Goal: Task Accomplishment & Management: Manage account settings

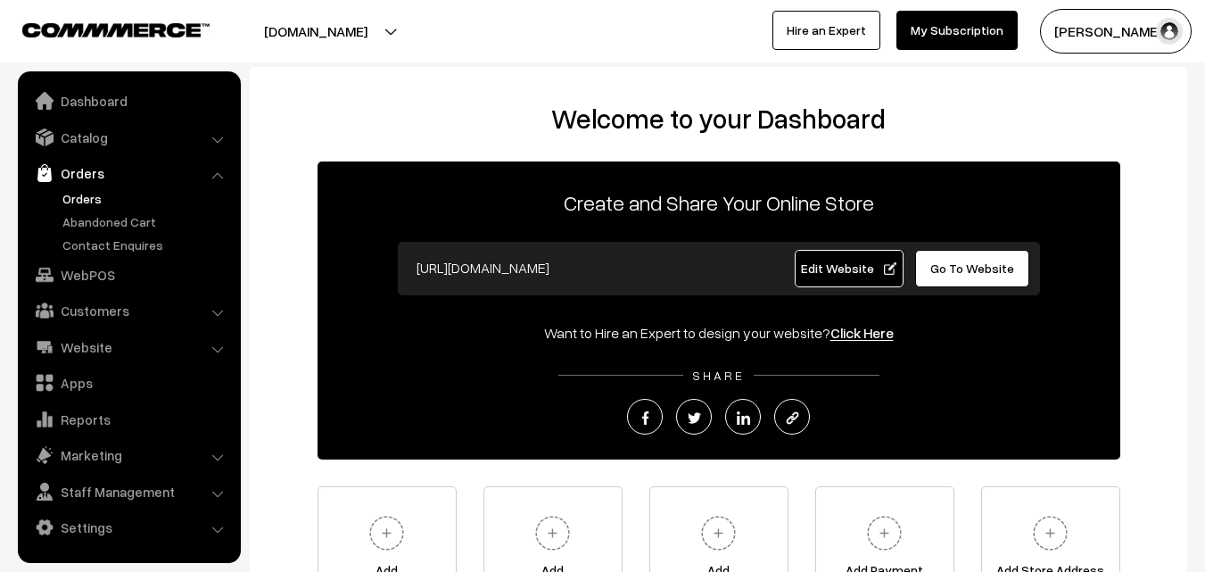
click at [87, 200] on link "Orders" at bounding box center [146, 198] width 177 height 19
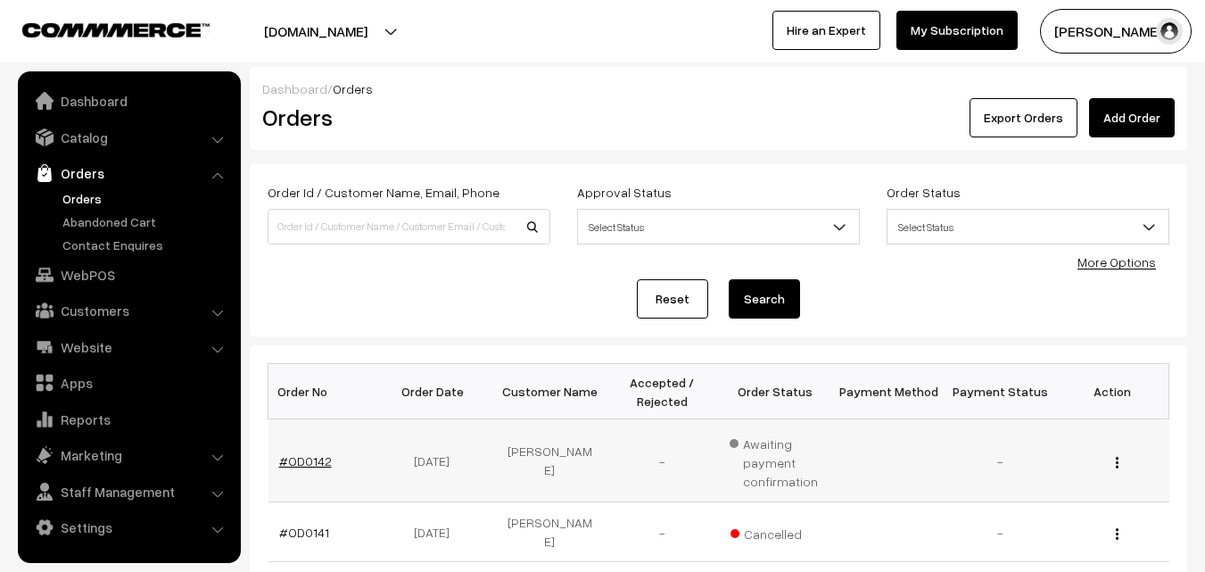
click at [313, 457] on link "#OD0142" at bounding box center [305, 460] width 53 height 15
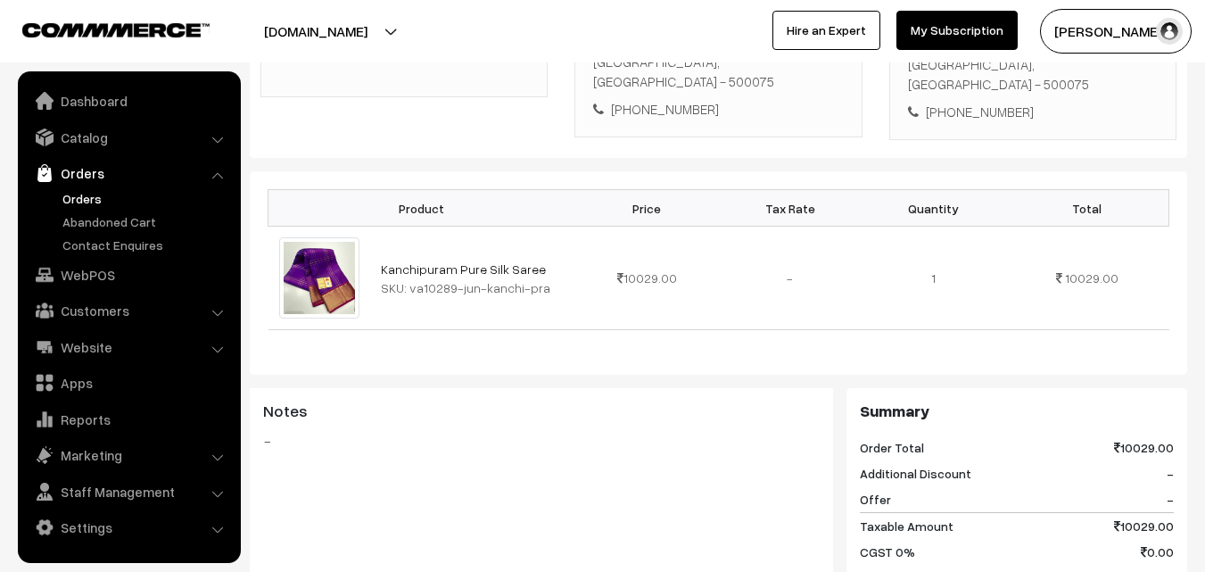
scroll to position [381, 0]
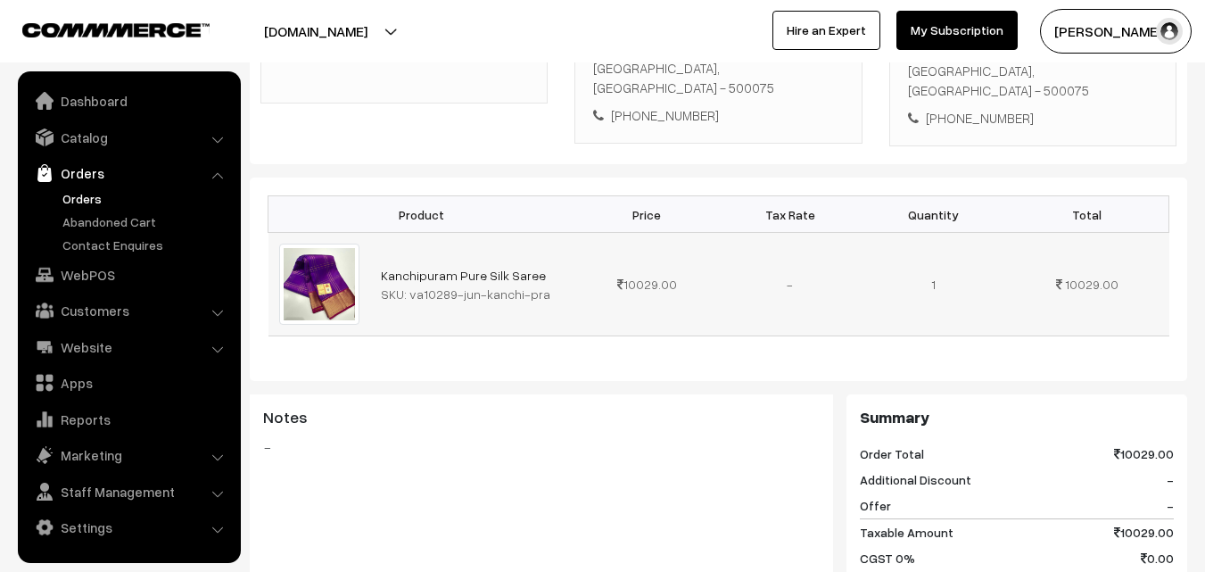
drag, startPoint x: 406, startPoint y: 252, endPoint x: 550, endPoint y: 257, distance: 144.6
click at [550, 285] on div "SKU: va10289-jun-kanchi-pra" at bounding box center [473, 294] width 184 height 19
copy div "va10289-jun-kanchi-pra"
click at [87, 144] on link "Catalog" at bounding box center [128, 137] width 212 height 32
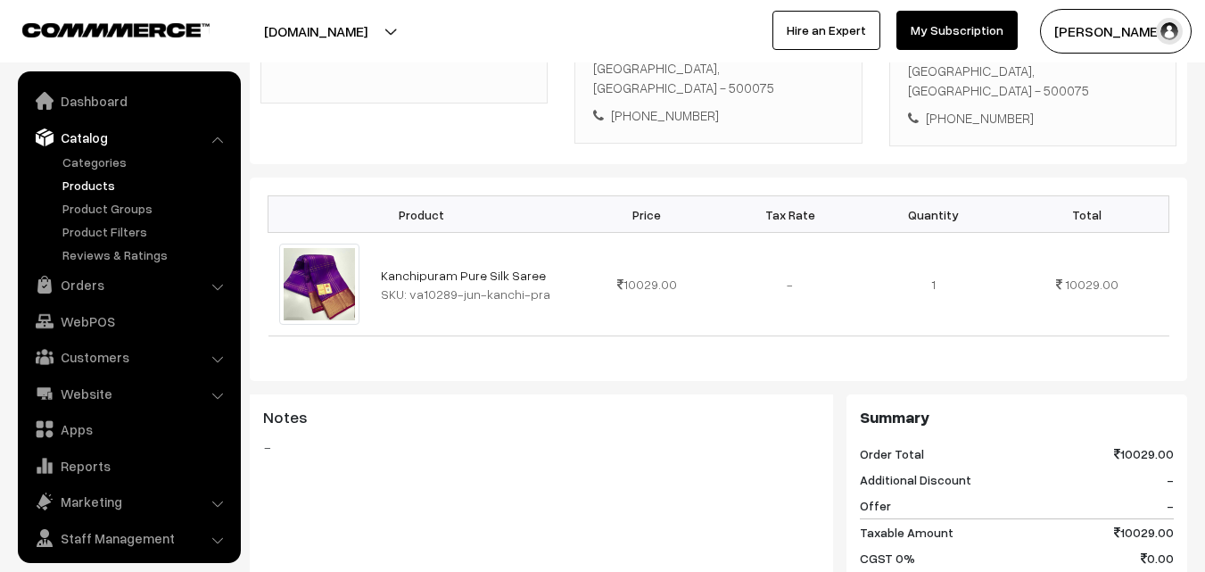
click at [93, 185] on link "Products" at bounding box center [146, 185] width 177 height 19
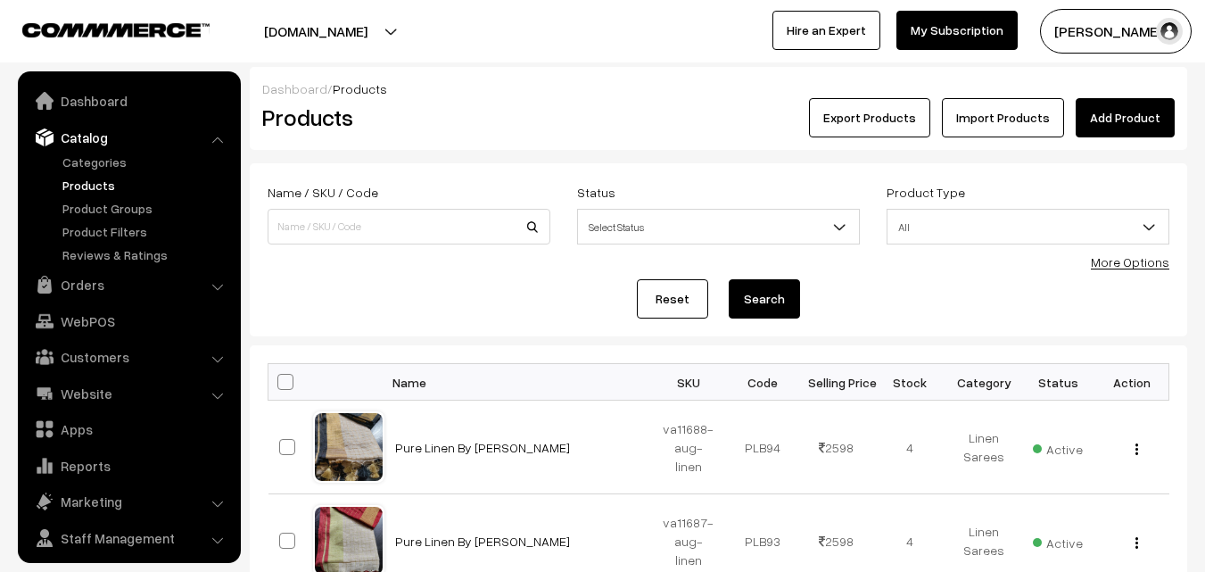
scroll to position [45, 0]
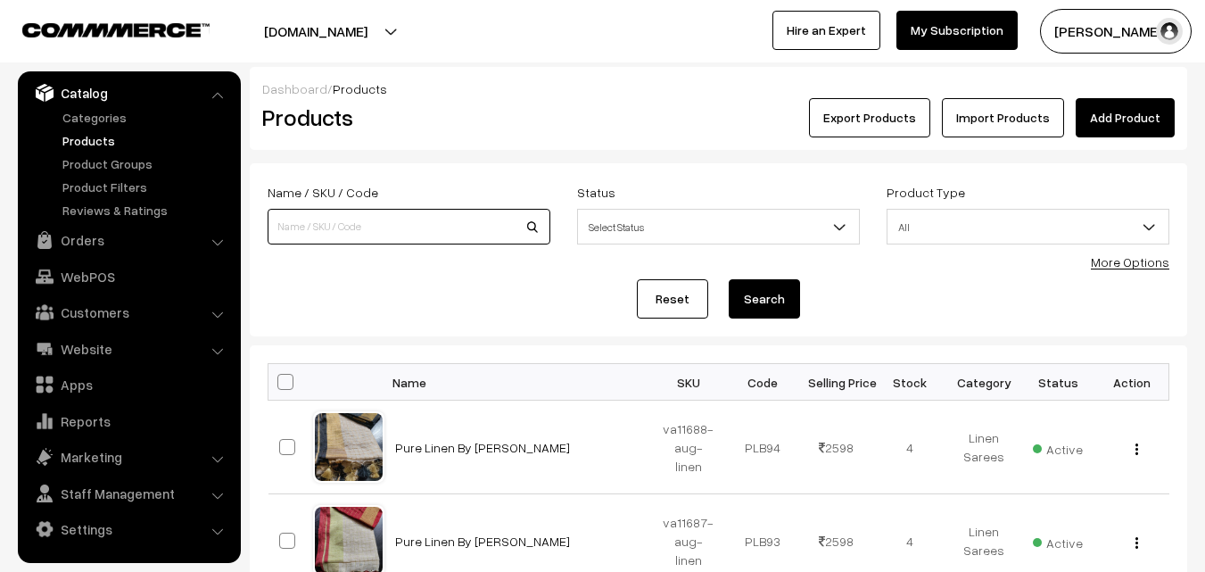
click at [335, 228] on input at bounding box center [409, 227] width 283 height 36
paste input "va10289-jun-kanchi-pra"
type input "va10289-jun-kanchi-pra"
click at [765, 295] on button "Search" at bounding box center [764, 298] width 71 height 39
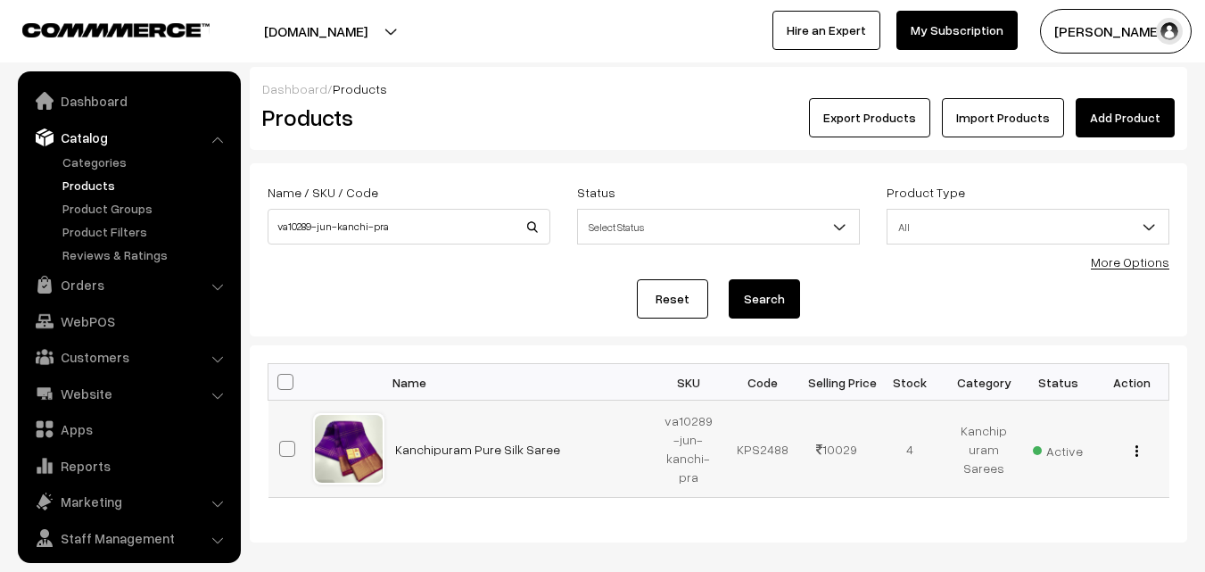
scroll to position [45, 0]
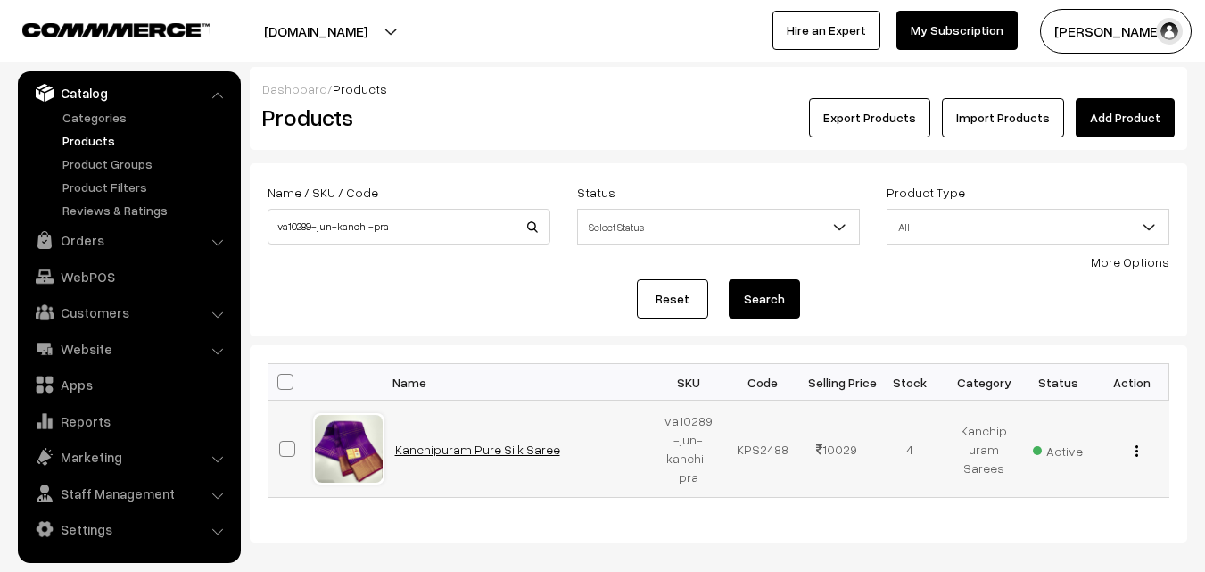
click at [489, 441] on link "Kanchipuram Pure Silk Saree" at bounding box center [477, 448] width 165 height 15
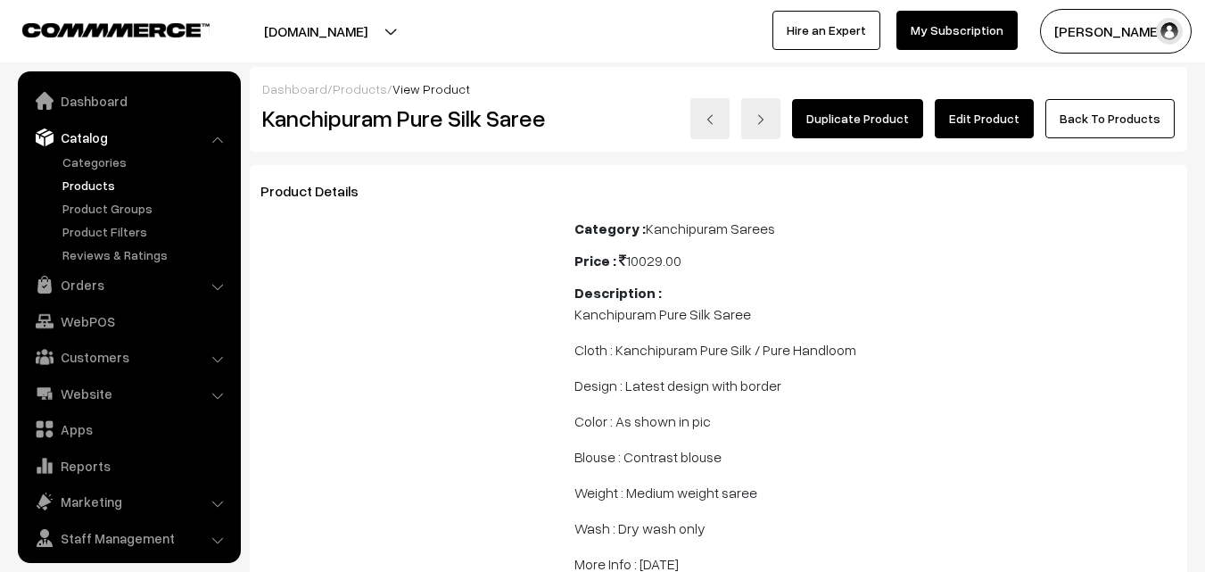
scroll to position [45, 0]
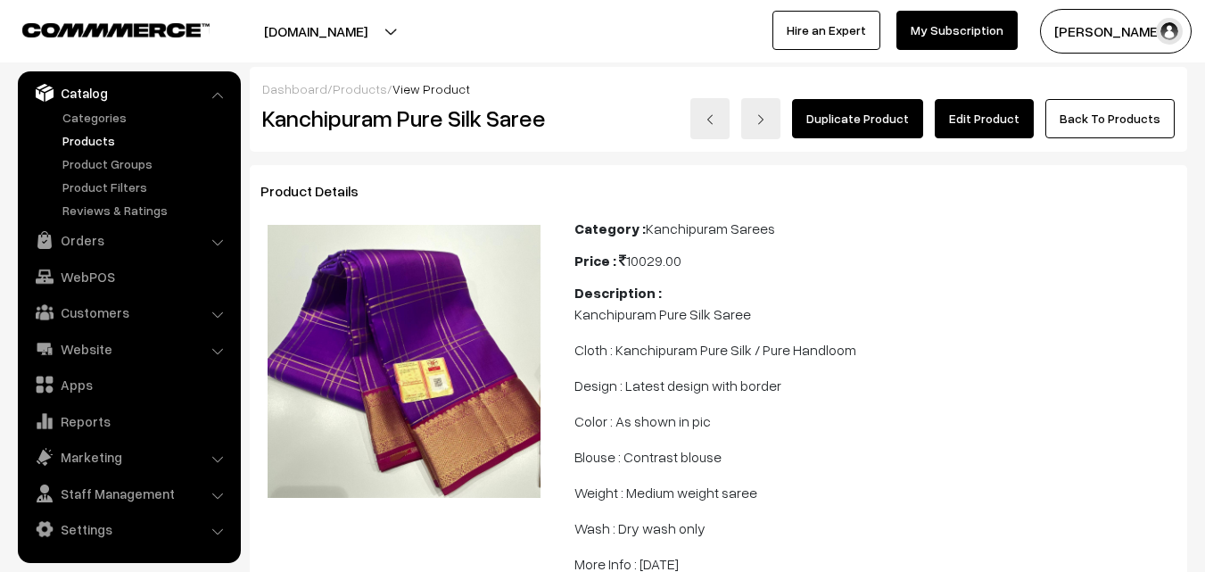
click at [1008, 122] on link "Edit Product" at bounding box center [984, 118] width 99 height 39
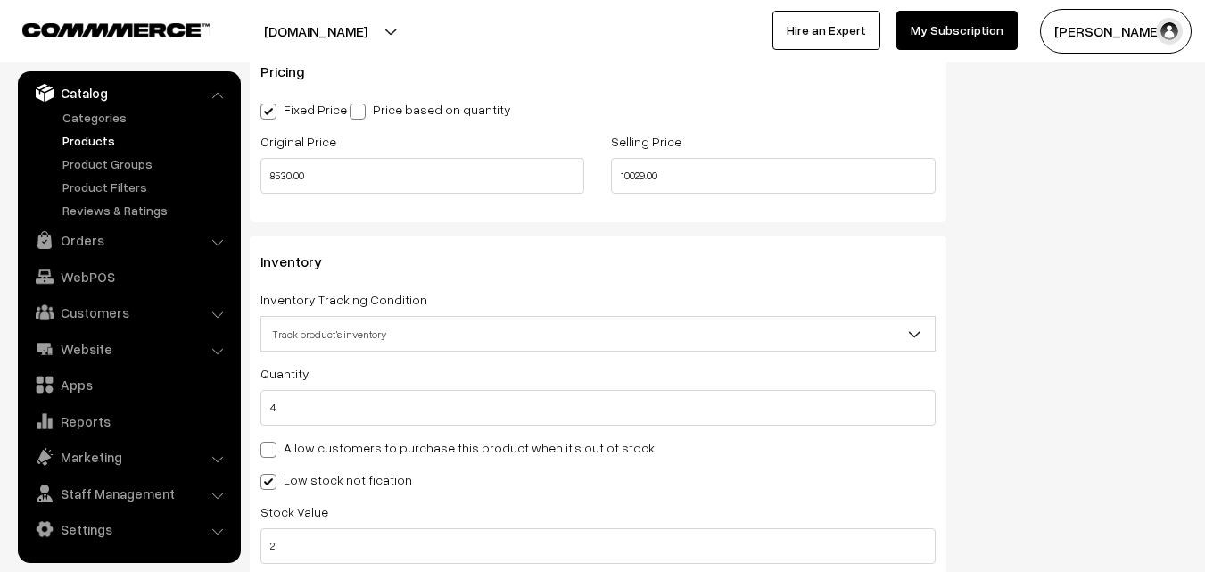
scroll to position [1605, 0]
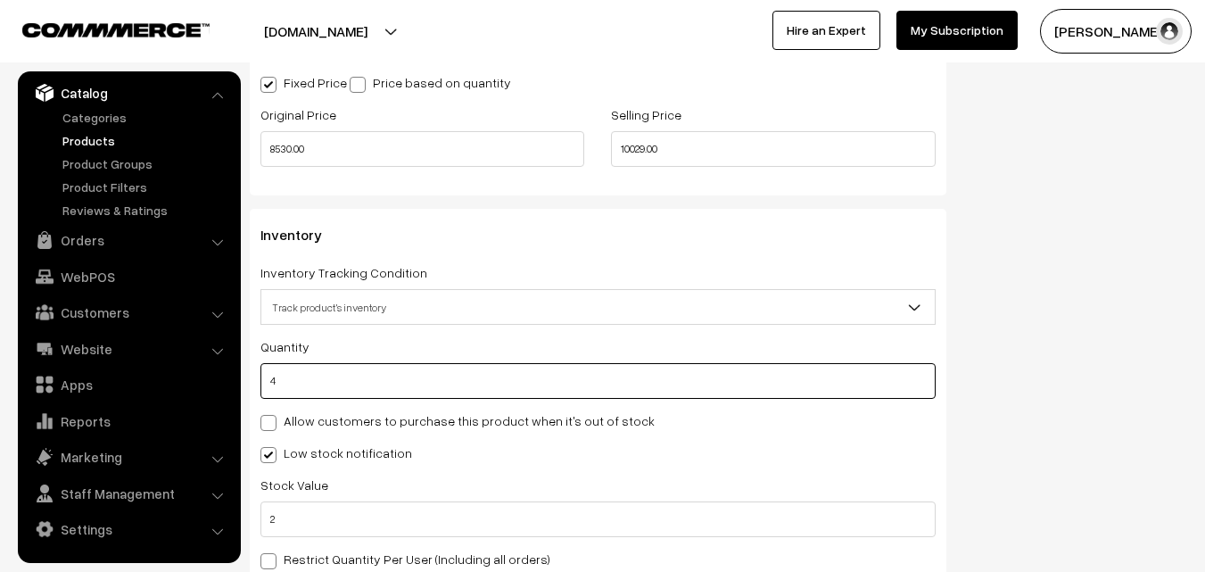
drag, startPoint x: 298, startPoint y: 384, endPoint x: 254, endPoint y: 375, distance: 44.8
click at [254, 375] on div "Inventory Inventory Tracking Condition Don't track inventory Track product's in…" at bounding box center [598, 403] width 697 height 389
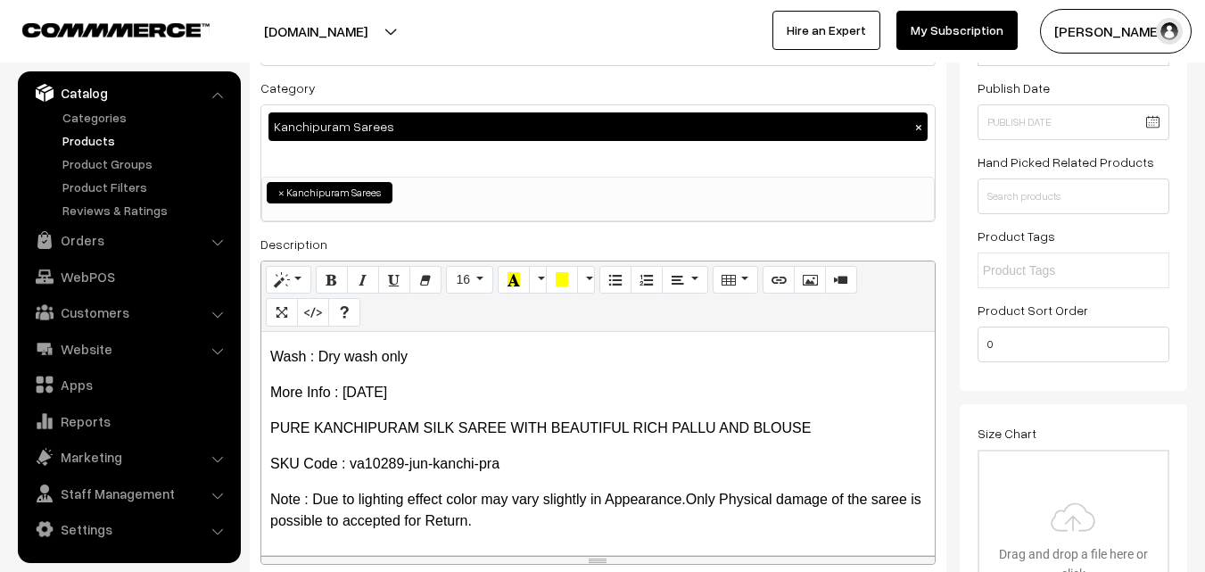
scroll to position [0, 0]
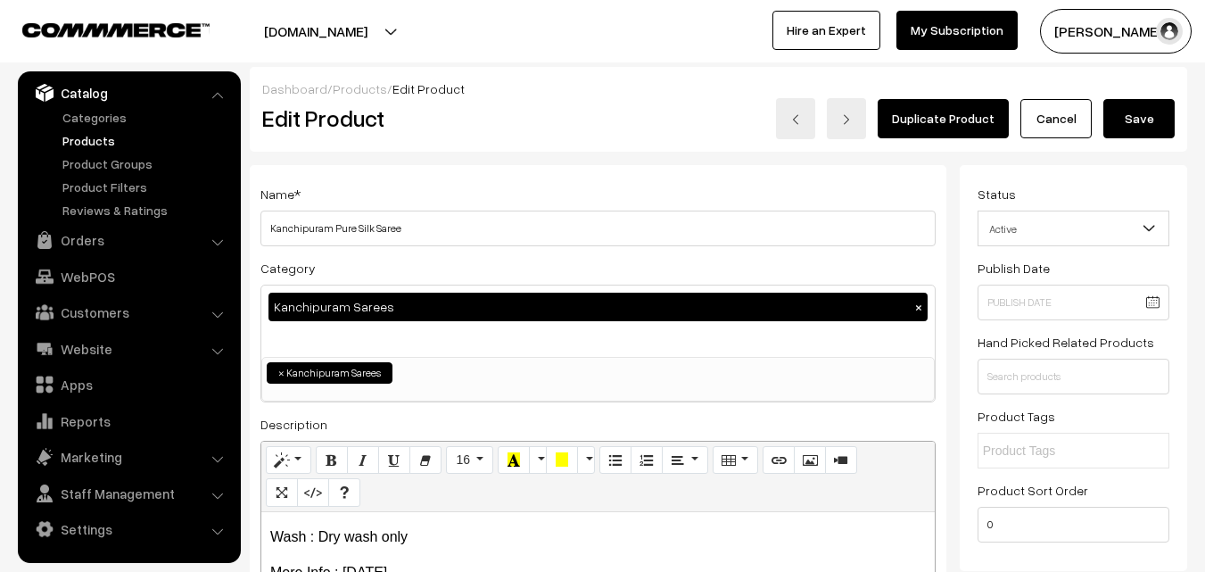
type input "0"
click at [1156, 125] on button "Save" at bounding box center [1138, 118] width 71 height 39
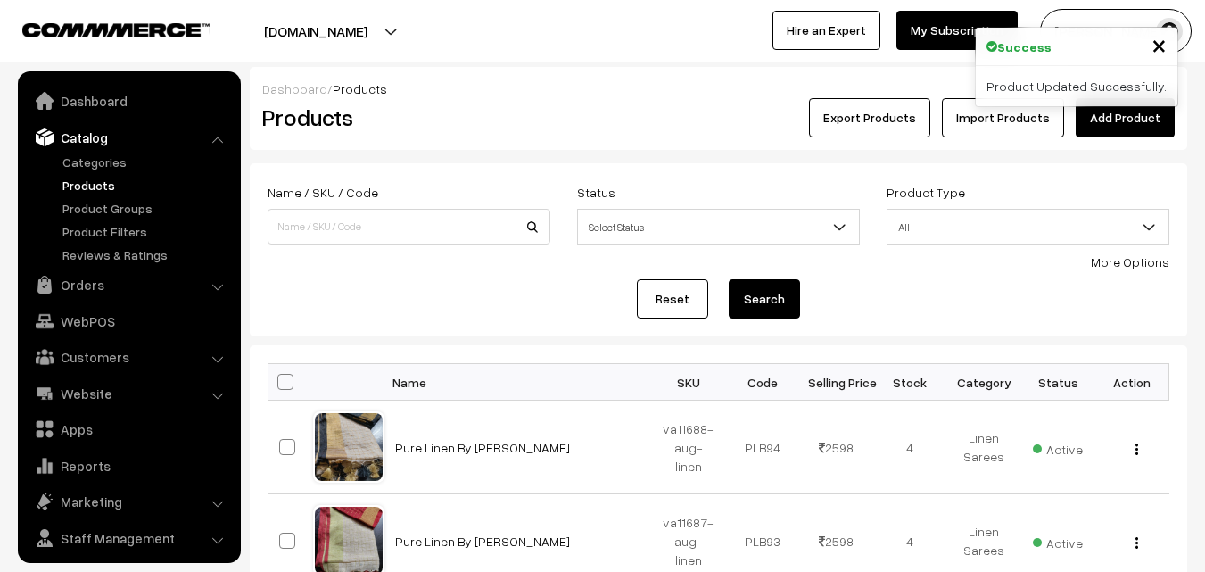
scroll to position [45, 0]
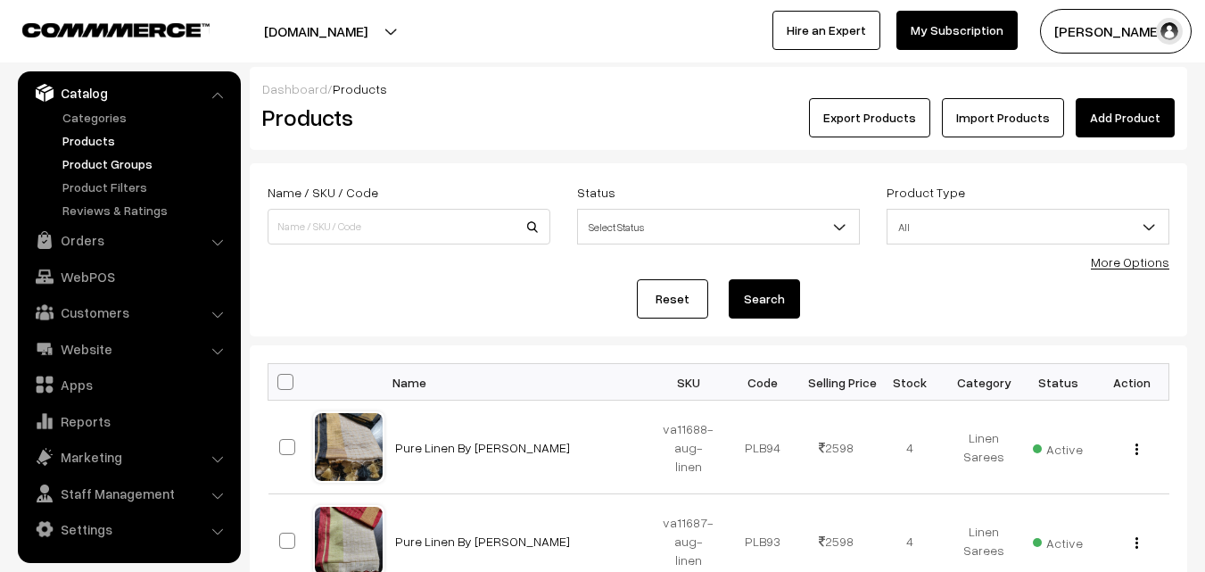
click at [123, 158] on link "Product Groups" at bounding box center [146, 163] width 177 height 19
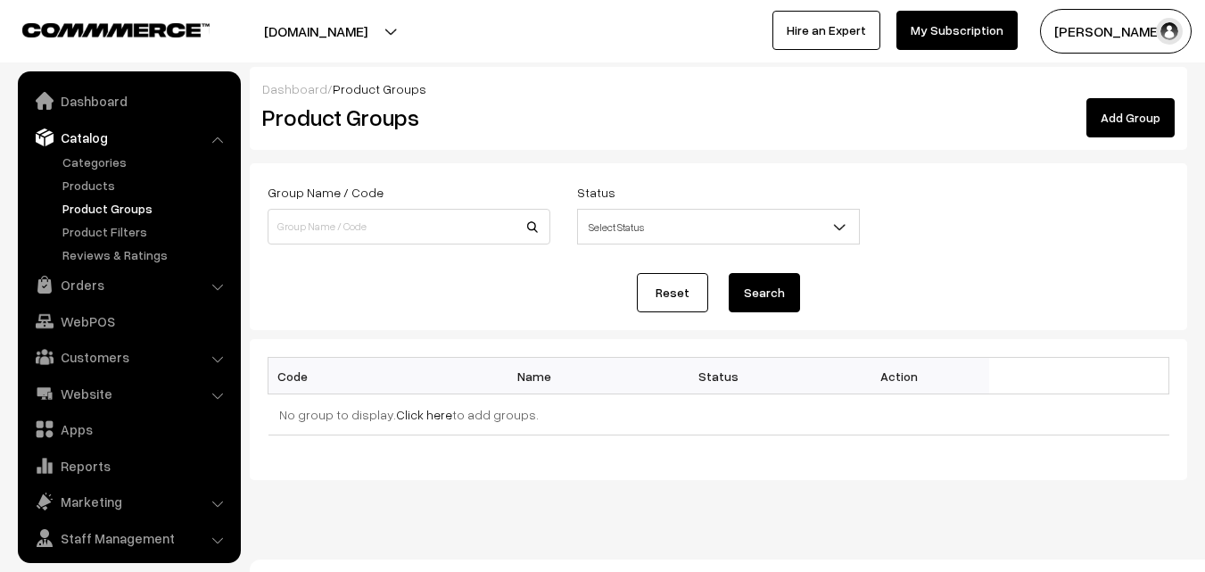
scroll to position [45, 0]
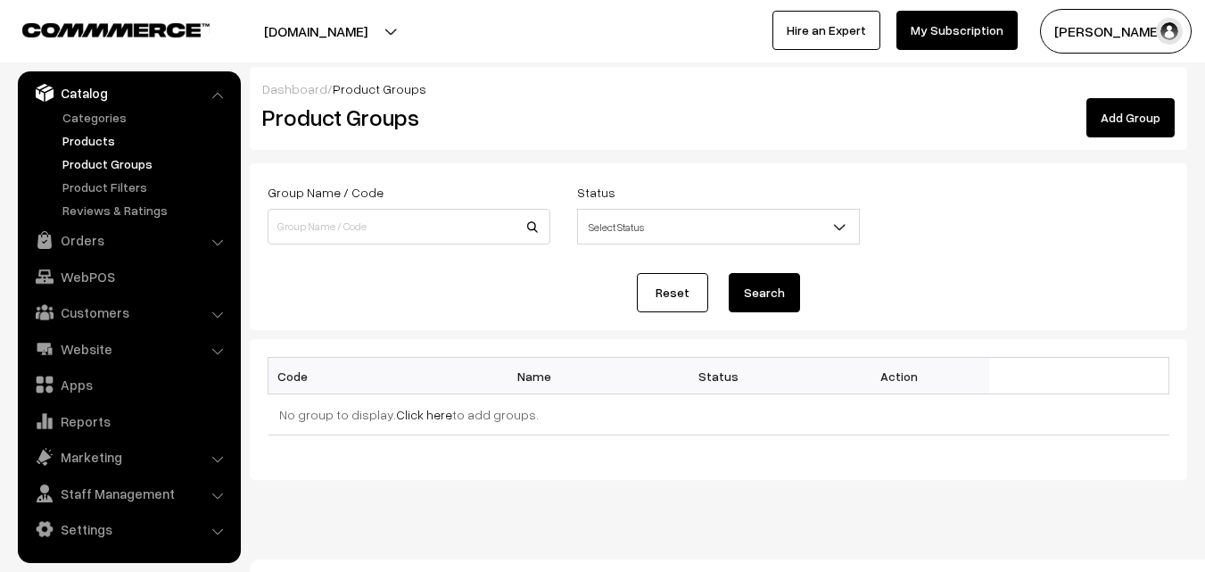
click at [77, 143] on link "Products" at bounding box center [146, 140] width 177 height 19
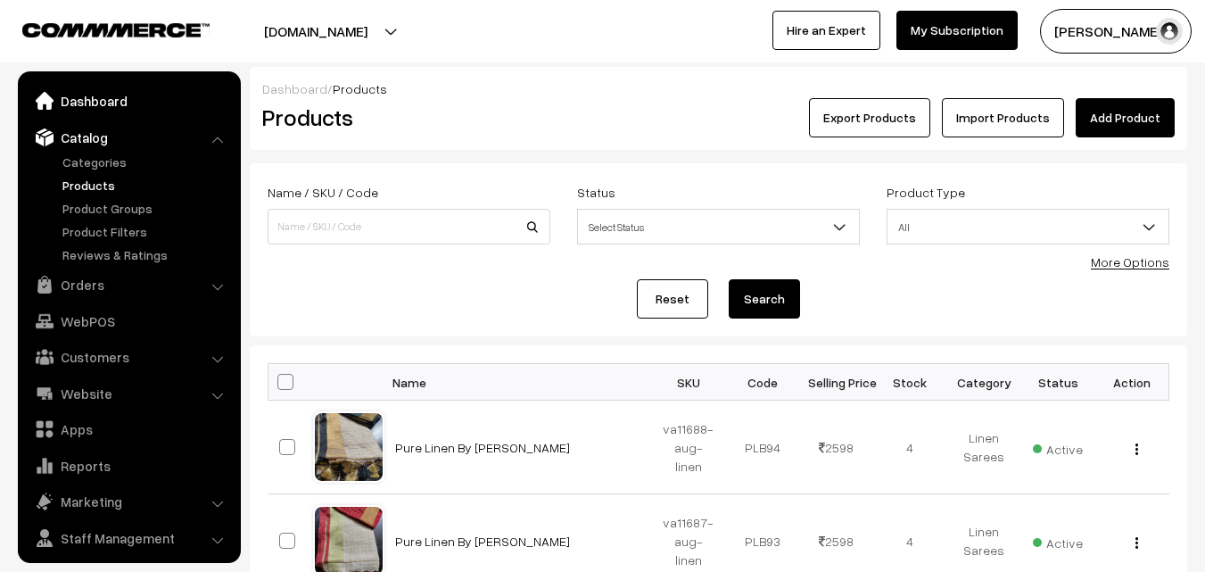
click at [87, 108] on link "Dashboard" at bounding box center [128, 101] width 212 height 32
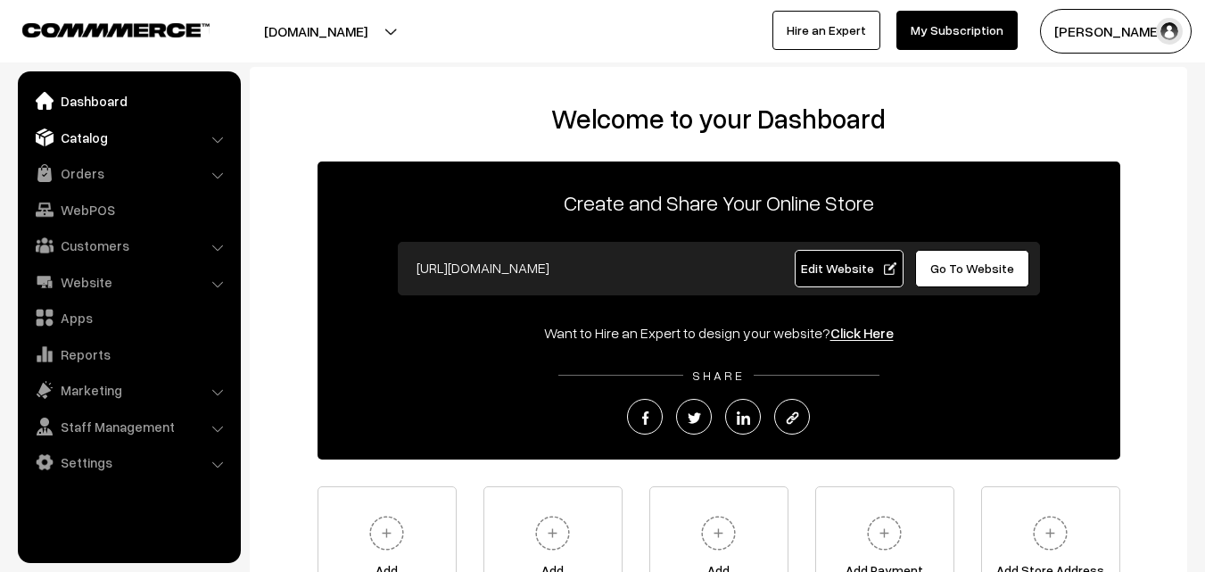
click at [88, 144] on link "Catalog" at bounding box center [128, 137] width 212 height 32
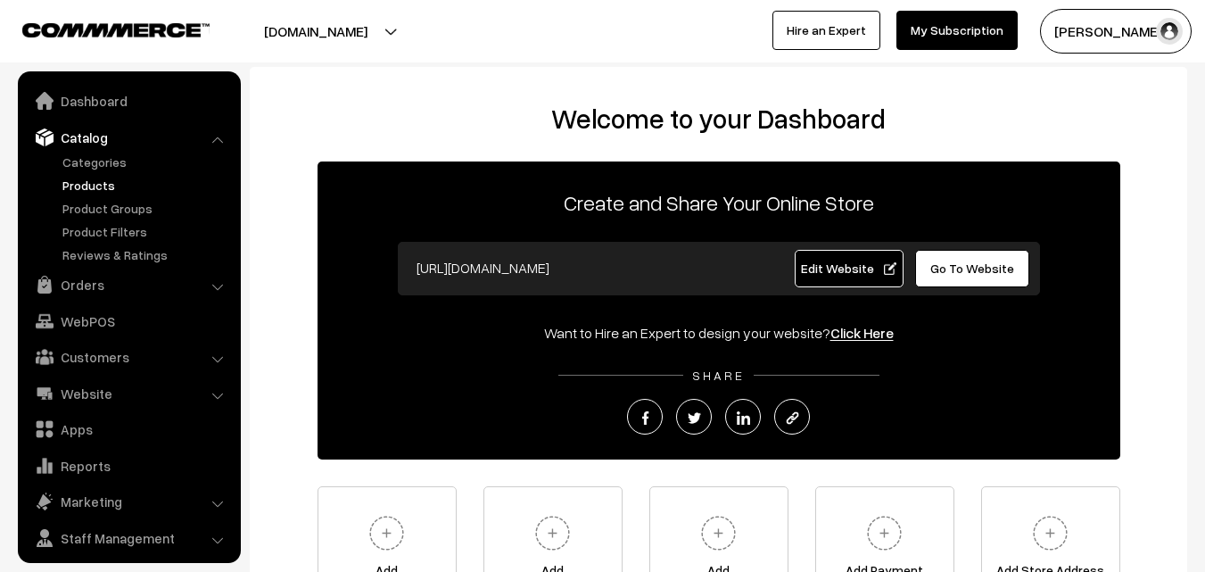
click at [88, 184] on link "Products" at bounding box center [146, 185] width 177 height 19
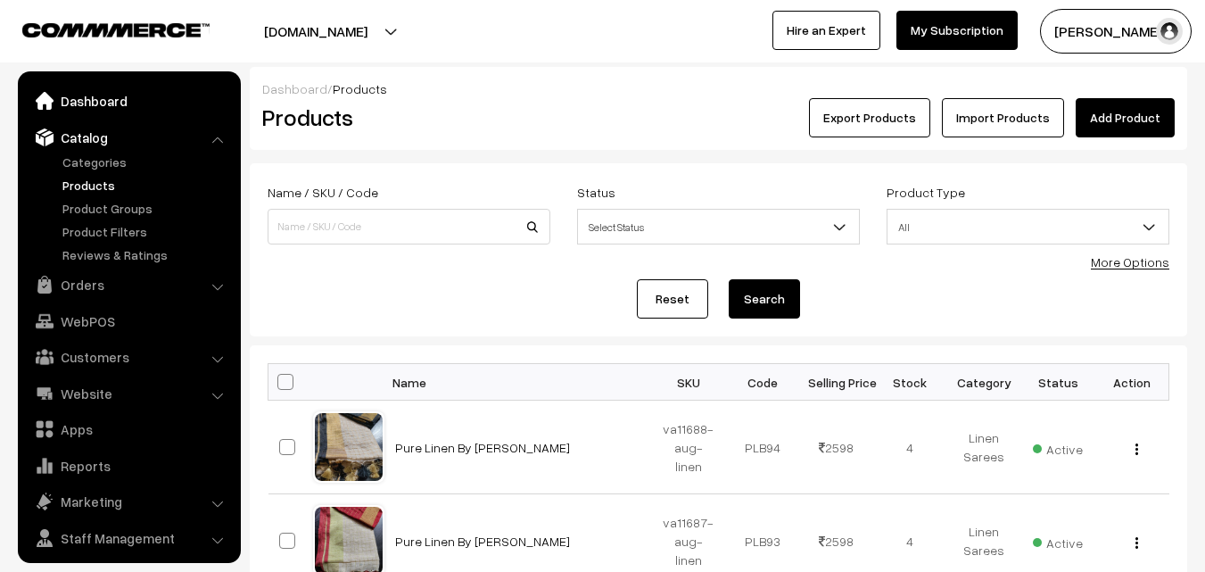
click at [97, 110] on link "Dashboard" at bounding box center [128, 101] width 212 height 32
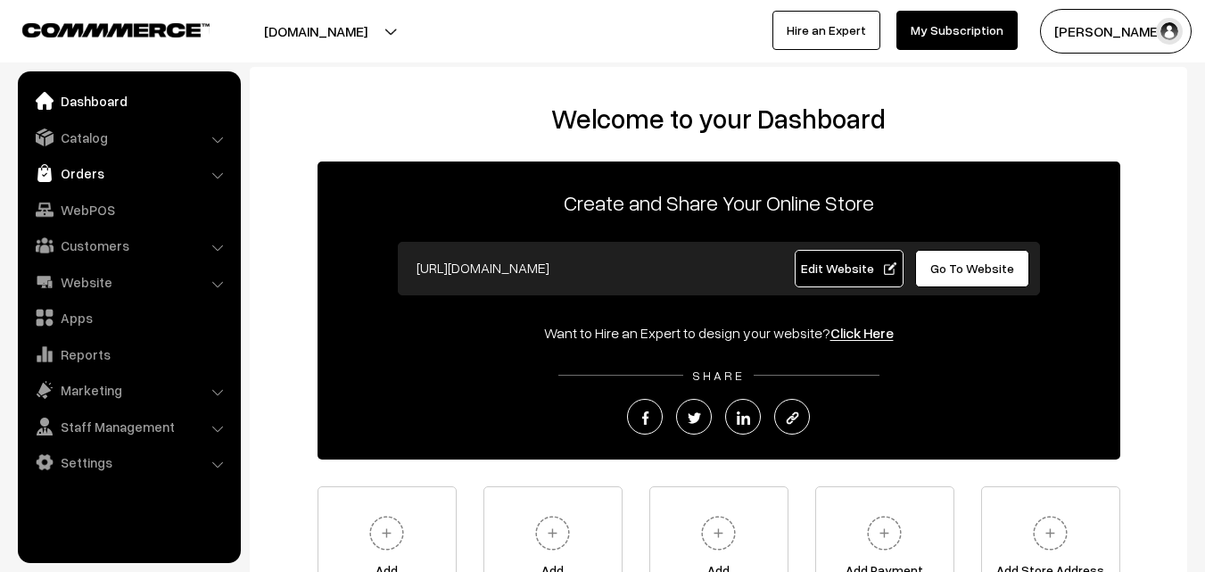
click at [79, 173] on link "Orders" at bounding box center [128, 173] width 212 height 32
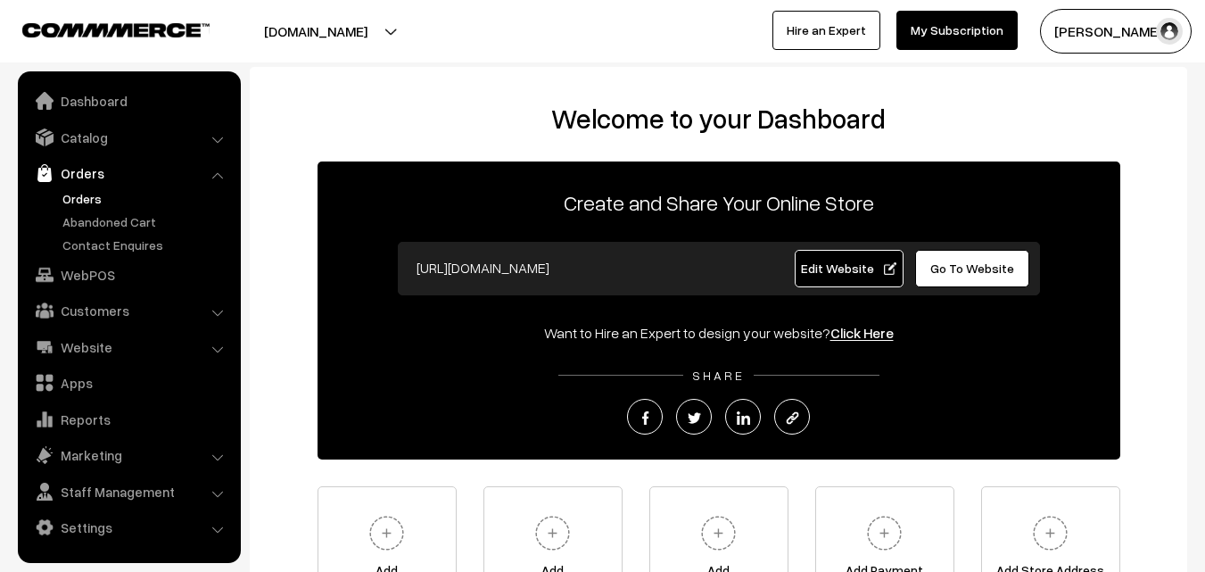
click at [79, 198] on link "Orders" at bounding box center [146, 198] width 177 height 19
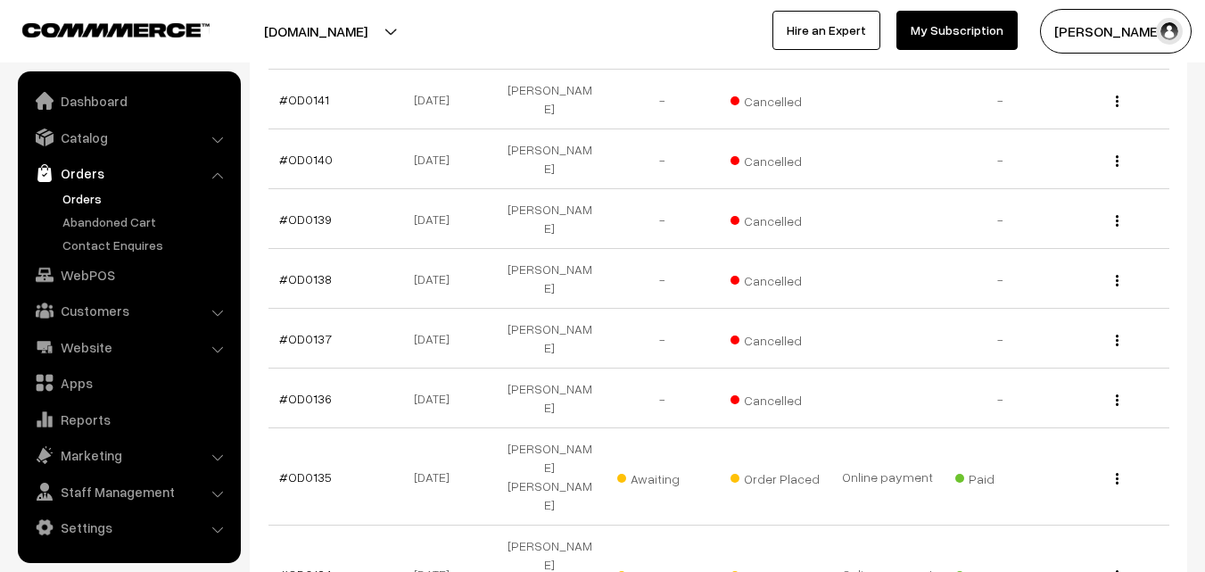
scroll to position [446, 0]
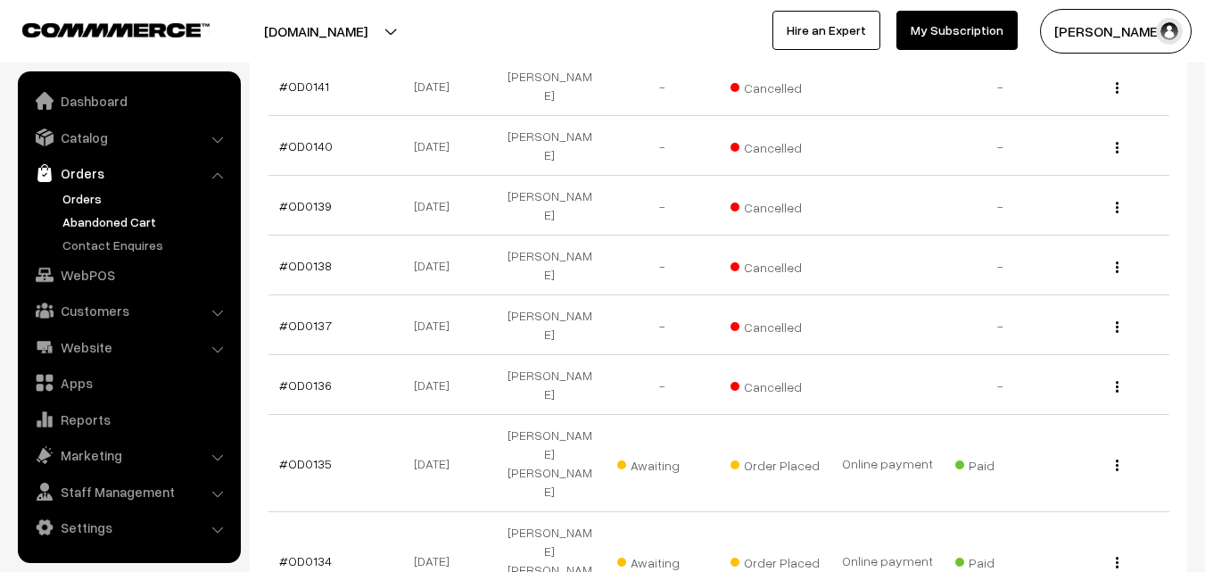
click at [103, 221] on link "Abandoned Cart" at bounding box center [146, 221] width 177 height 19
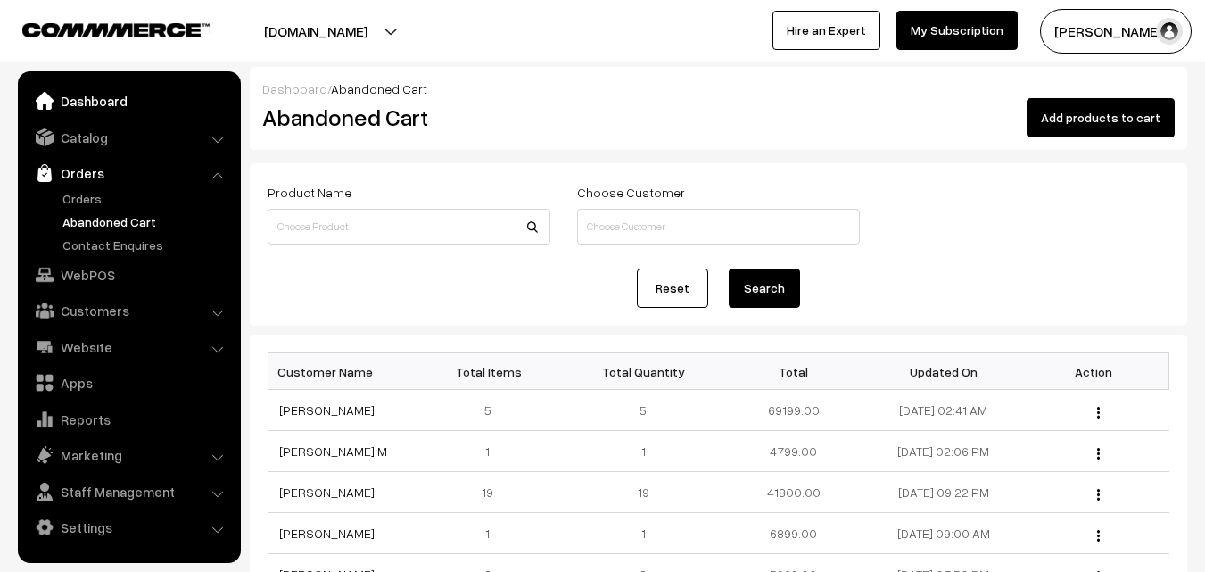
click at [86, 103] on link "Dashboard" at bounding box center [128, 101] width 212 height 32
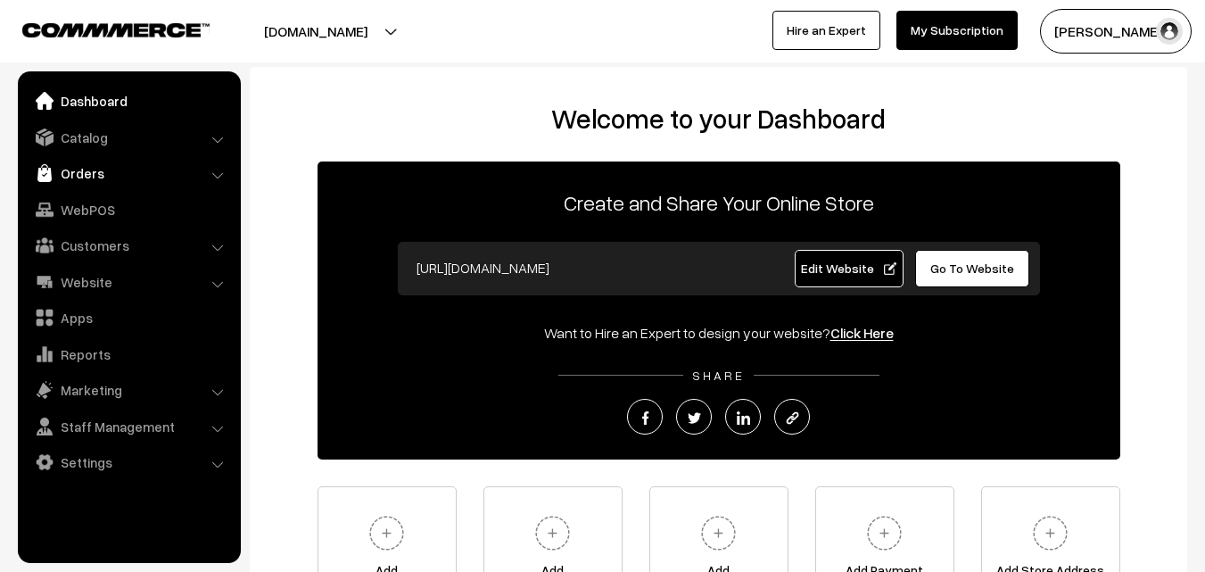
click at [89, 175] on link "Orders" at bounding box center [128, 173] width 212 height 32
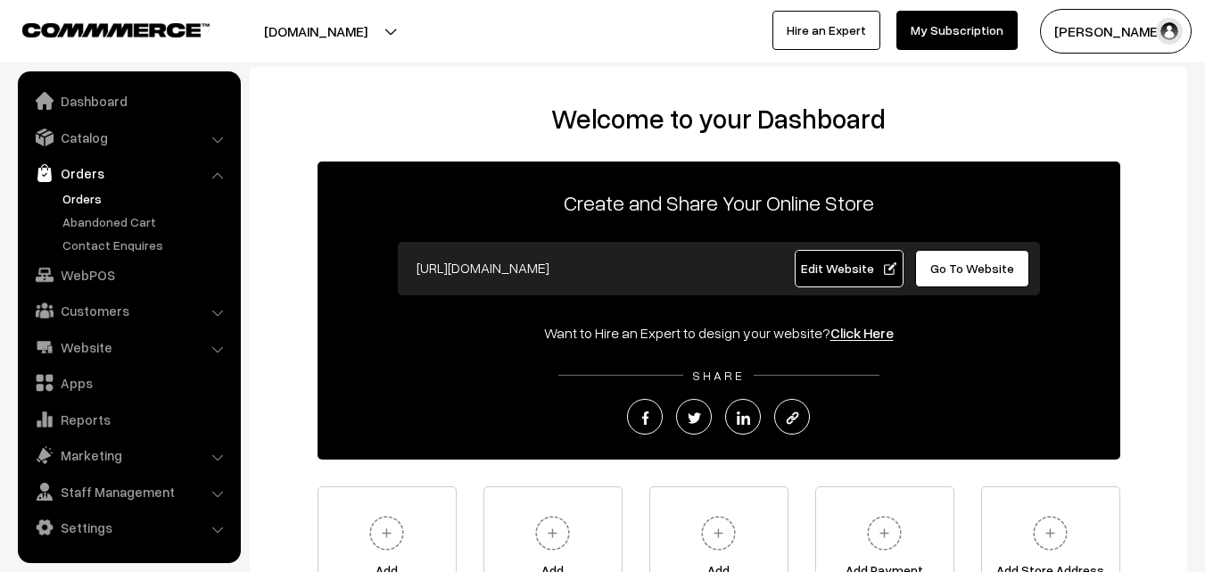
click at [85, 200] on link "Orders" at bounding box center [146, 198] width 177 height 19
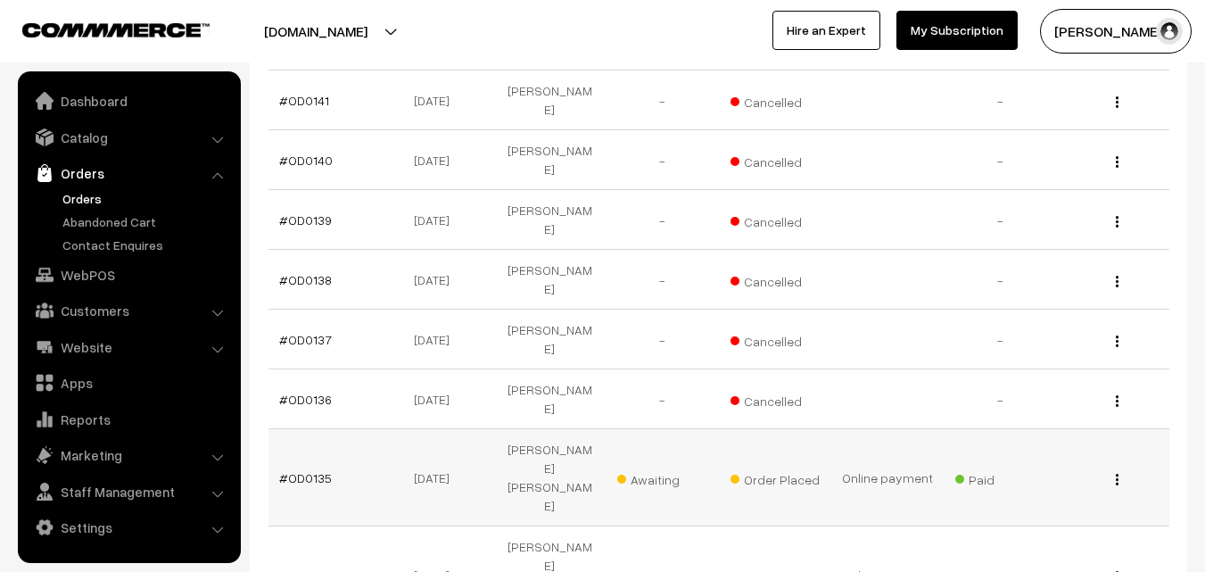
scroll to position [446, 0]
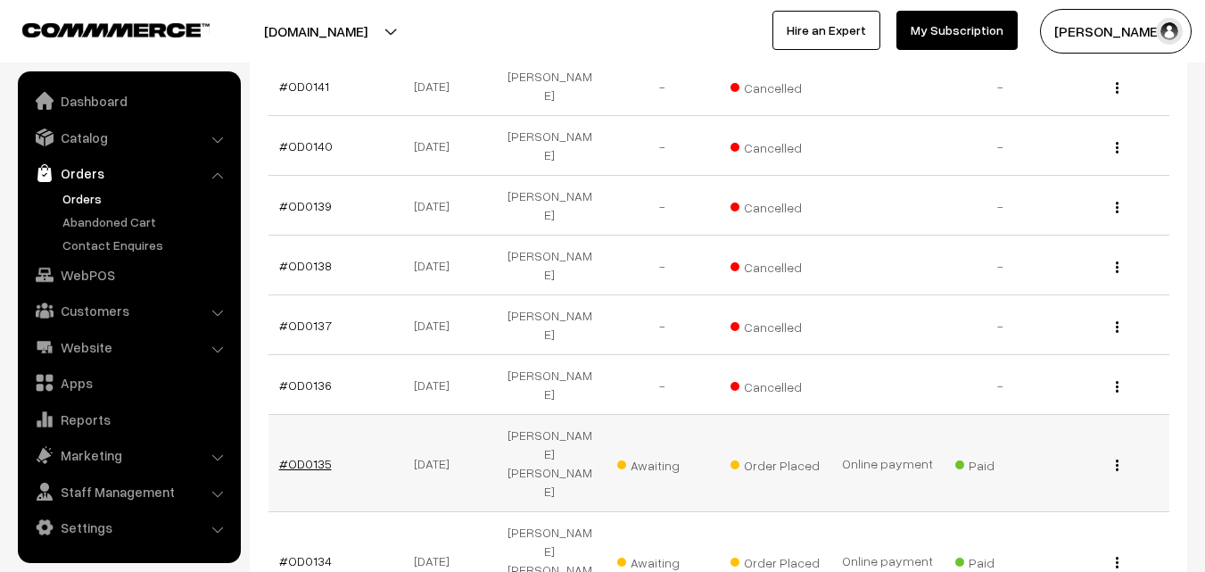
click at [303, 456] on link "#OD0135" at bounding box center [305, 463] width 53 height 15
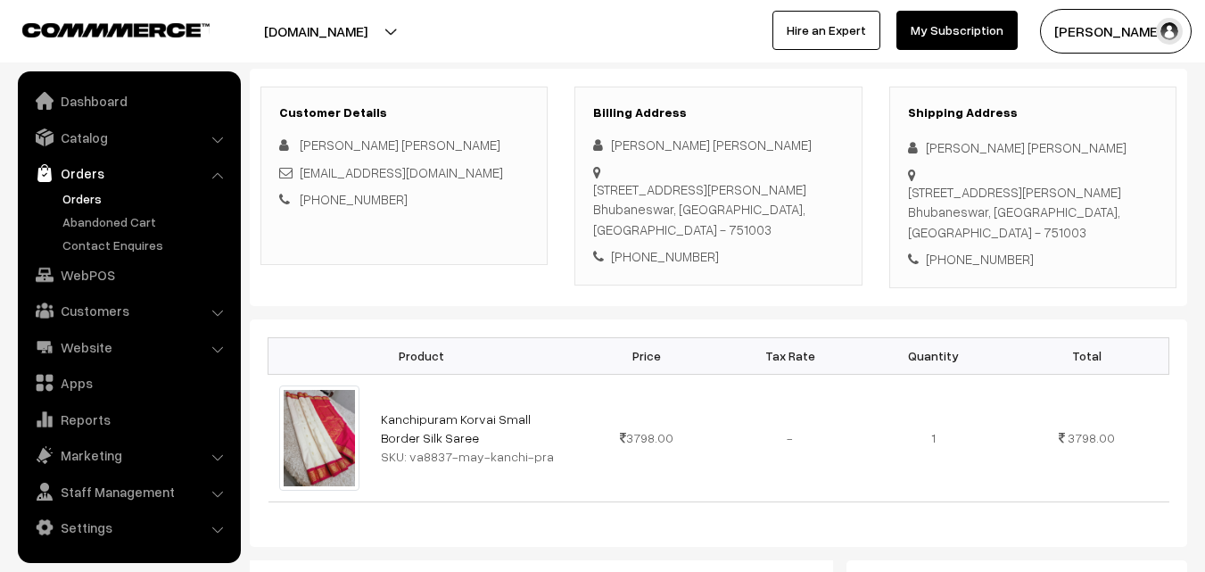
scroll to position [268, 0]
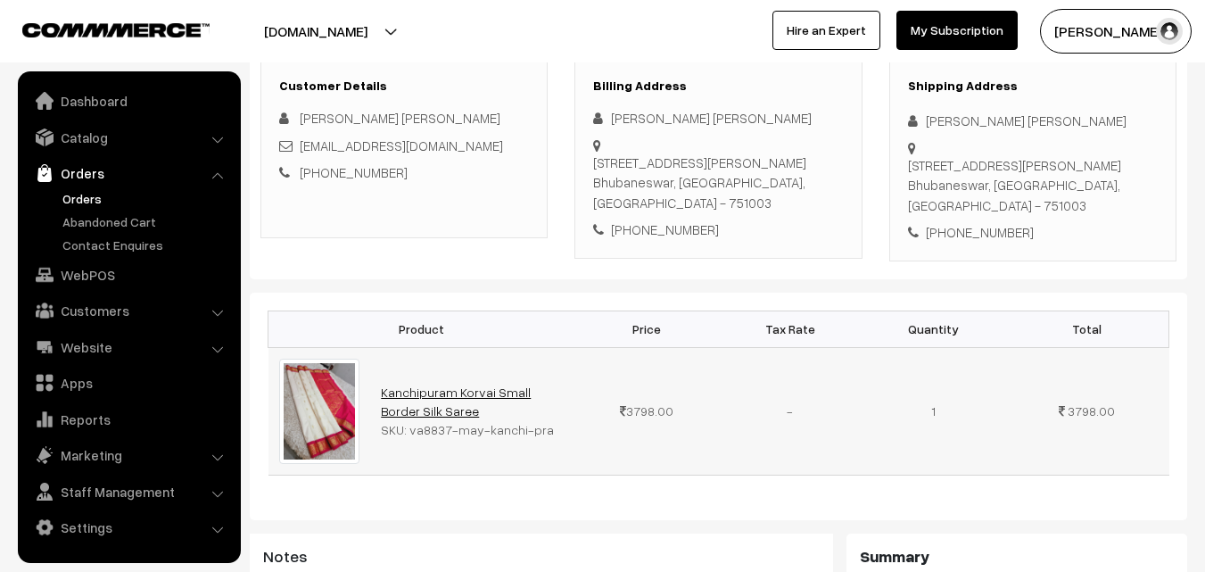
click at [435, 384] on link "Kanchipuram Korvai Small Border Silk Saree" at bounding box center [456, 401] width 150 height 34
click at [411, 384] on link "Kanchipuram Korvai Small Border Silk Saree" at bounding box center [456, 401] width 150 height 34
drag, startPoint x: 629, startPoint y: 210, endPoint x: 735, endPoint y: 226, distance: 107.2
click at [735, 226] on div "Billing Address Chandra Shekhar Chitrala Plot No.27, Surya Nagar, Unit-7, Amrit…" at bounding box center [717, 159] width 287 height 199
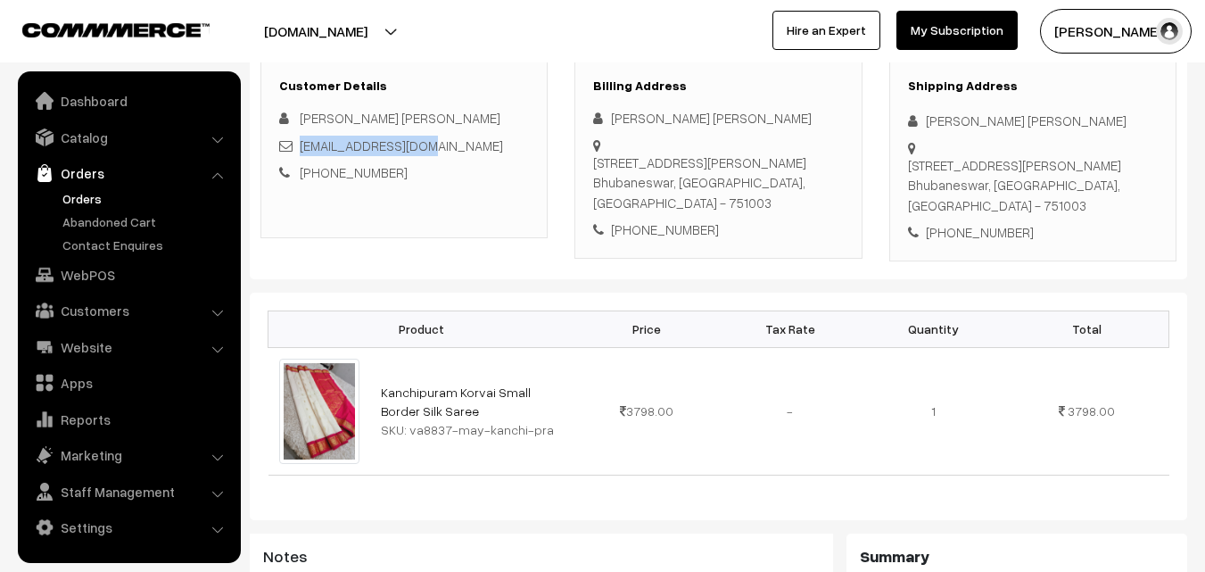
drag, startPoint x: 432, startPoint y: 143, endPoint x: 301, endPoint y: 144, distance: 131.1
click at [301, 144] on div "ccshekhar@gmail.com" at bounding box center [404, 146] width 250 height 21
copy link "ccshekhar@gmail.com"
click at [92, 194] on link "Orders" at bounding box center [146, 198] width 177 height 19
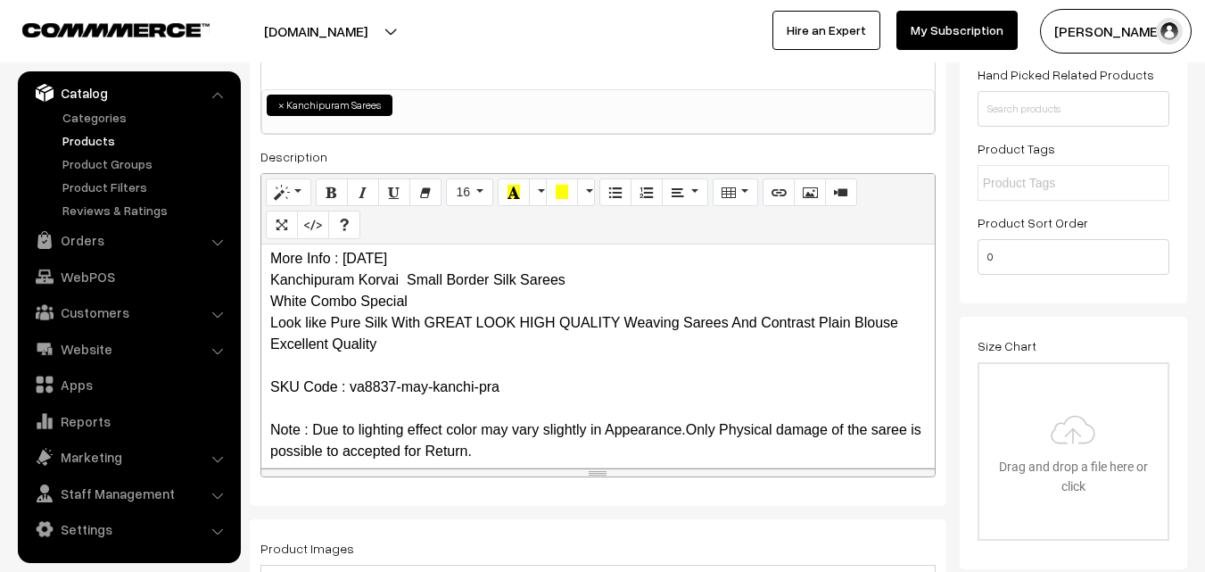
scroll to position [178, 0]
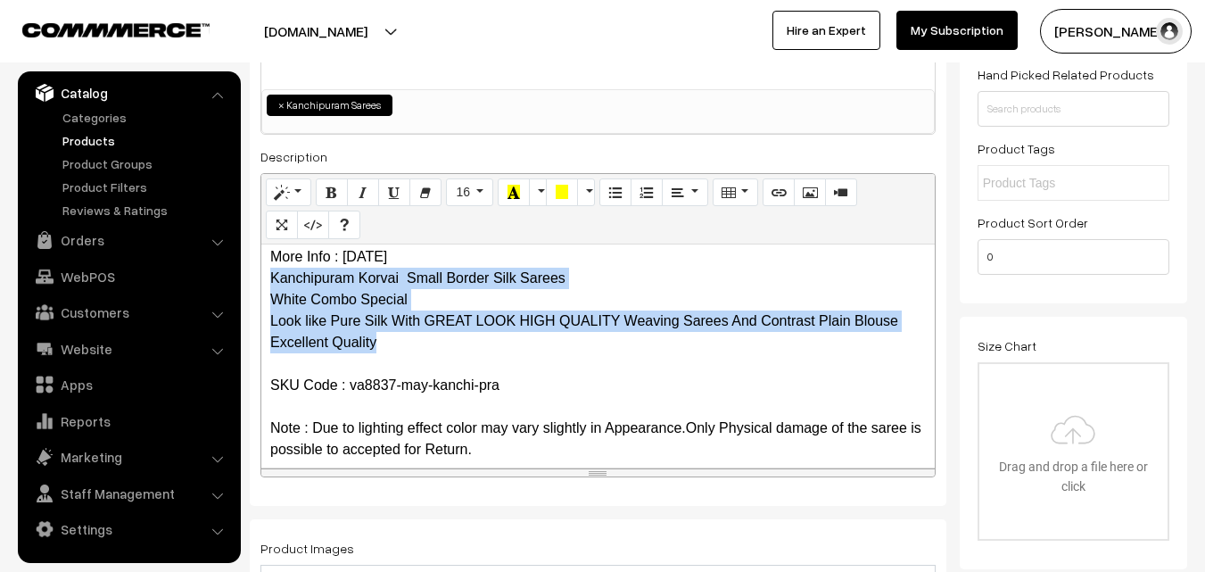
drag, startPoint x: 270, startPoint y: 274, endPoint x: 388, endPoint y: 340, distance: 135.0
click at [388, 340] on p "Kanchipuram Korvai Small Border Silk Saree Cloth : [GEOGRAPHIC_DATA] Silk / Pur…" at bounding box center [598, 267] width 656 height 385
copy p "Kanchipuram Korvai Small Border Silk Sarees White Combo Special Look like Pure …"
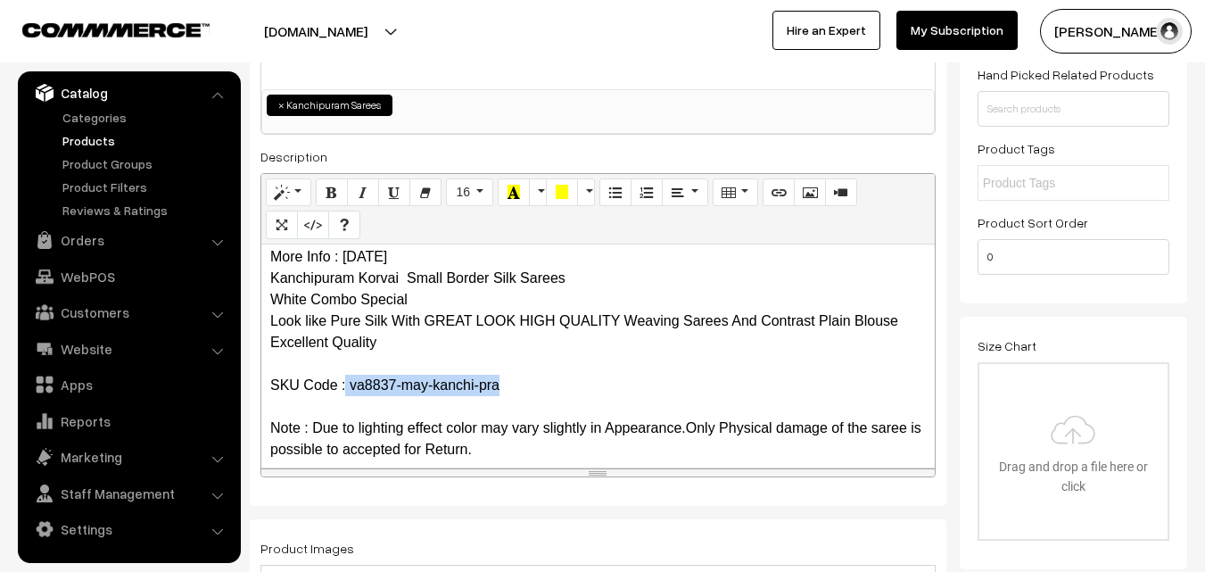
drag, startPoint x: 347, startPoint y: 382, endPoint x: 507, endPoint y: 382, distance: 159.6
click at [507, 382] on p "Kanchipuram Korvai Small Border Silk Saree Cloth : Kanchipuram Silk / Pure Hand…" at bounding box center [598, 267] width 656 height 385
click at [396, 392] on p "Kanchipuram Korvai Small Border Silk Saree Cloth : Kanchipuram Silk / Pure Hand…" at bounding box center [598, 267] width 656 height 385
drag, startPoint x: 350, startPoint y: 379, endPoint x: 520, endPoint y: 379, distance: 170.4
click at [520, 379] on p "Kanchipuram Korvai Small Border Silk Saree Cloth : Kanchipuram Silk / Pure Hand…" at bounding box center [598, 267] width 656 height 385
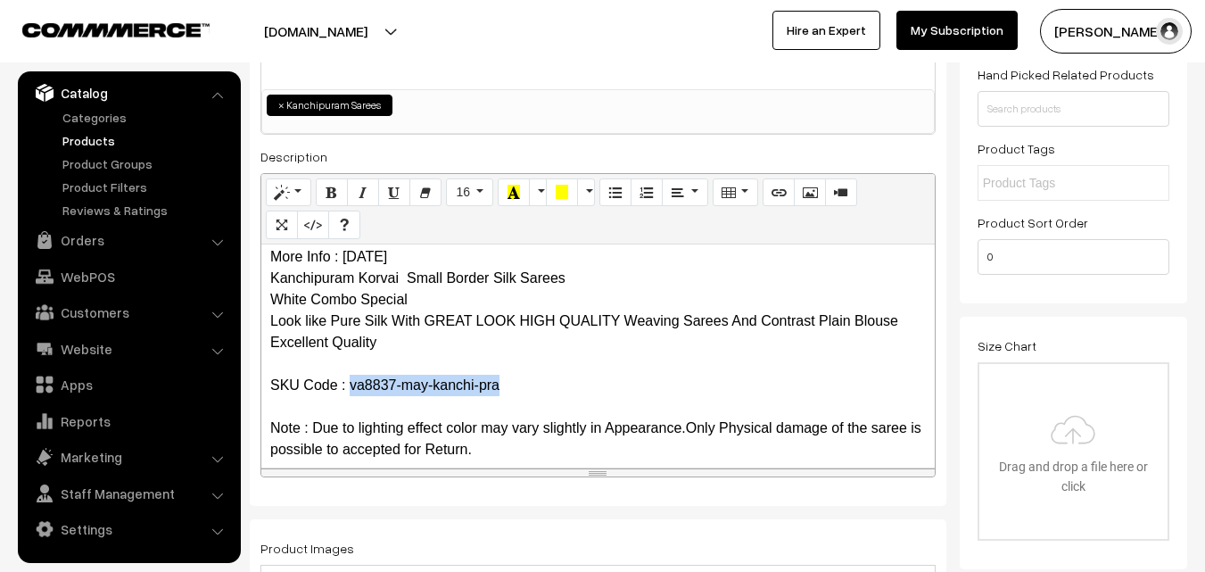
copy p "va8837-may-kanchi-pra"
click at [91, 144] on link "Products" at bounding box center [146, 140] width 177 height 19
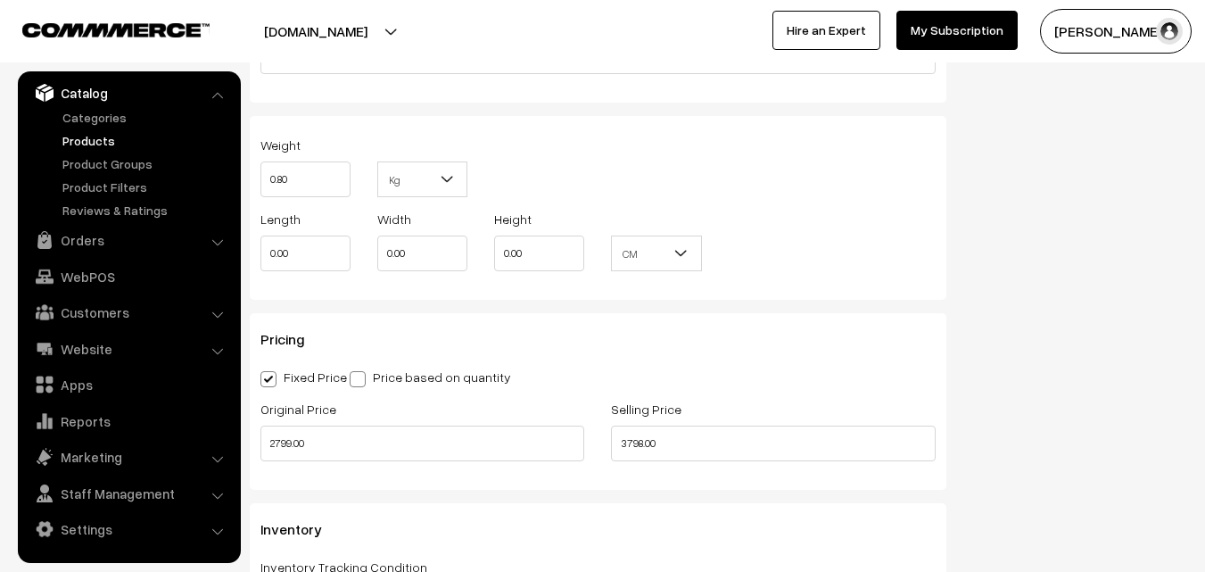
scroll to position [1338, 0]
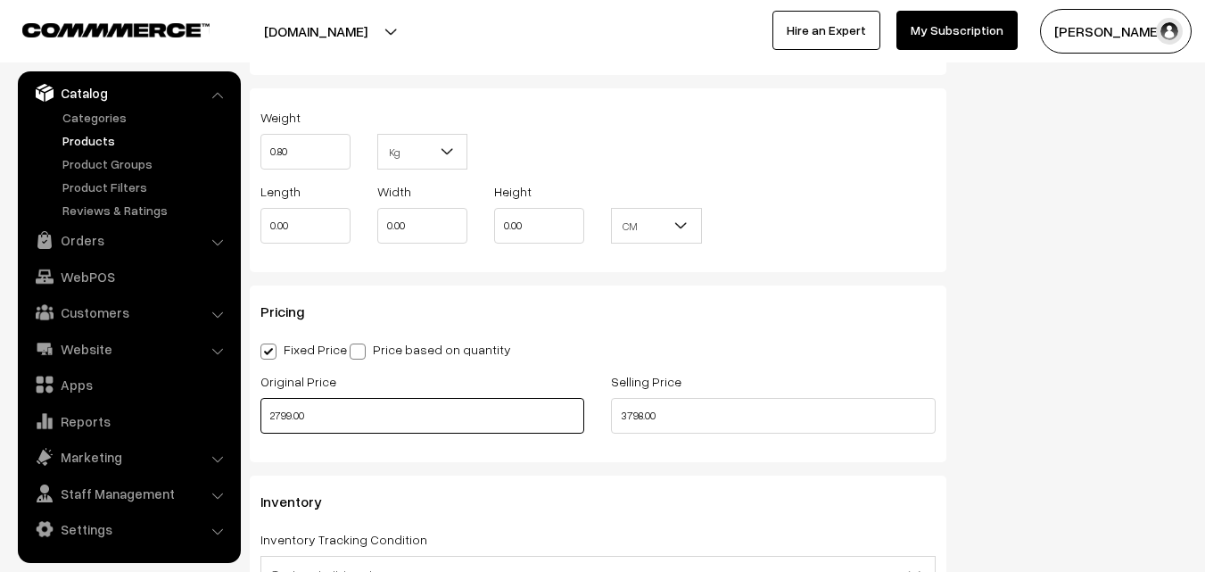
drag, startPoint x: 269, startPoint y: 414, endPoint x: 292, endPoint y: 414, distance: 22.3
click at [292, 414] on input "2799.00" at bounding box center [422, 416] width 324 height 36
click at [88, 144] on link "Products" at bounding box center [146, 140] width 177 height 19
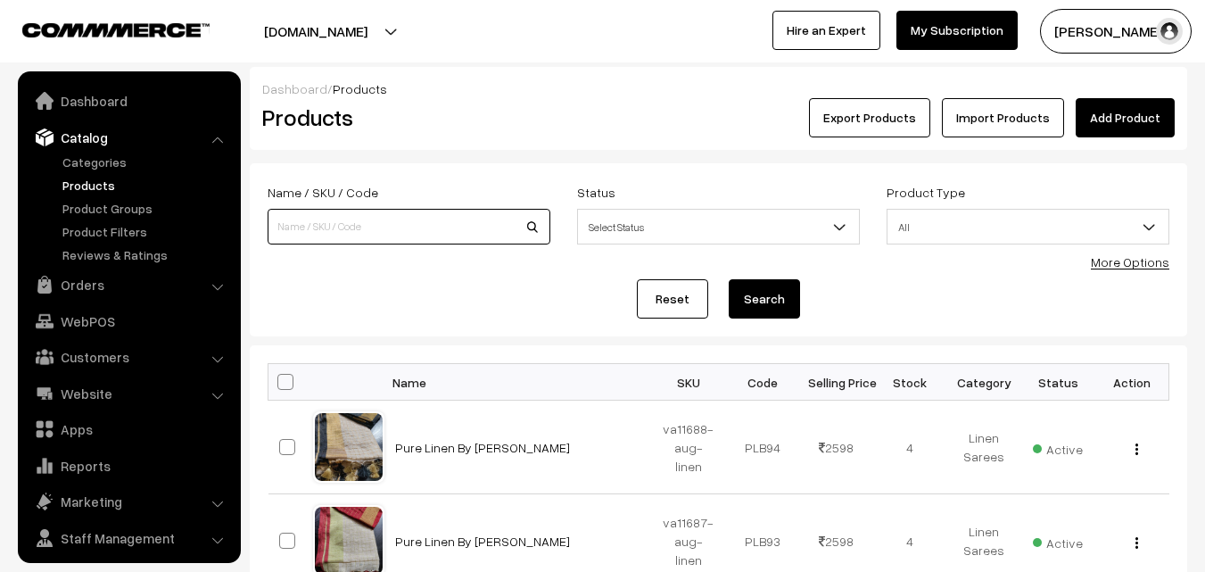
scroll to position [45, 0]
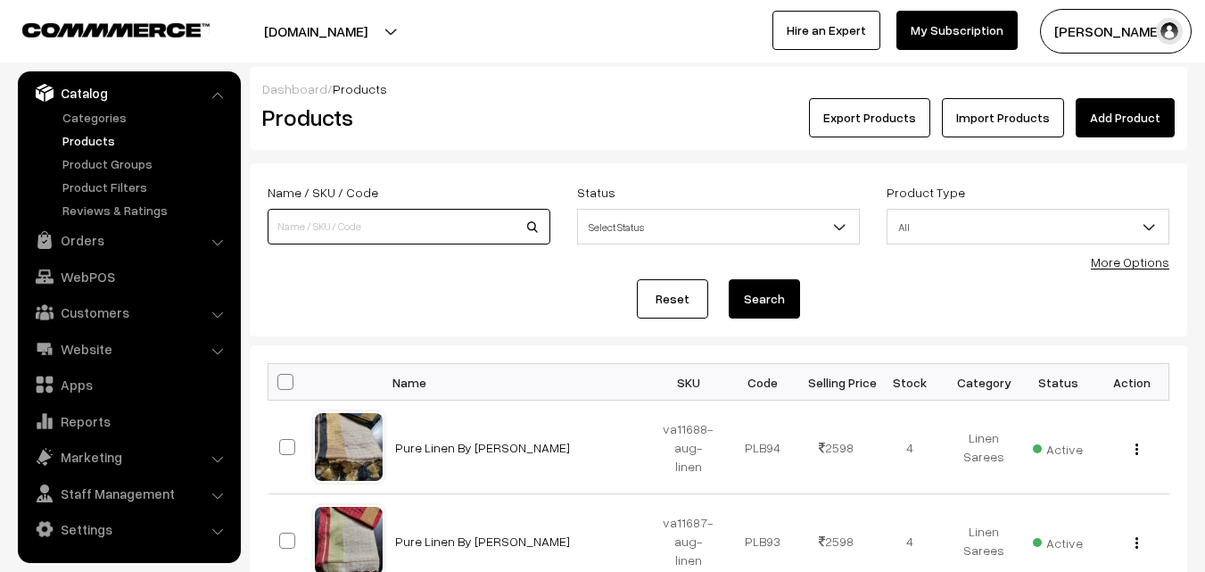
drag, startPoint x: 0, startPoint y: 0, endPoint x: 313, endPoint y: 224, distance: 384.9
paste input "va8837-may-kanchi-pra"
type input "va8837-may-kanchi-pra"
click at [780, 308] on button "Search" at bounding box center [764, 298] width 71 height 39
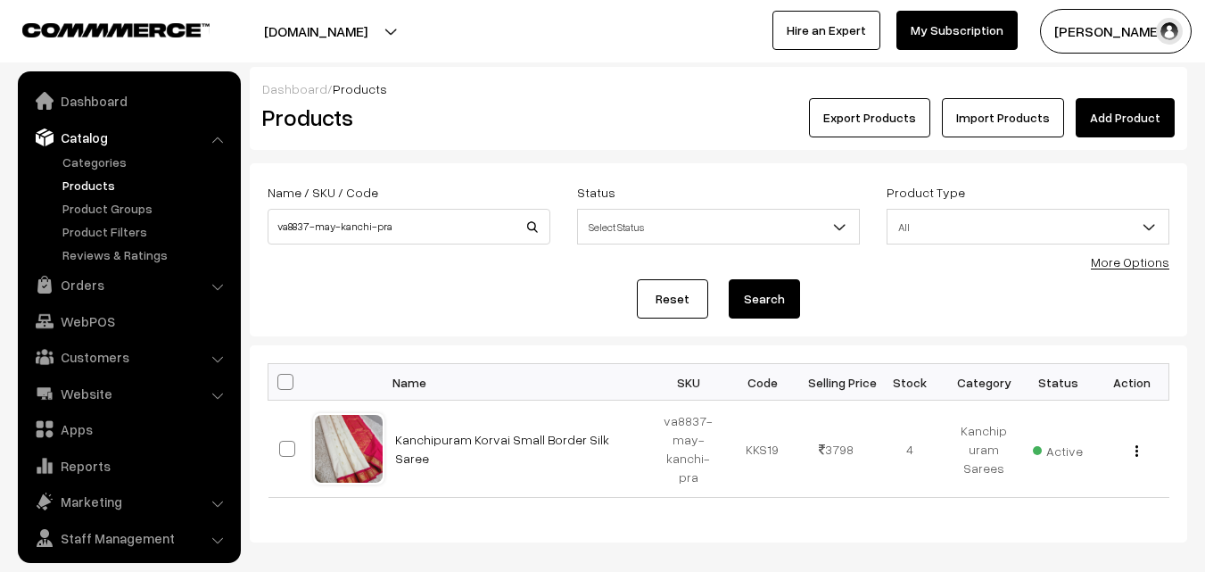
scroll to position [45, 0]
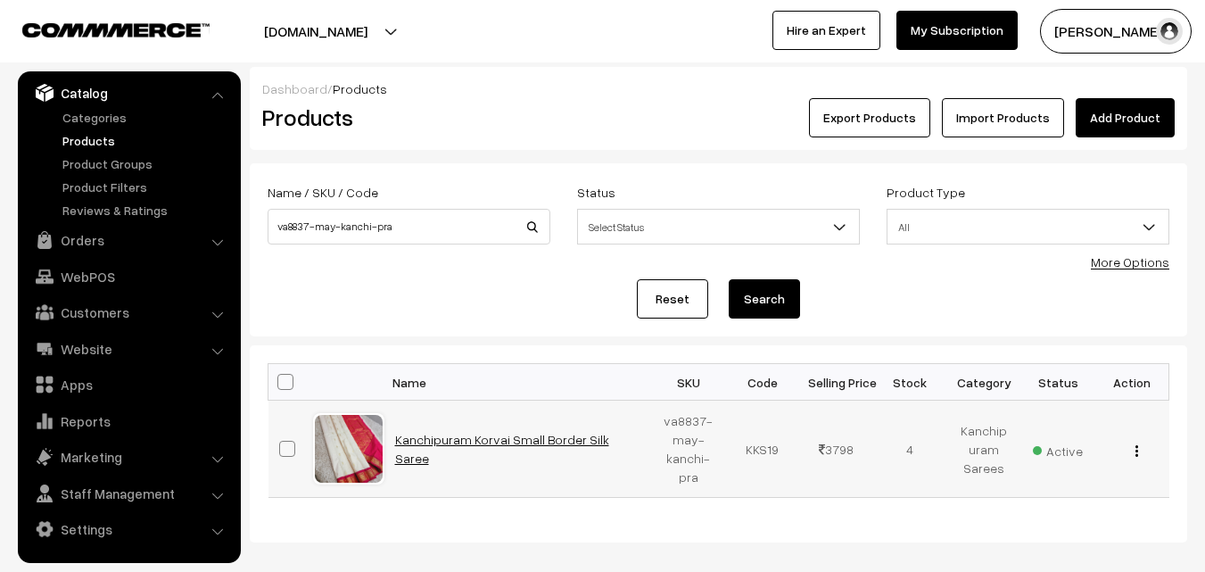
click at [495, 444] on link "Kanchipuram Korvai Small Border Silk Saree" at bounding box center [502, 449] width 214 height 34
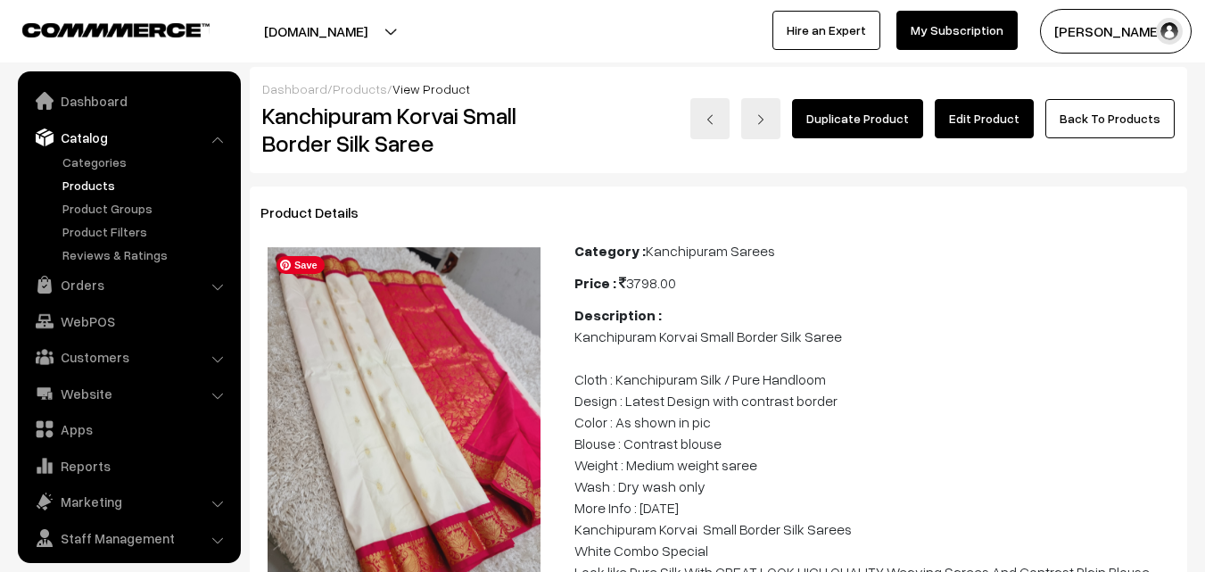
scroll to position [45, 0]
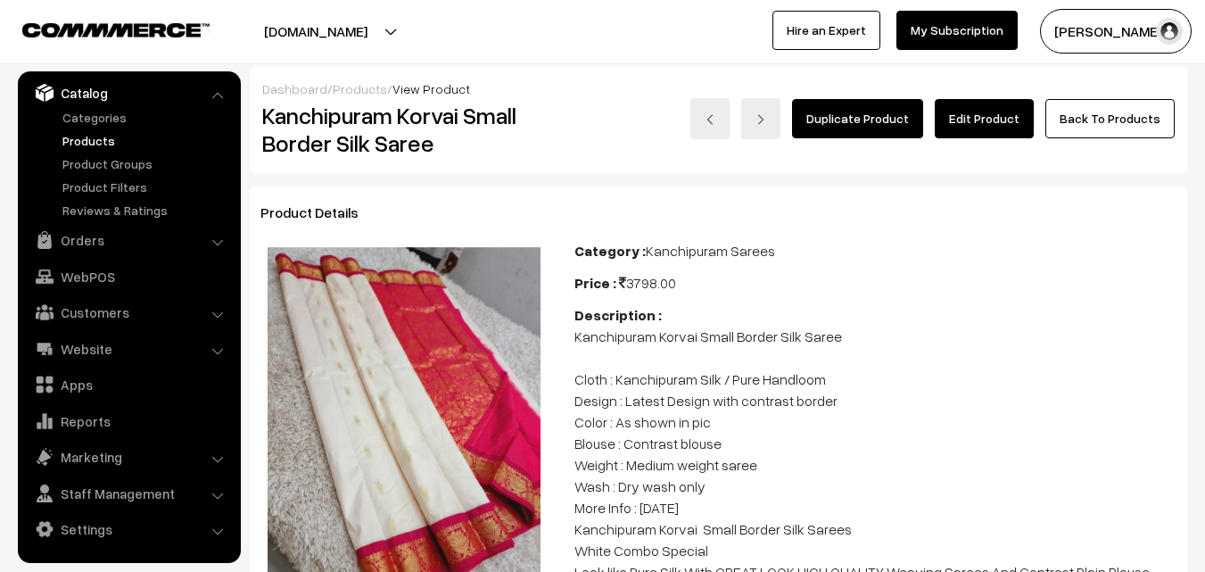
click at [996, 127] on link "Edit Product" at bounding box center [984, 118] width 99 height 39
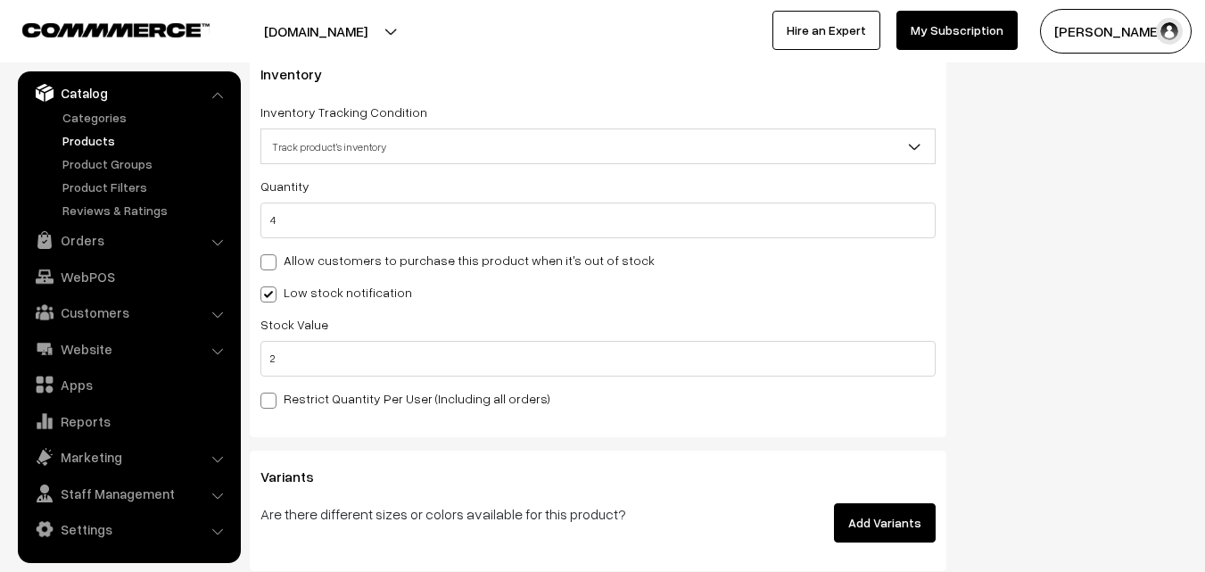
scroll to position [1784, 0]
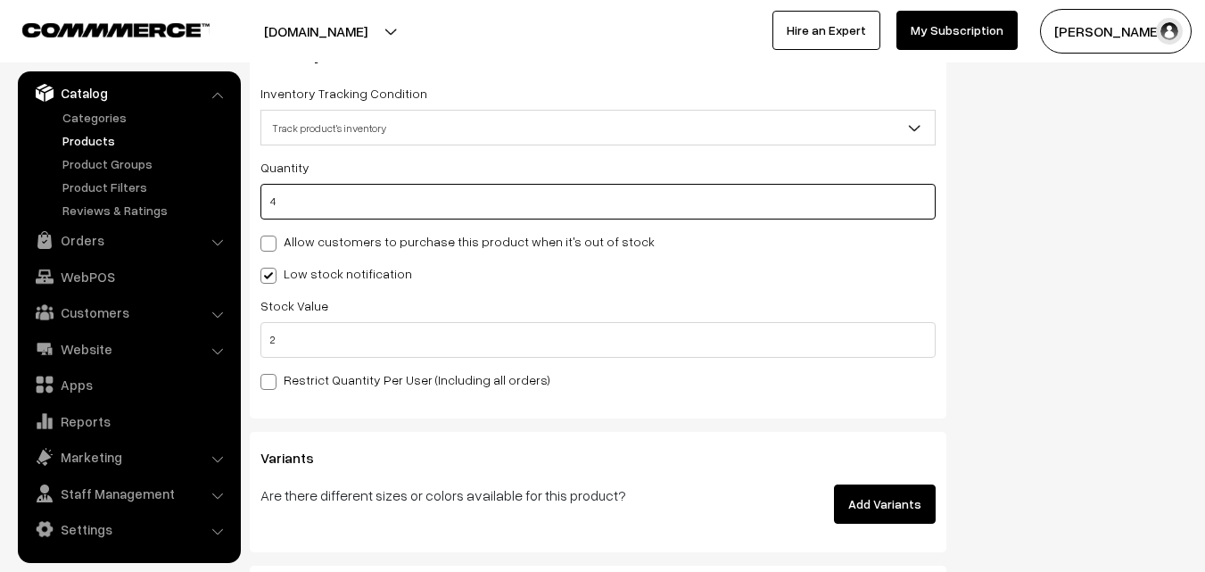
click at [270, 202] on input "4" at bounding box center [597, 202] width 675 height 36
type input "0"
type input "4"
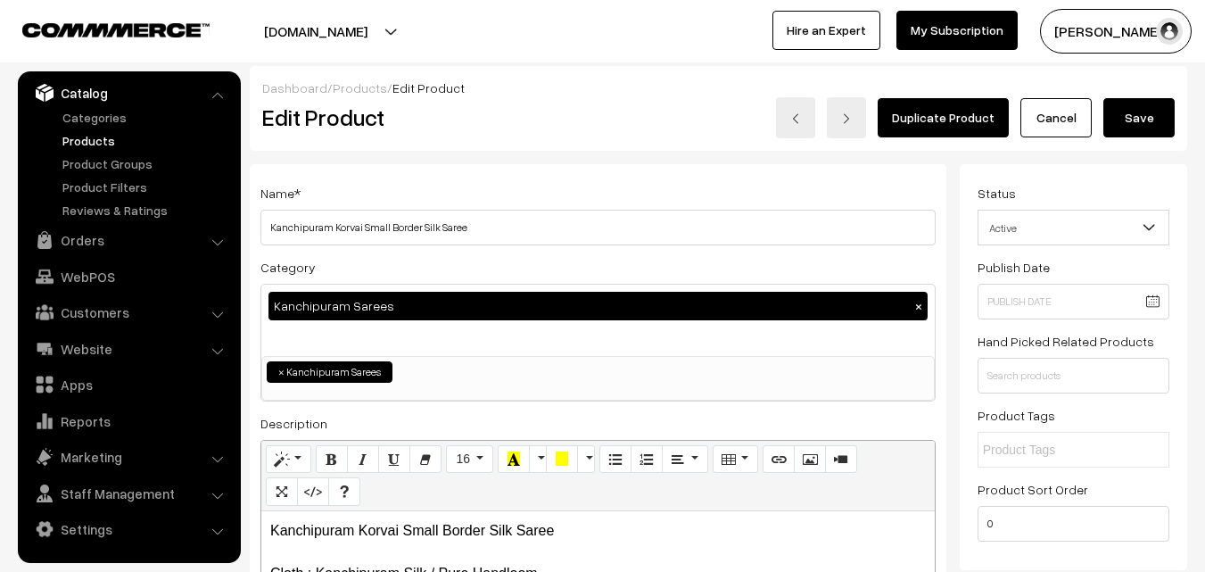
scroll to position [0, 0]
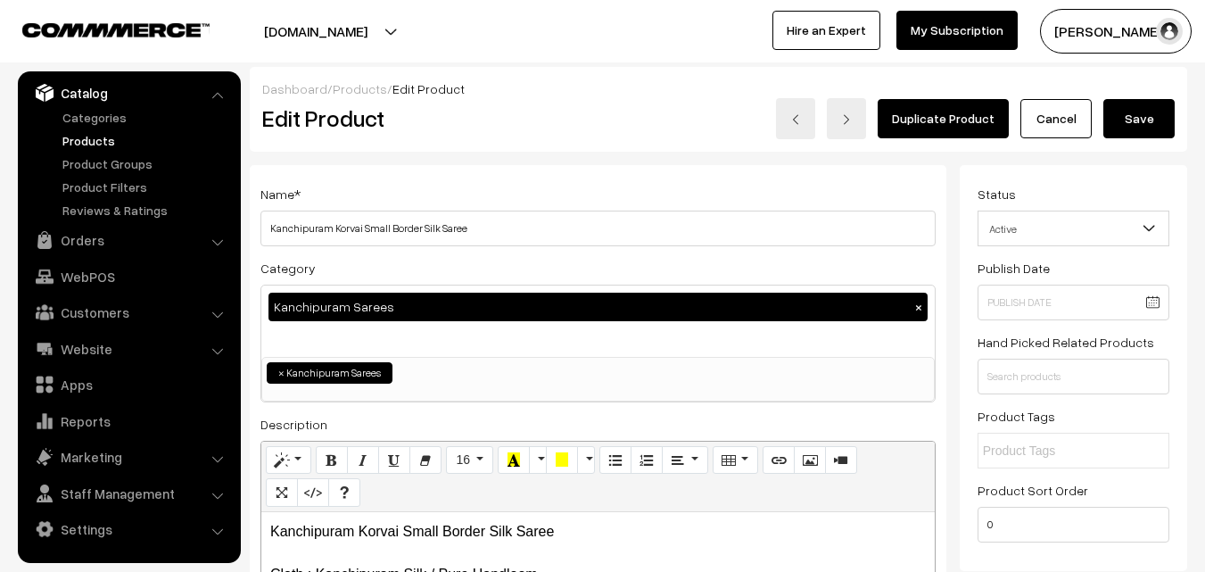
type input "0"
click at [1144, 124] on button "Save" at bounding box center [1138, 118] width 71 height 39
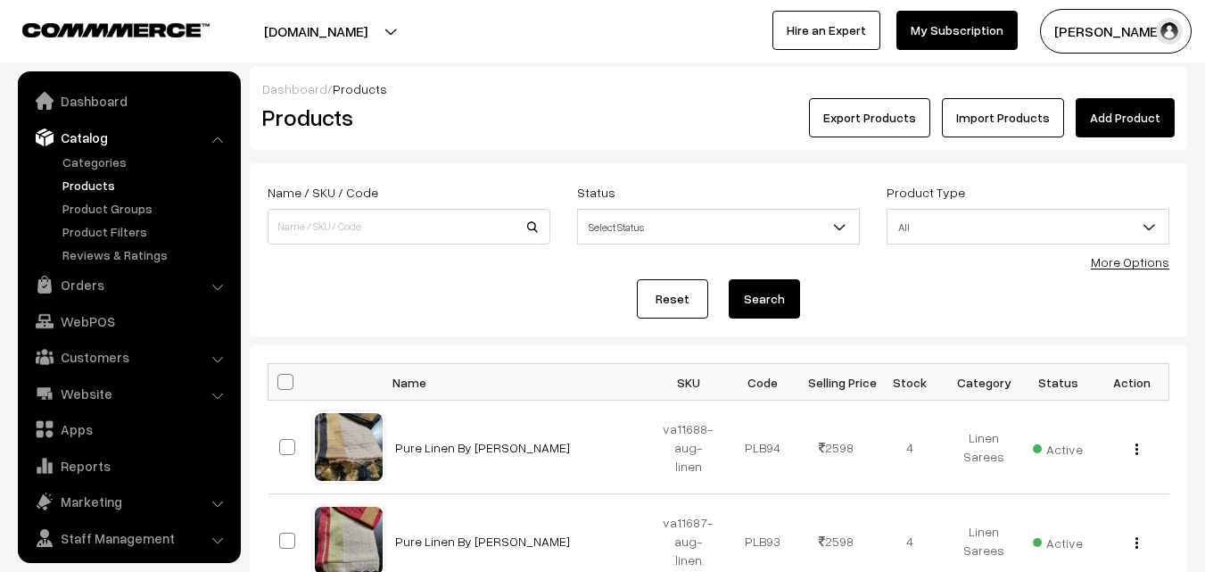
scroll to position [45, 0]
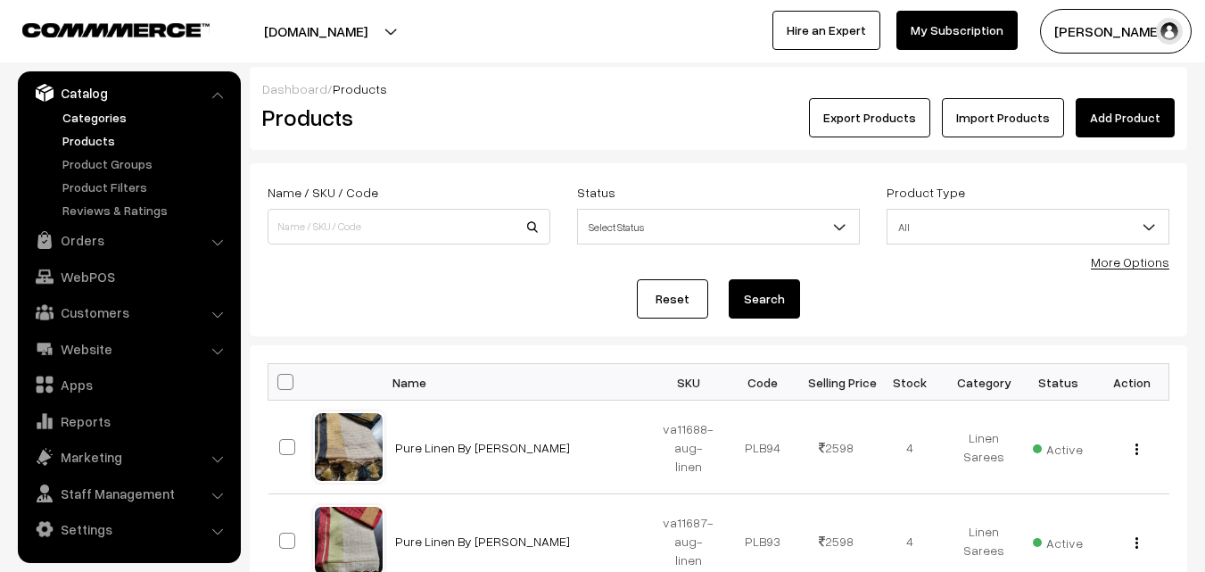
drag, startPoint x: 297, startPoint y: 235, endPoint x: 78, endPoint y: 120, distance: 247.0
click at [78, 120] on link "Categories" at bounding box center [146, 117] width 177 height 19
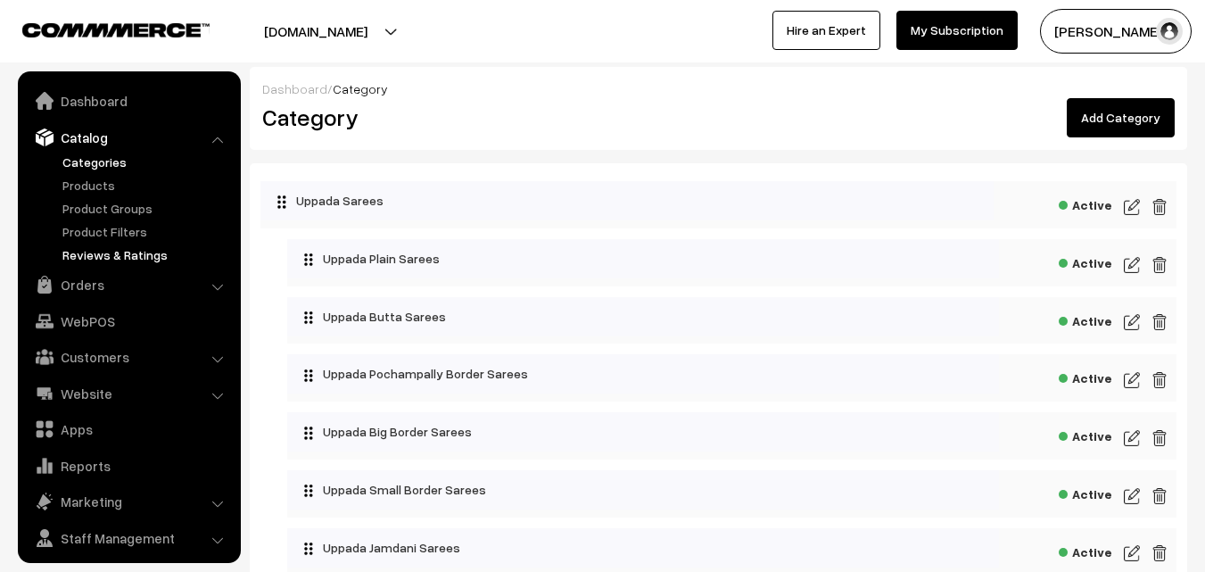
scroll to position [45, 0]
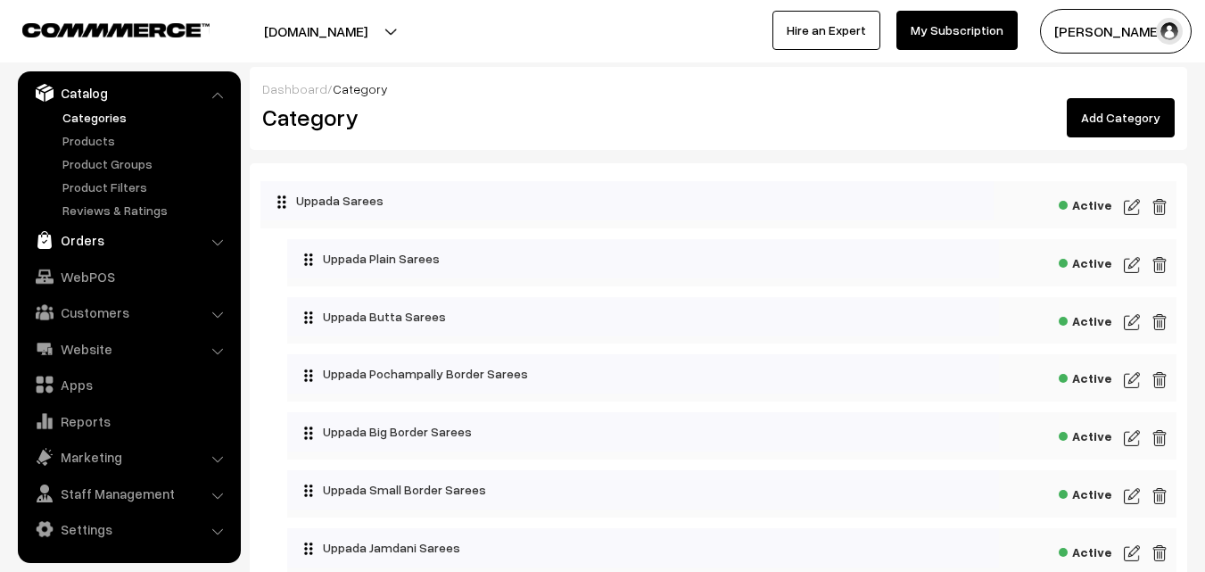
click at [82, 240] on link "Orders" at bounding box center [128, 240] width 212 height 32
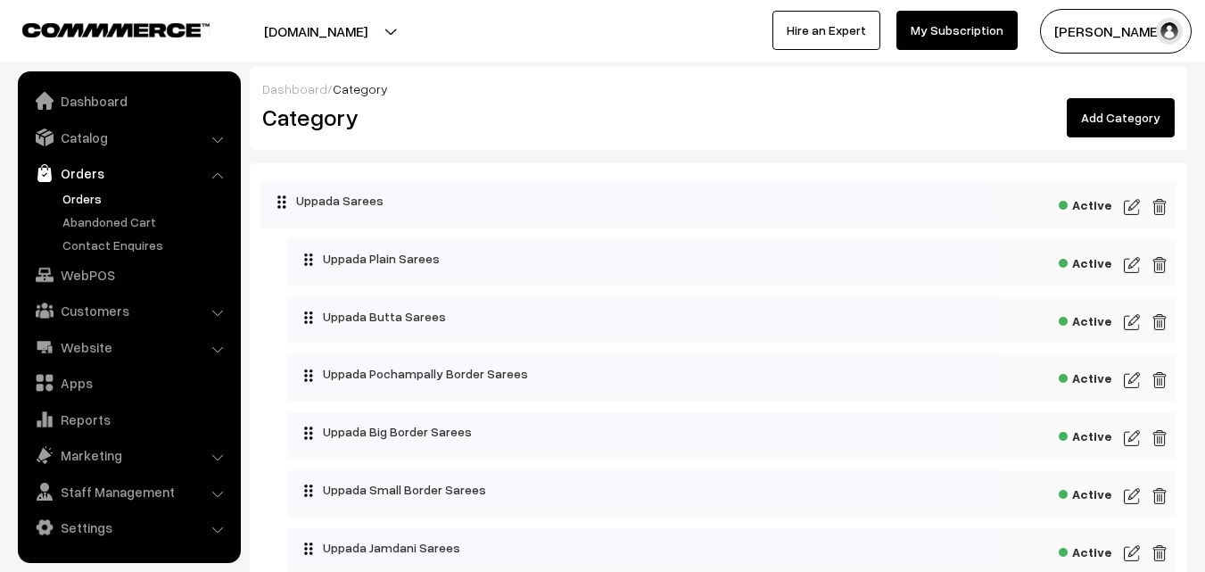
click at [81, 195] on link "Orders" at bounding box center [146, 198] width 177 height 19
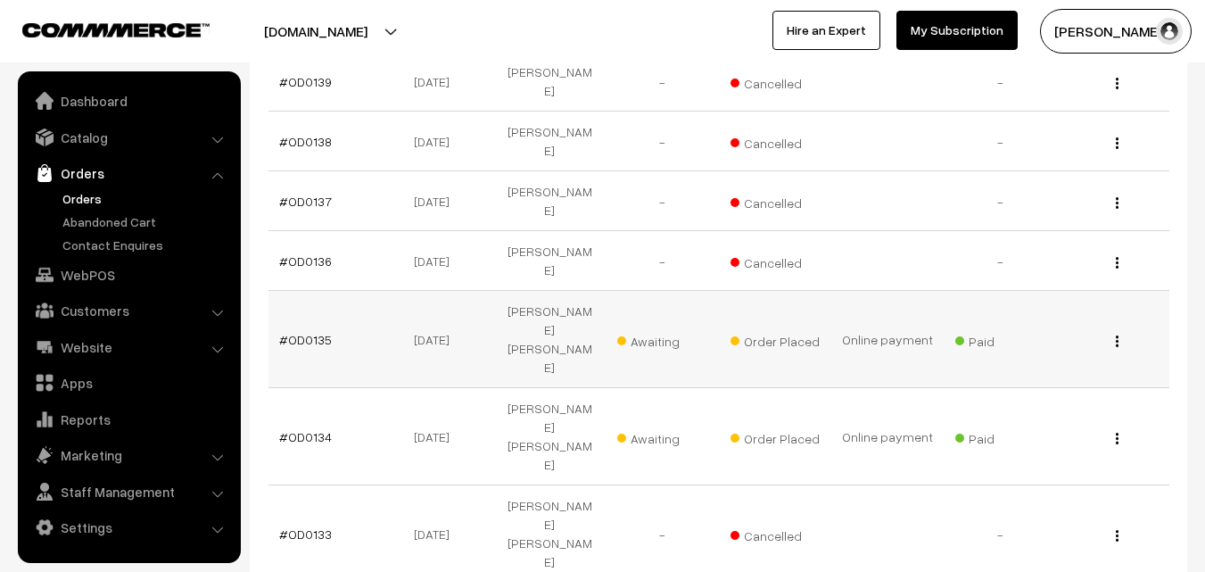
scroll to position [578, 0]
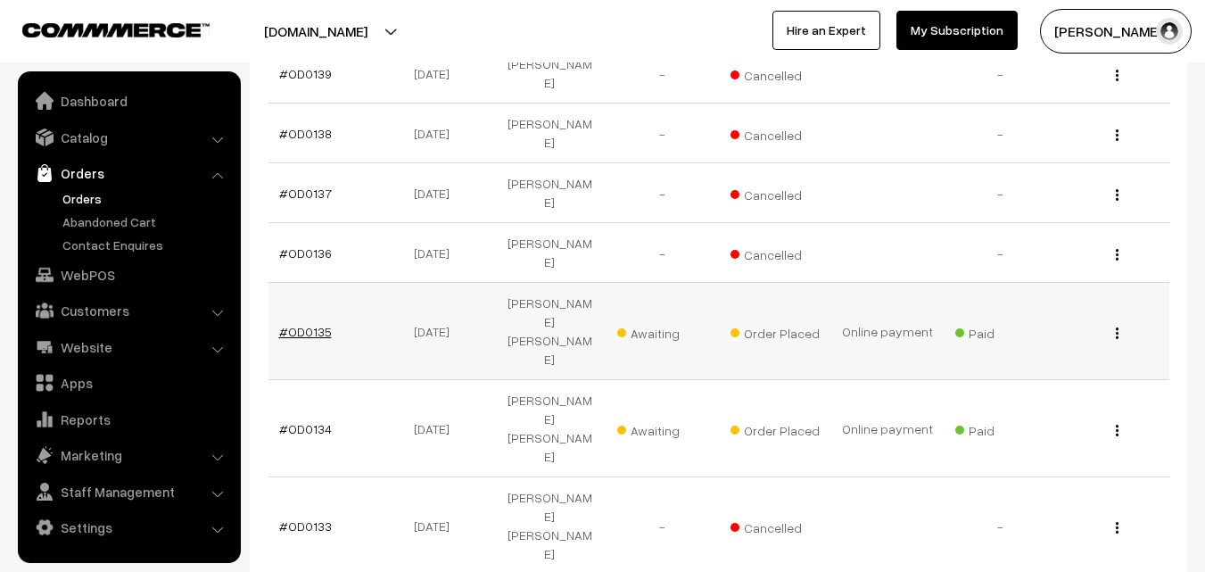
click at [302, 324] on link "#OD0135" at bounding box center [305, 331] width 53 height 15
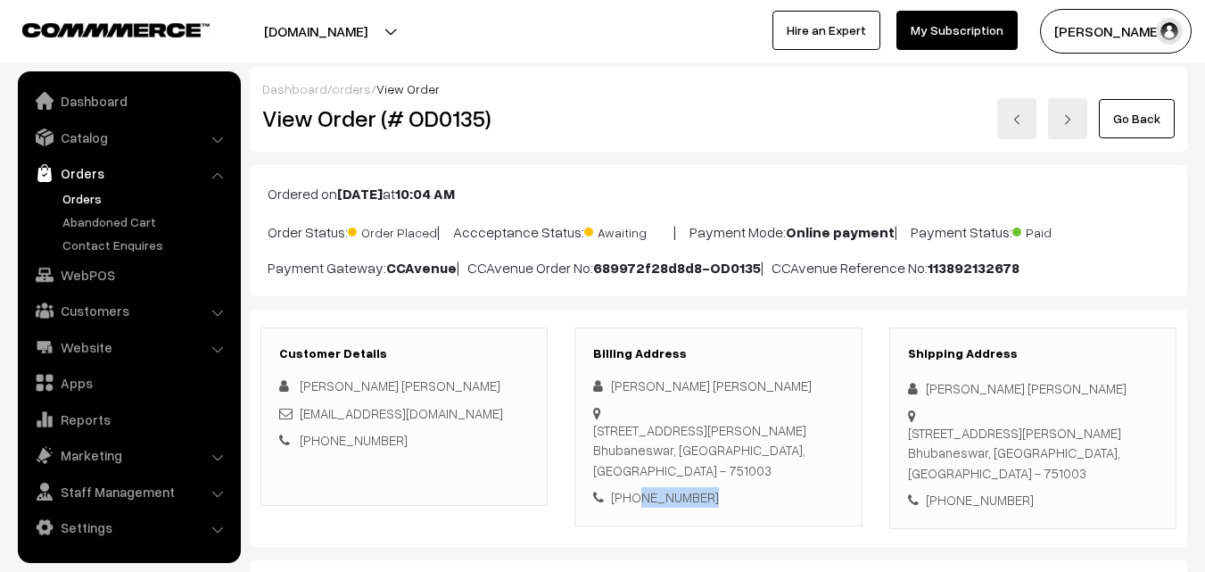
drag, startPoint x: 700, startPoint y: 476, endPoint x: 634, endPoint y: 474, distance: 66.1
click at [634, 487] on div "[PHONE_NUMBER]" at bounding box center [718, 497] width 250 height 21
copy div "9438820276"
drag, startPoint x: 444, startPoint y: 417, endPoint x: 301, endPoint y: 419, distance: 142.7
click at [301, 419] on div "ccshekhar@gmail.com" at bounding box center [404, 413] width 250 height 21
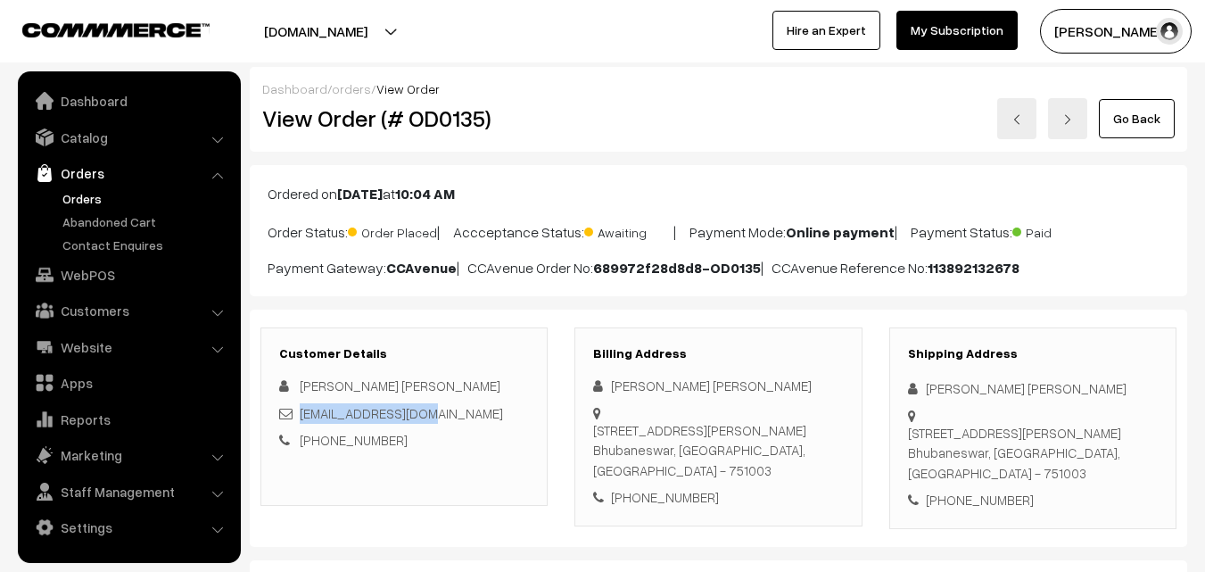
copy link "ccshekhar@gmail.com"
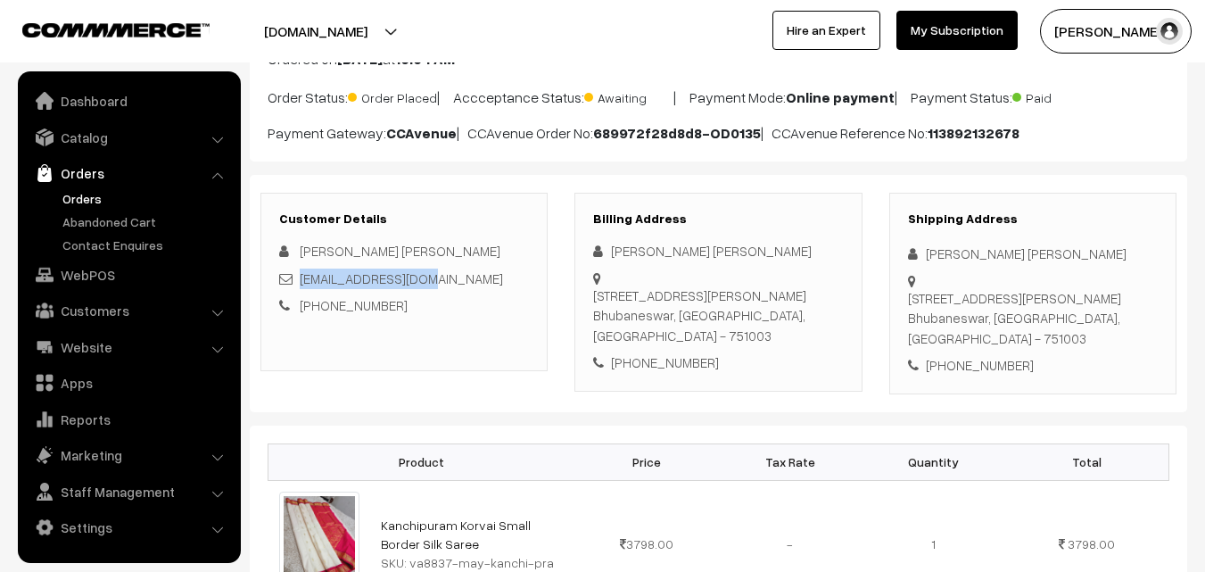
scroll to position [357, 0]
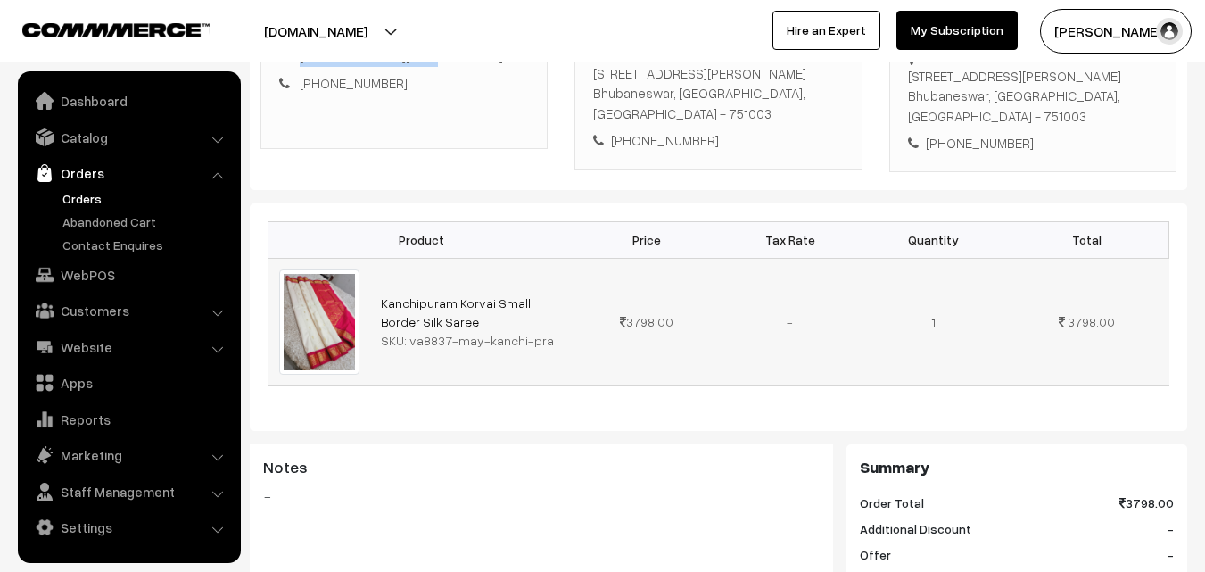
drag, startPoint x: 408, startPoint y: 324, endPoint x: 537, endPoint y: 324, distance: 129.3
click at [537, 331] on div "SKU: va8837-may-kanchi-pra" at bounding box center [473, 340] width 184 height 19
copy div "va8837-may-kanchi-pra"
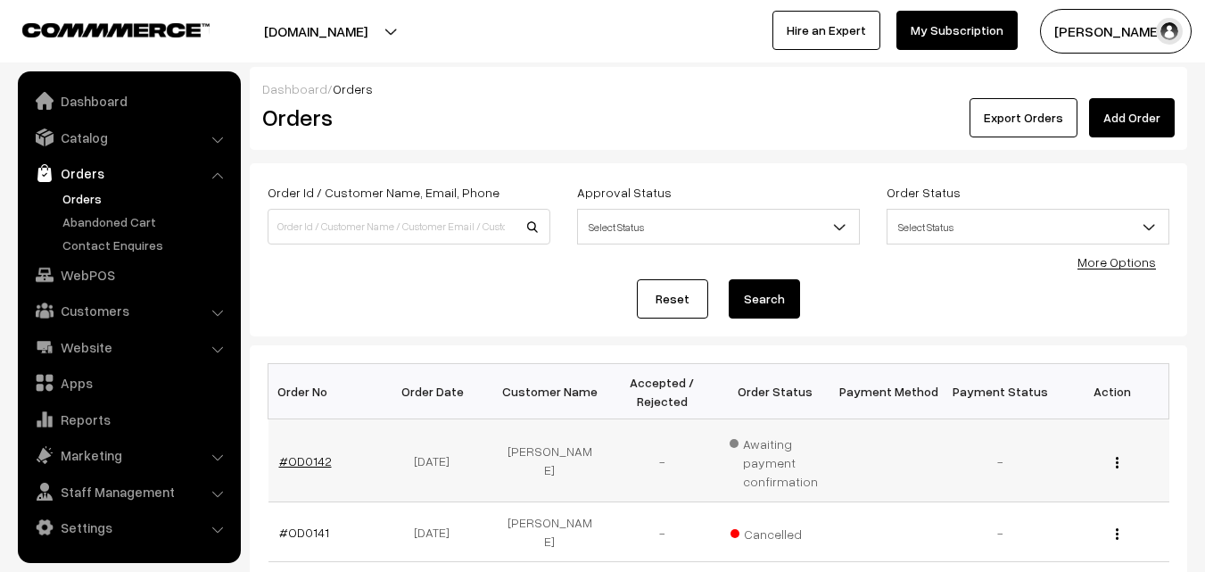
click at [306, 458] on link "#OD0142" at bounding box center [305, 460] width 53 height 15
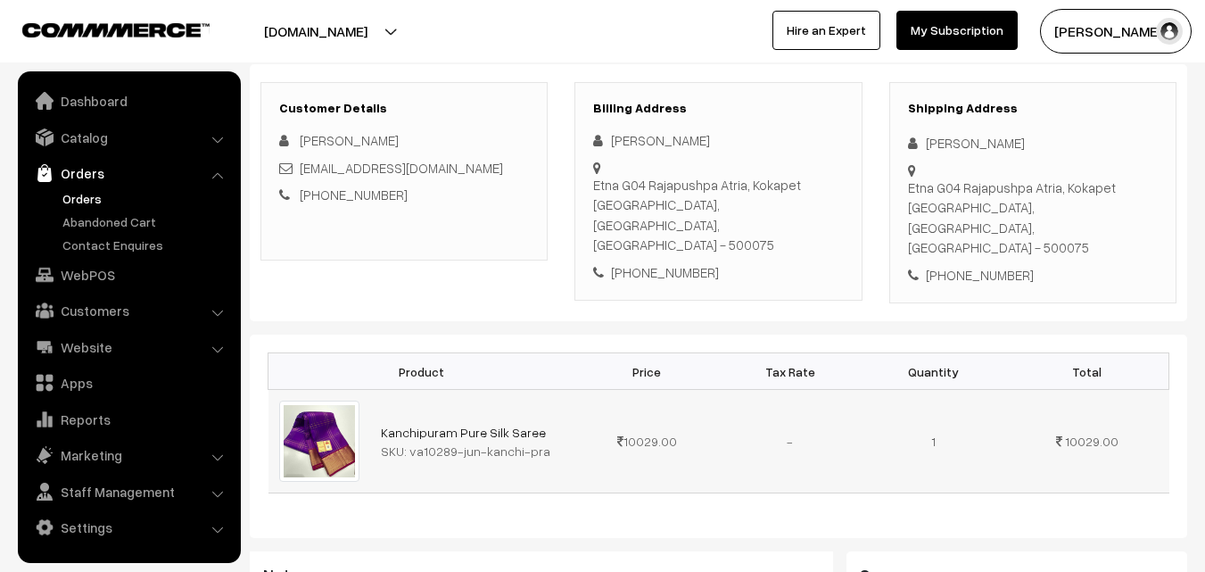
scroll to position [268, 0]
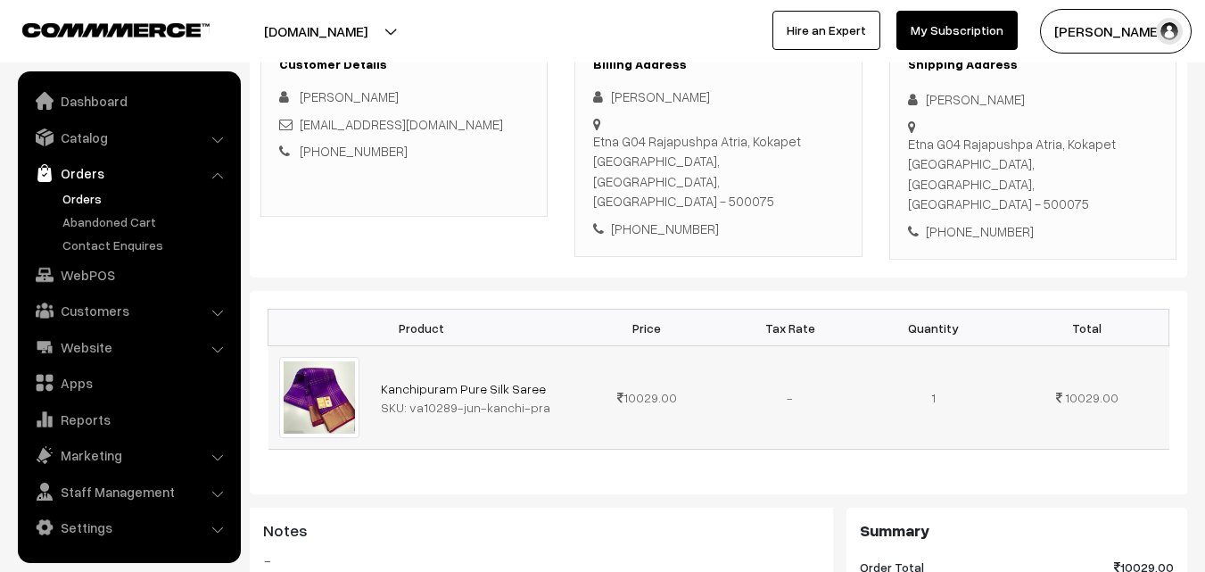
drag, startPoint x: 407, startPoint y: 365, endPoint x: 557, endPoint y: 365, distance: 149.8
click at [557, 398] on div "SKU: va10289-jun-kanchi-pra" at bounding box center [473, 407] width 184 height 19
copy div "va10289-jun-kanchi-pra"
click at [95, 204] on link "Orders" at bounding box center [146, 198] width 177 height 19
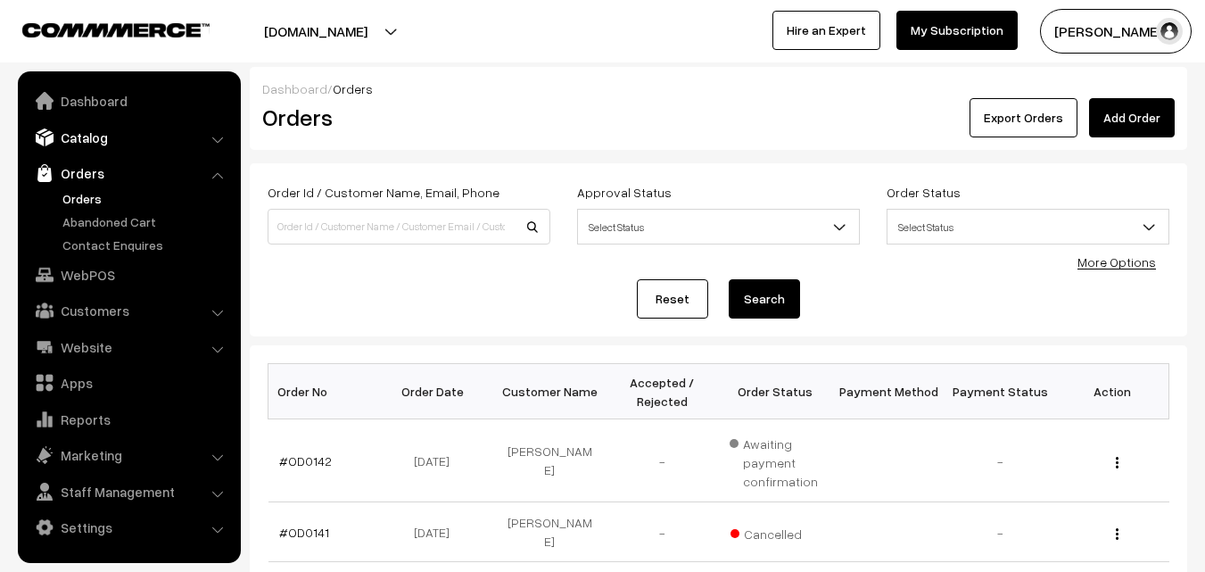
click at [84, 140] on link "Catalog" at bounding box center [128, 137] width 212 height 32
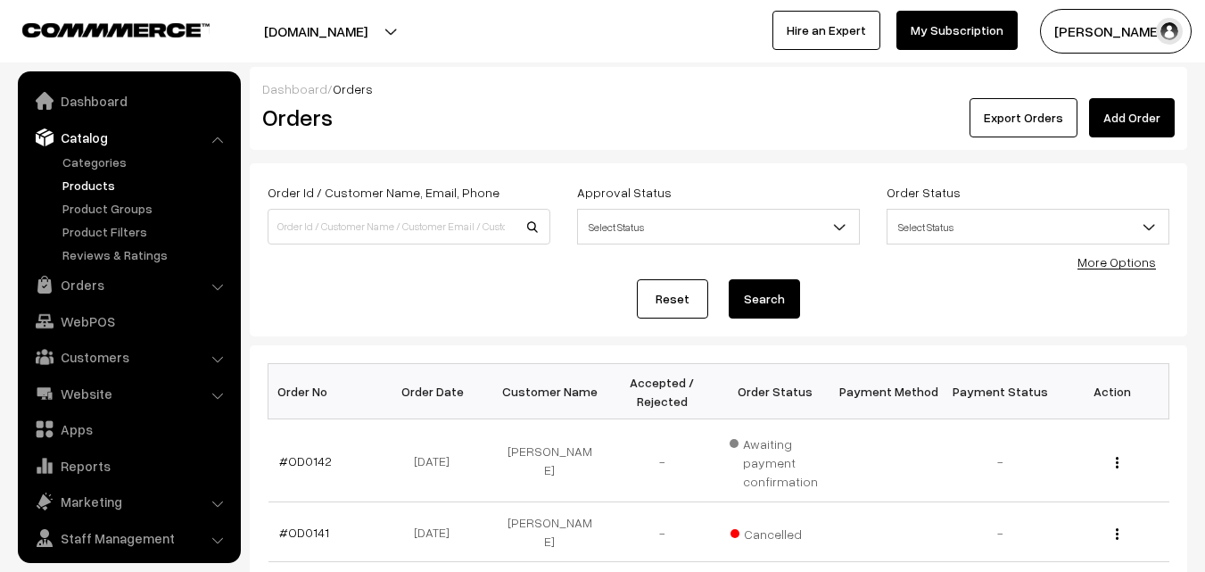
click at [91, 179] on link "Products" at bounding box center [146, 185] width 177 height 19
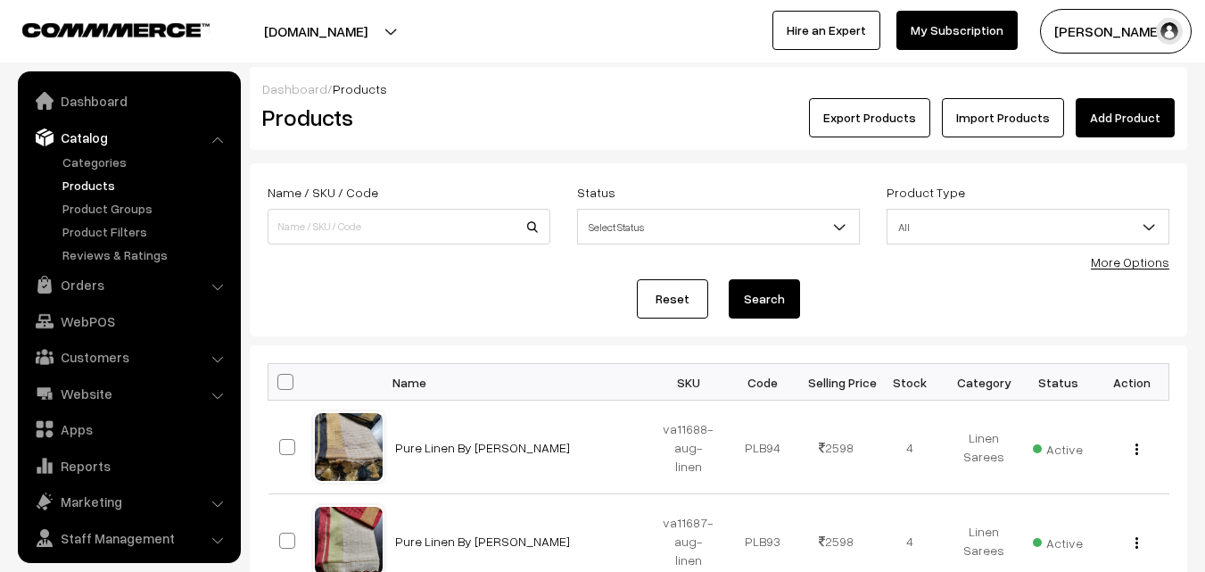
scroll to position [45, 0]
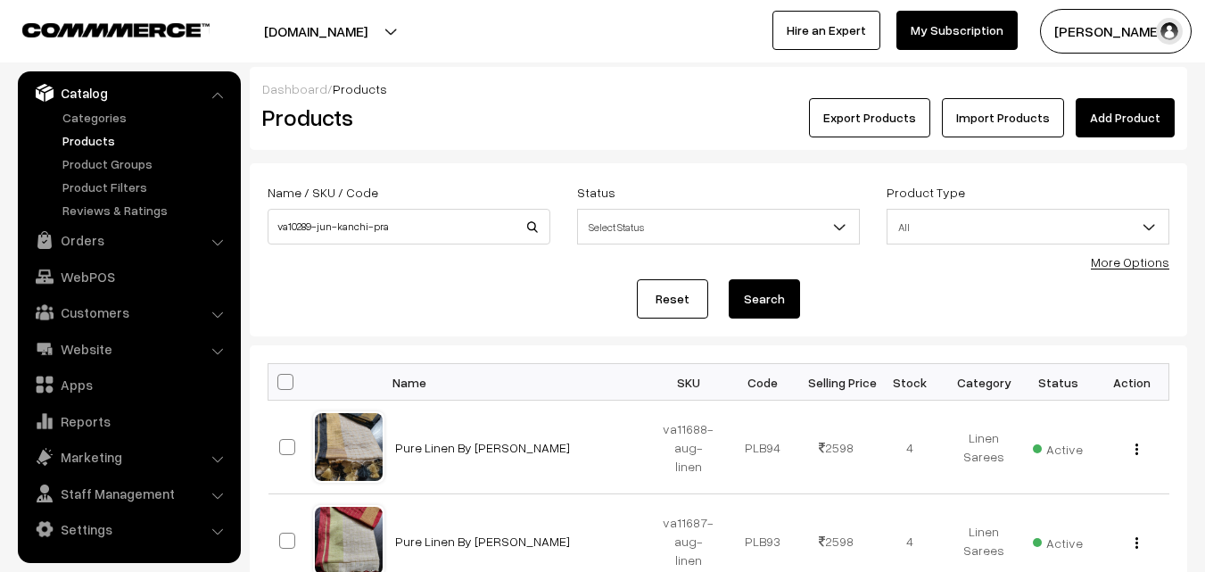
type input "va10289-jun-kanchi-pra"
click at [780, 299] on button "Search" at bounding box center [764, 298] width 71 height 39
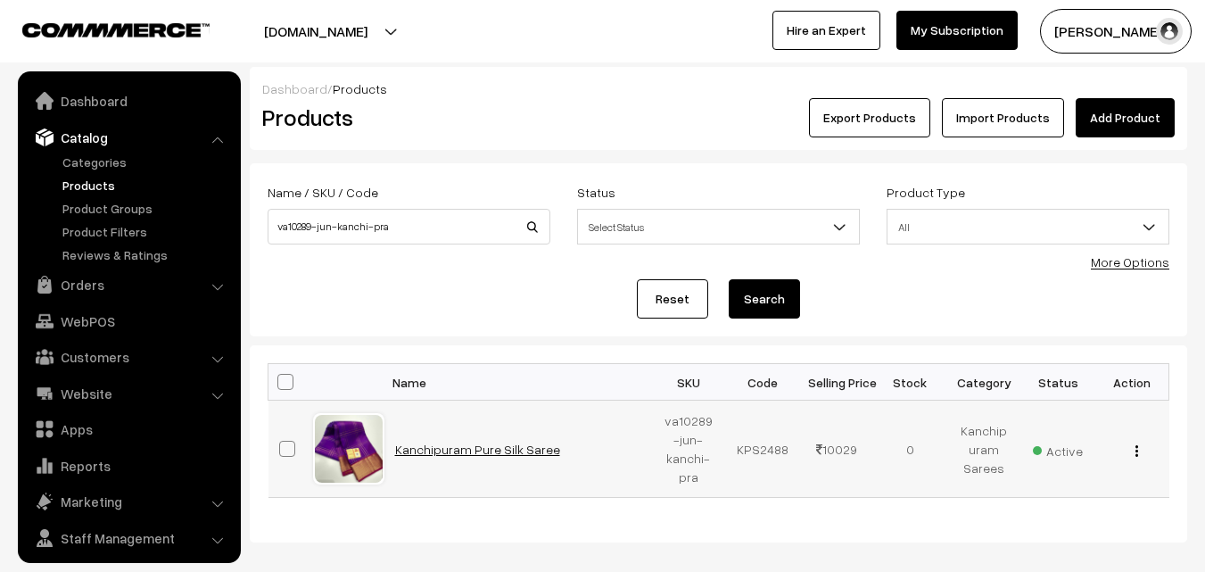
scroll to position [45, 0]
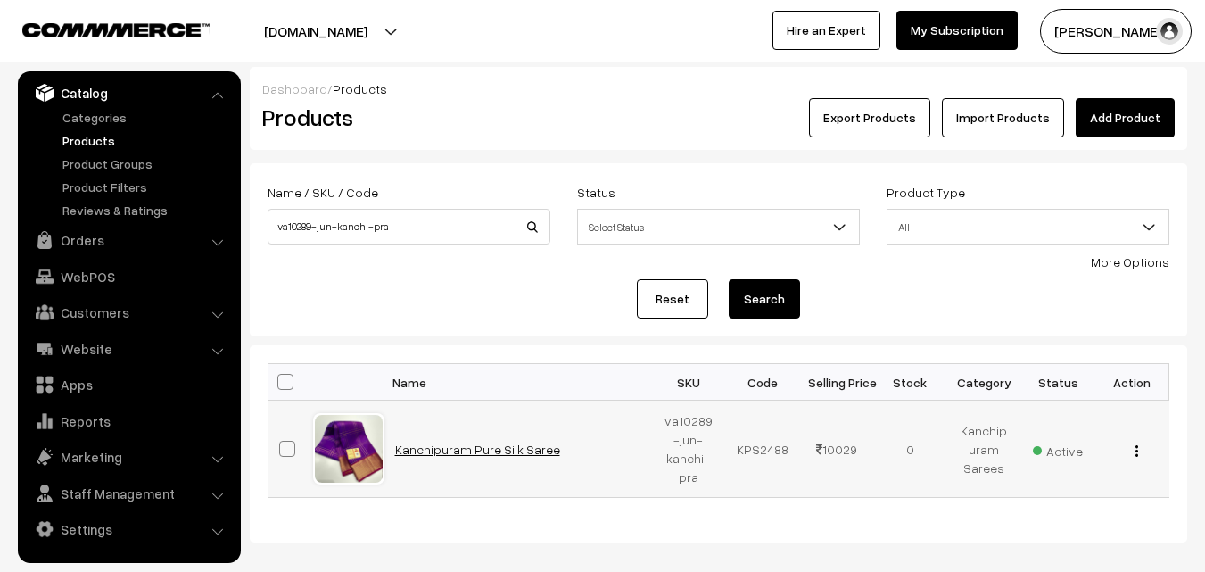
click at [458, 454] on link "Kanchipuram Pure Silk Saree" at bounding box center [477, 448] width 165 height 15
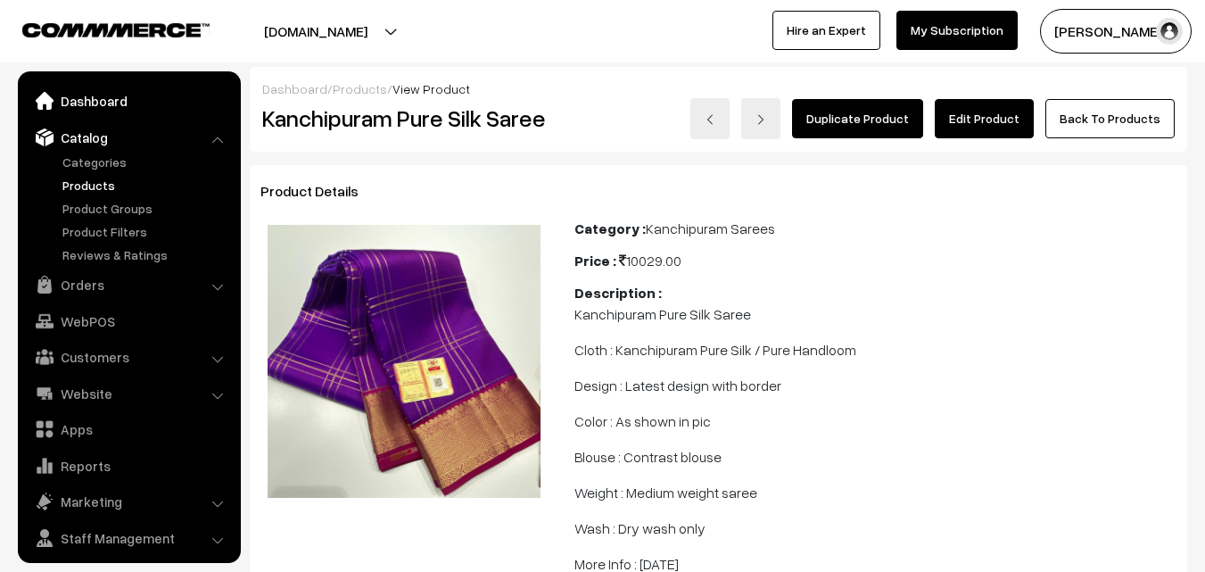
click at [90, 106] on link "Dashboard" at bounding box center [128, 101] width 212 height 32
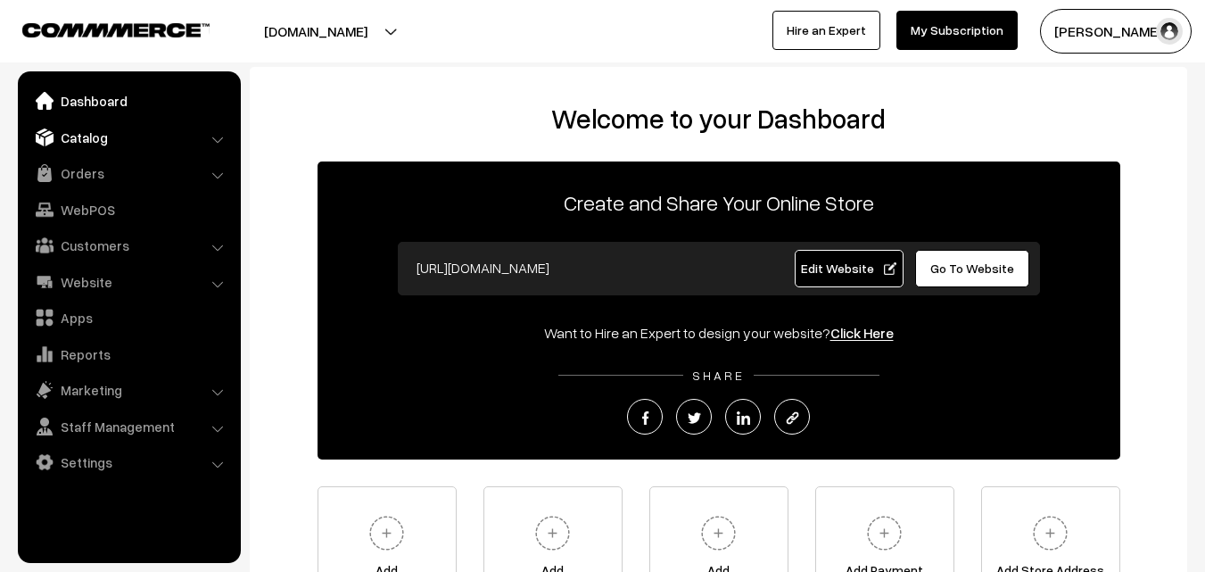
click at [92, 142] on link "Catalog" at bounding box center [128, 137] width 212 height 32
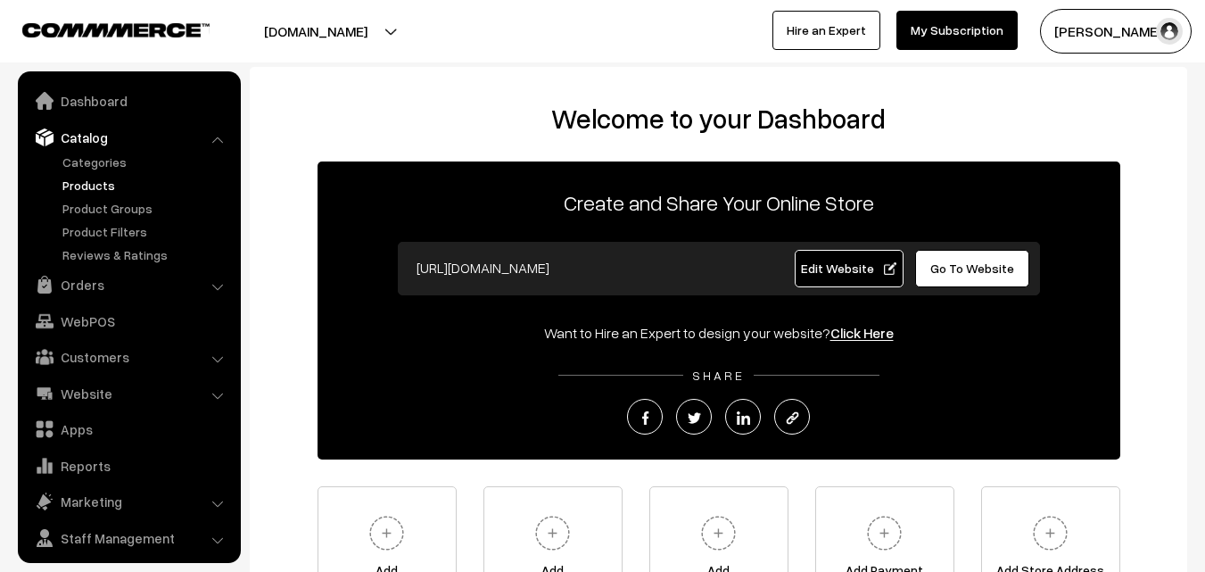
click at [88, 182] on link "Products" at bounding box center [146, 185] width 177 height 19
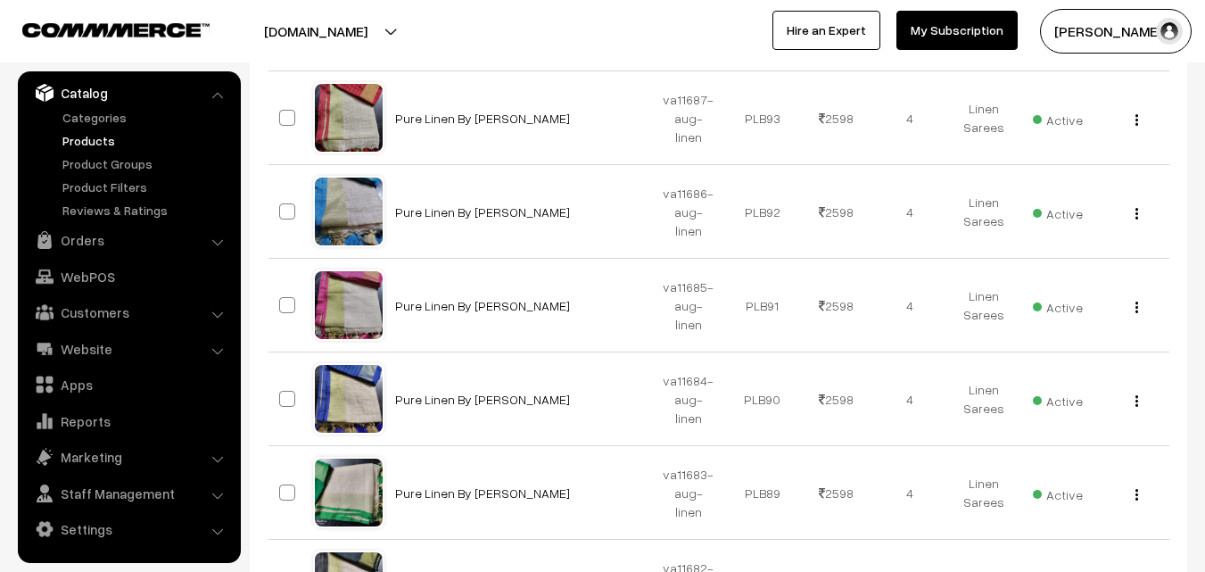
scroll to position [268, 0]
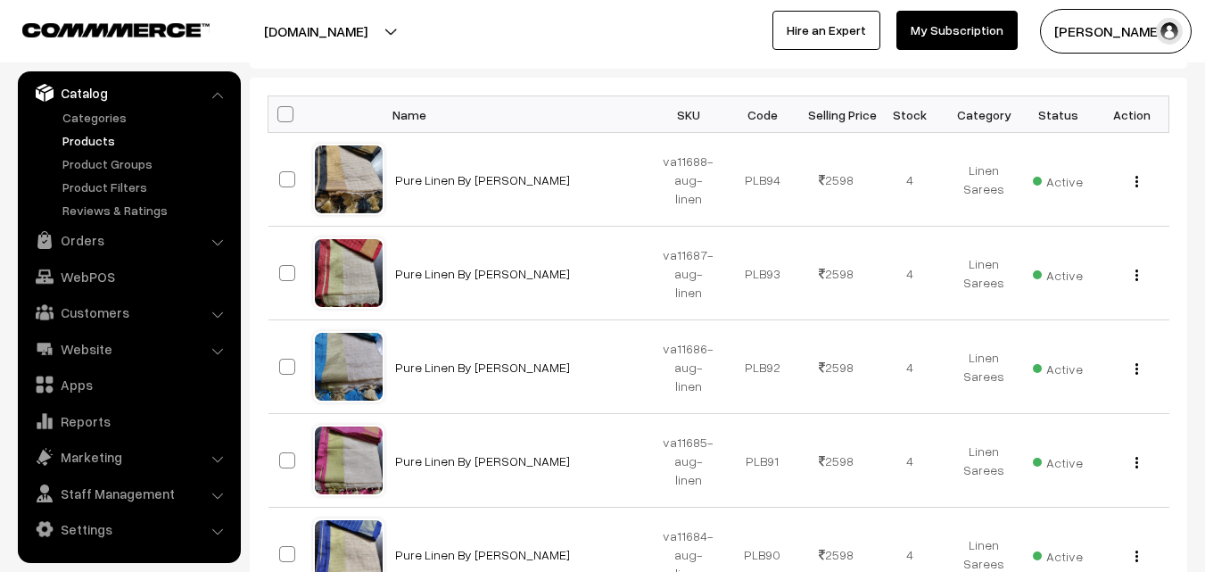
click at [102, 136] on link "Products" at bounding box center [146, 140] width 177 height 19
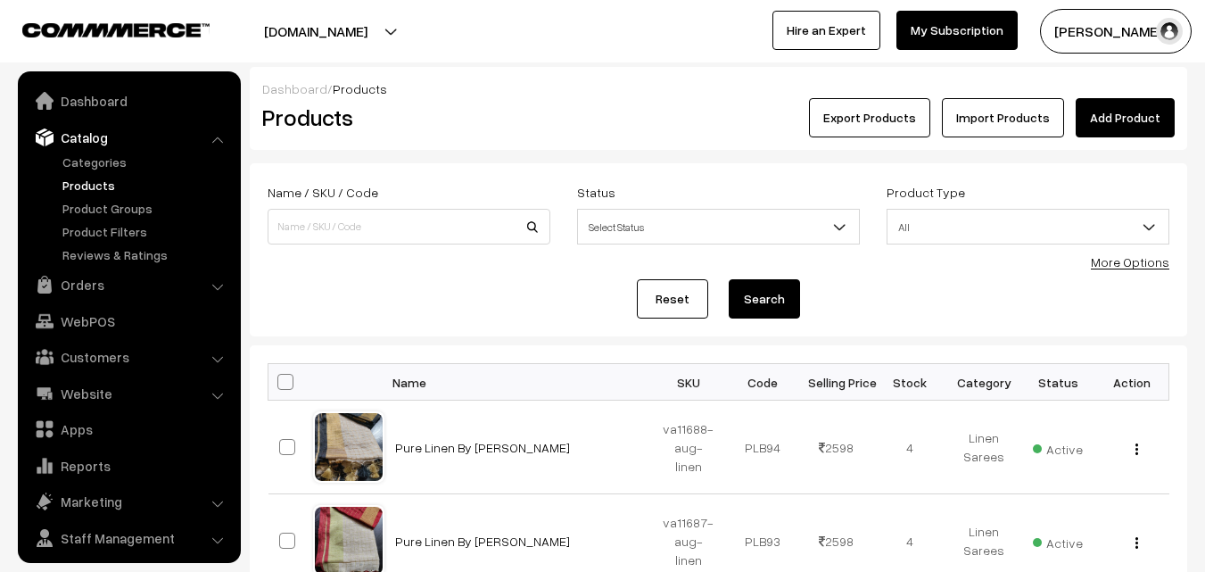
scroll to position [45, 0]
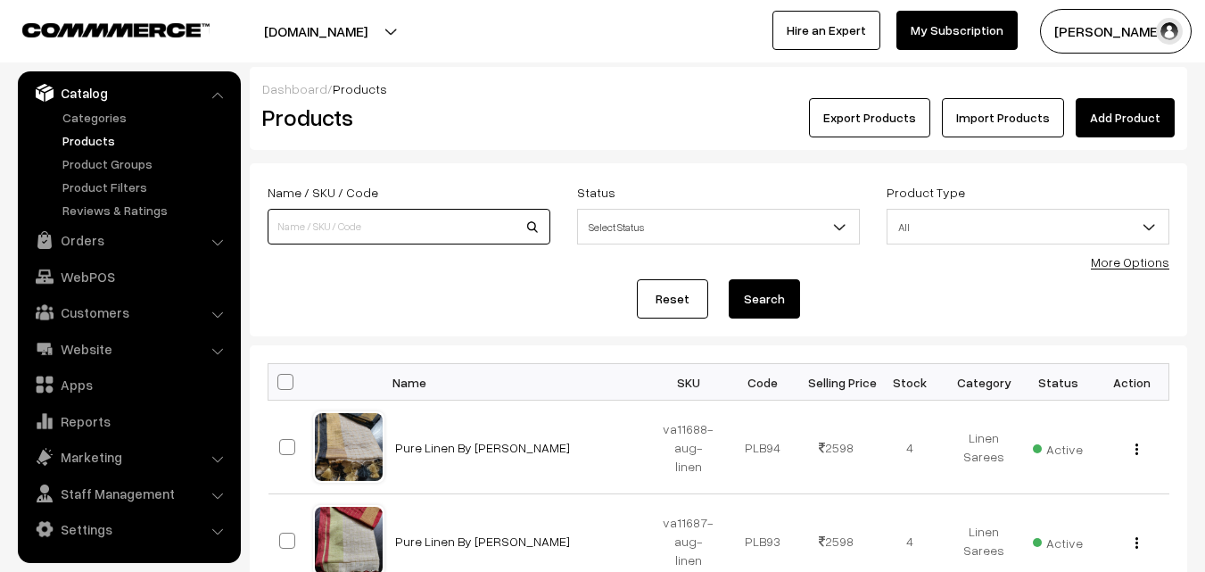
paste input "va8837-may-kanchi-pra"
type input "va8837-may-kanchi-pra"
click at [763, 304] on button "Search" at bounding box center [764, 298] width 71 height 39
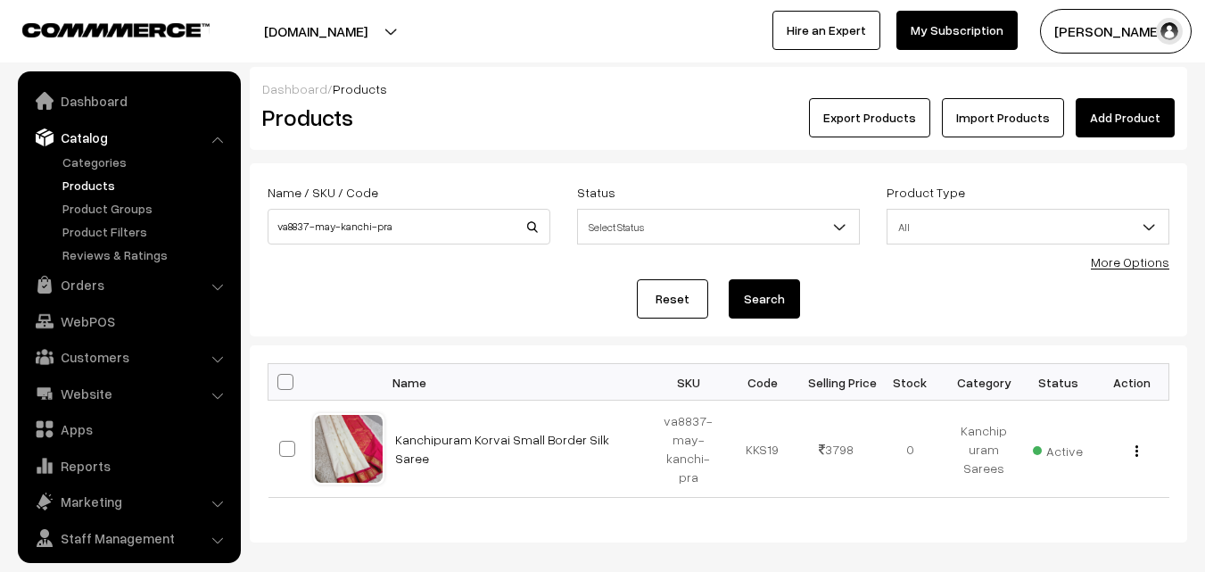
scroll to position [45, 0]
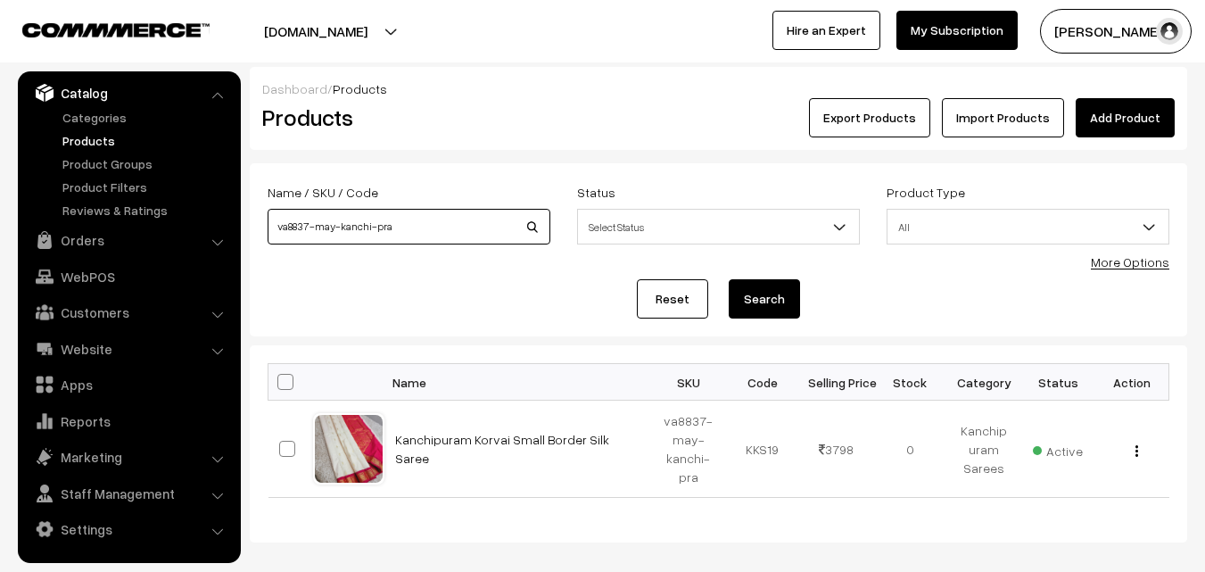
click at [308, 225] on input "va8837-may-kanchi-pra" at bounding box center [409, 227] width 283 height 36
type input "va8836-may-kanchi-pra"
click at [778, 302] on button "Search" at bounding box center [764, 298] width 71 height 39
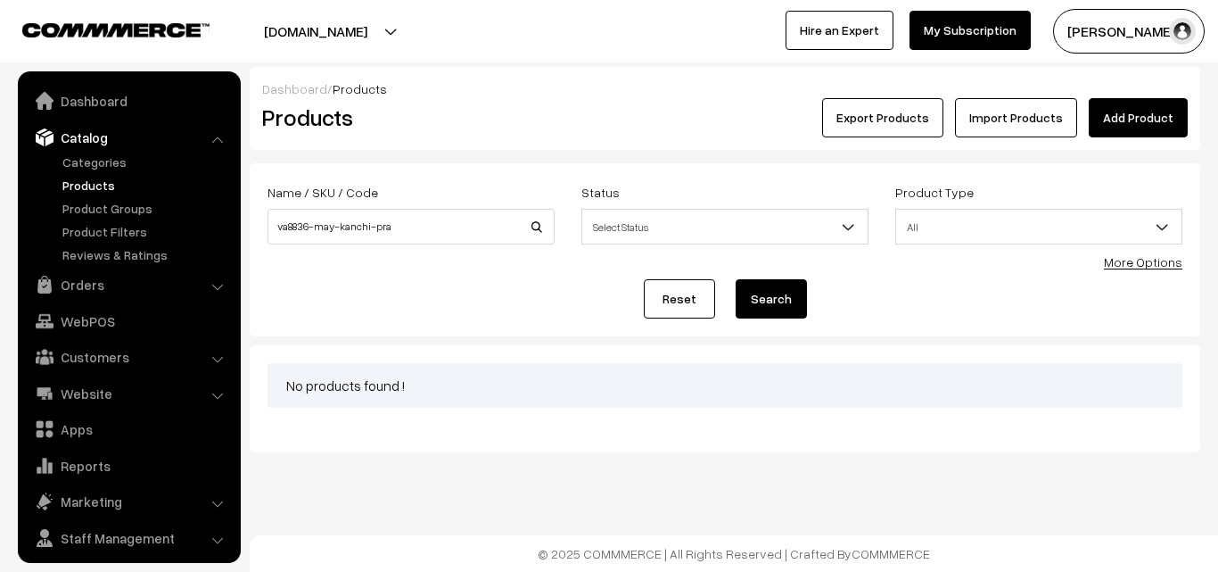
scroll to position [45, 0]
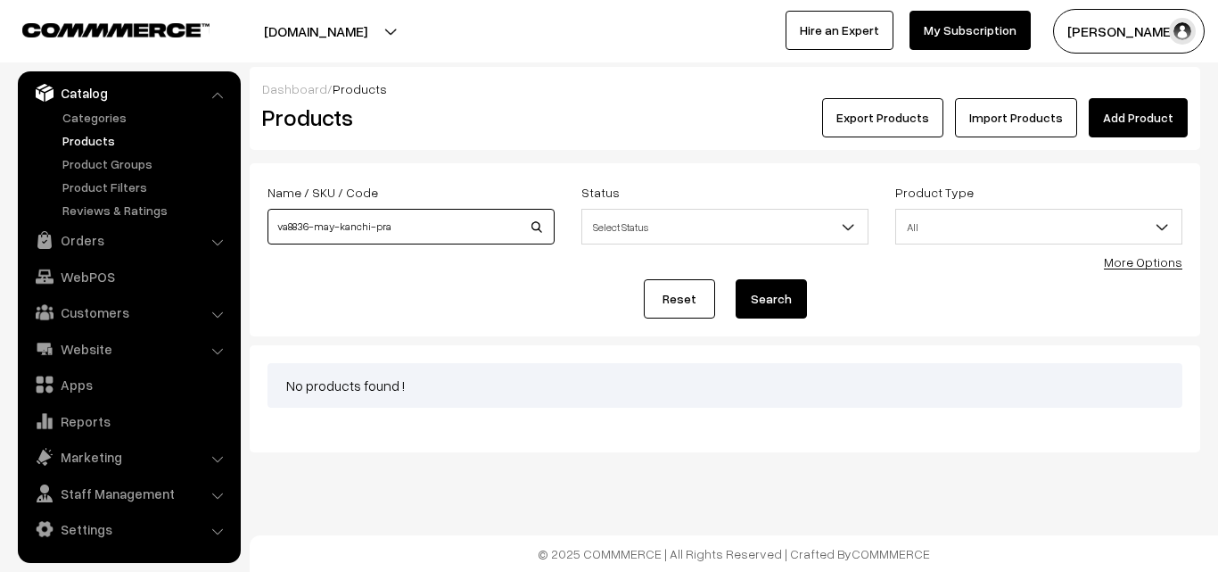
click at [309, 225] on input "va8836-may-kanchi-pra" at bounding box center [411, 227] width 287 height 36
type input "va8837-may-kanchi-pra"
click at [771, 303] on button "Search" at bounding box center [771, 298] width 71 height 39
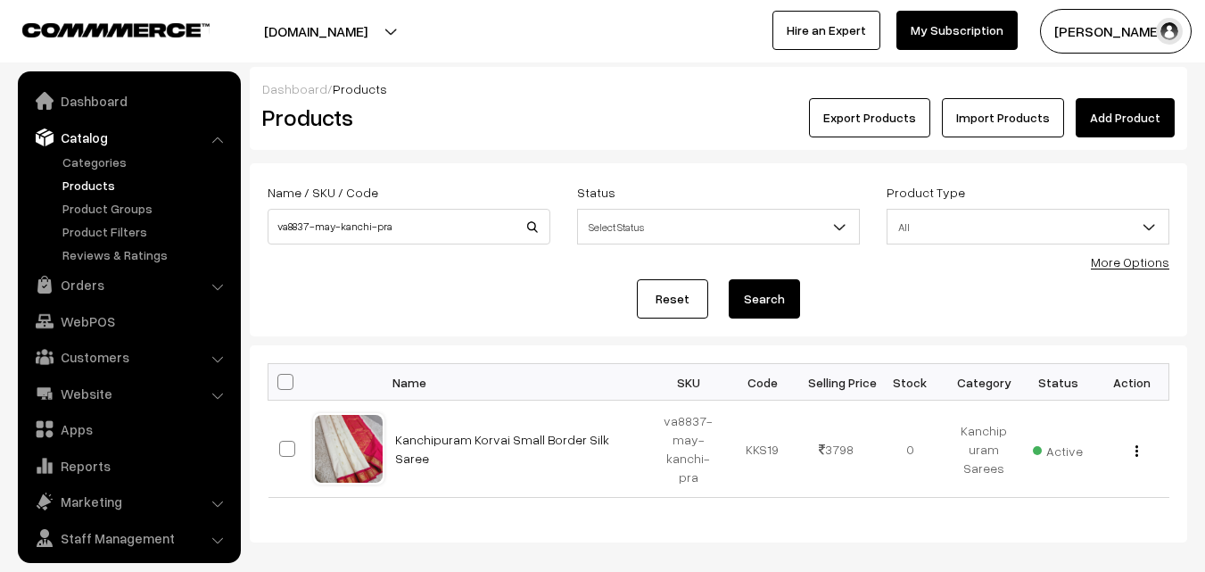
scroll to position [45, 0]
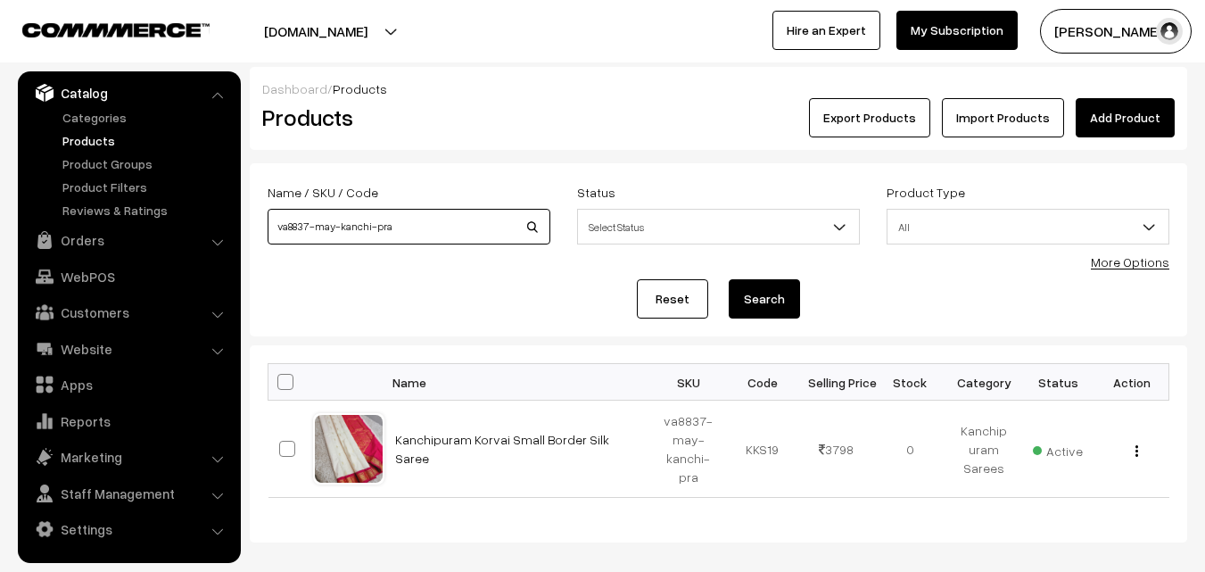
click at [309, 224] on input "va8837-may-kanchi-pra" at bounding box center [409, 227] width 283 height 36
type input "va8838-may-kanchi-pra"
click at [744, 300] on button "Search" at bounding box center [764, 298] width 71 height 39
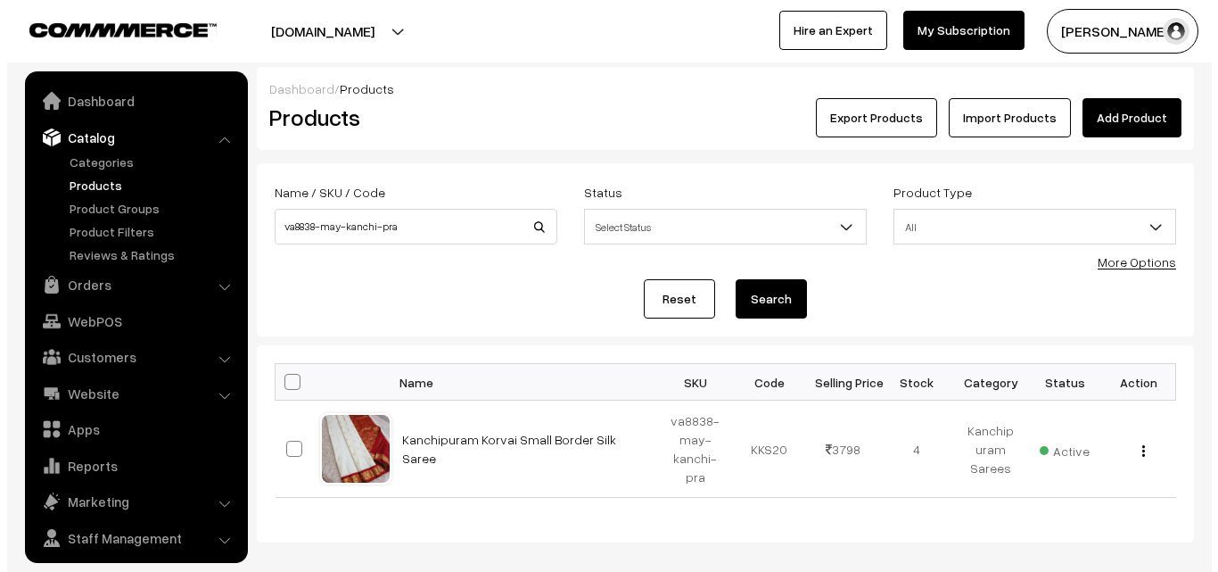
scroll to position [45, 0]
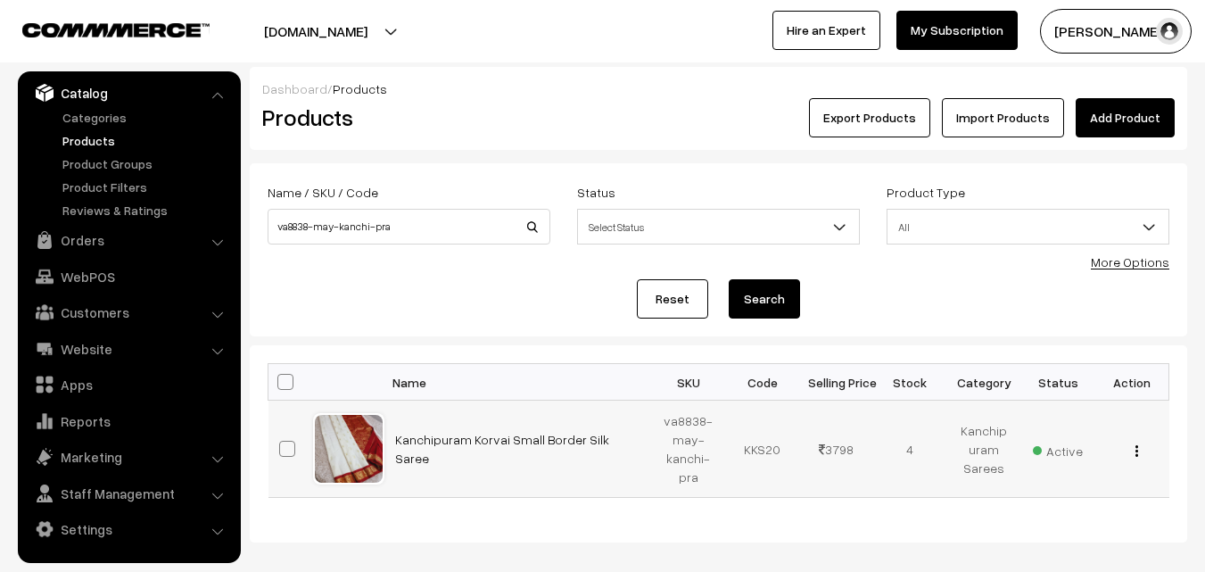
click at [1137, 452] on img "button" at bounding box center [1136, 451] width 3 height 12
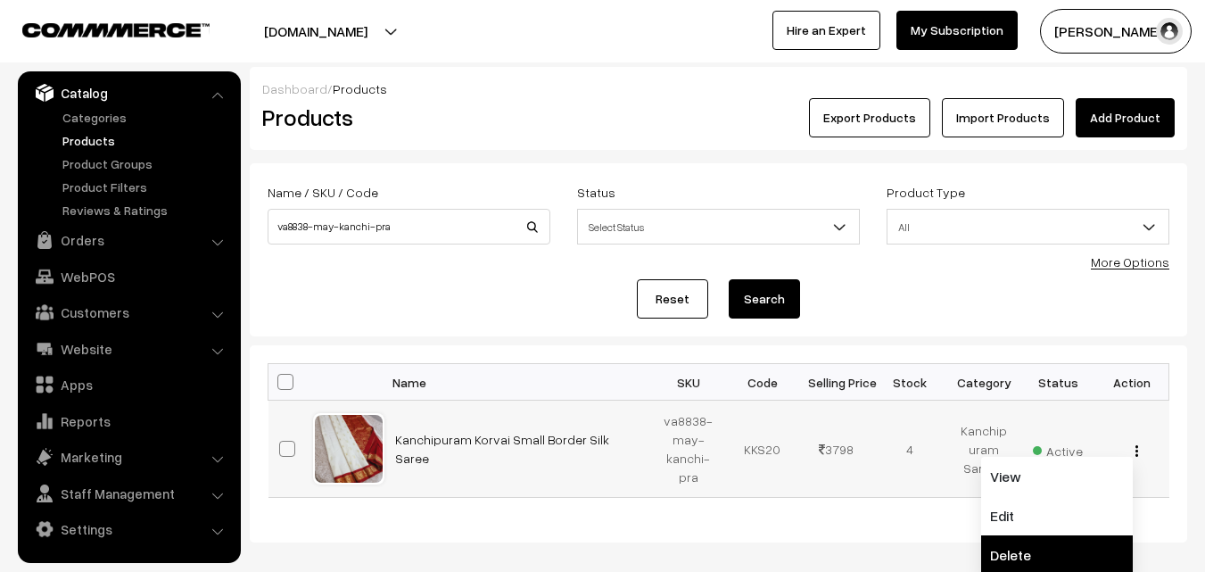
click at [1028, 544] on link "Delete" at bounding box center [1057, 554] width 152 height 39
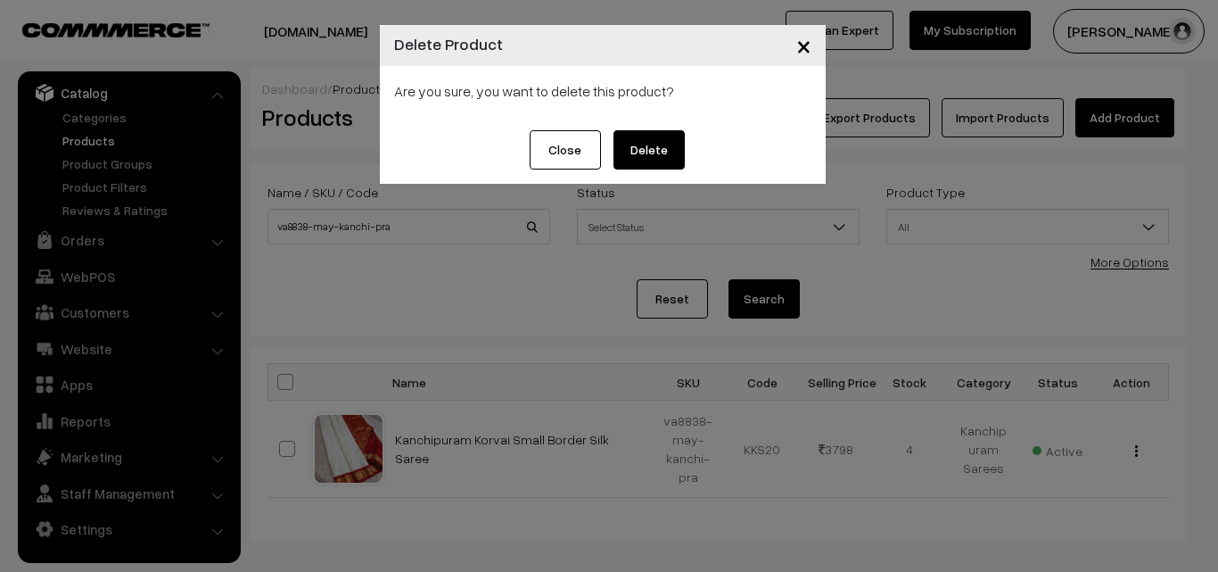
click at [665, 150] on button "Delete" at bounding box center [649, 149] width 71 height 39
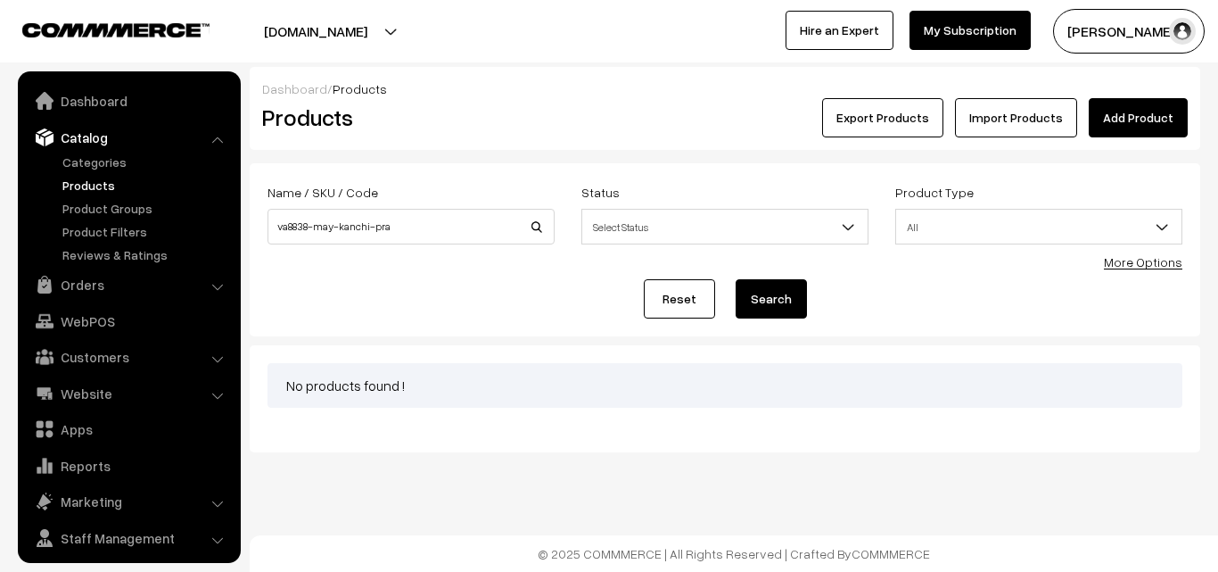
scroll to position [45, 0]
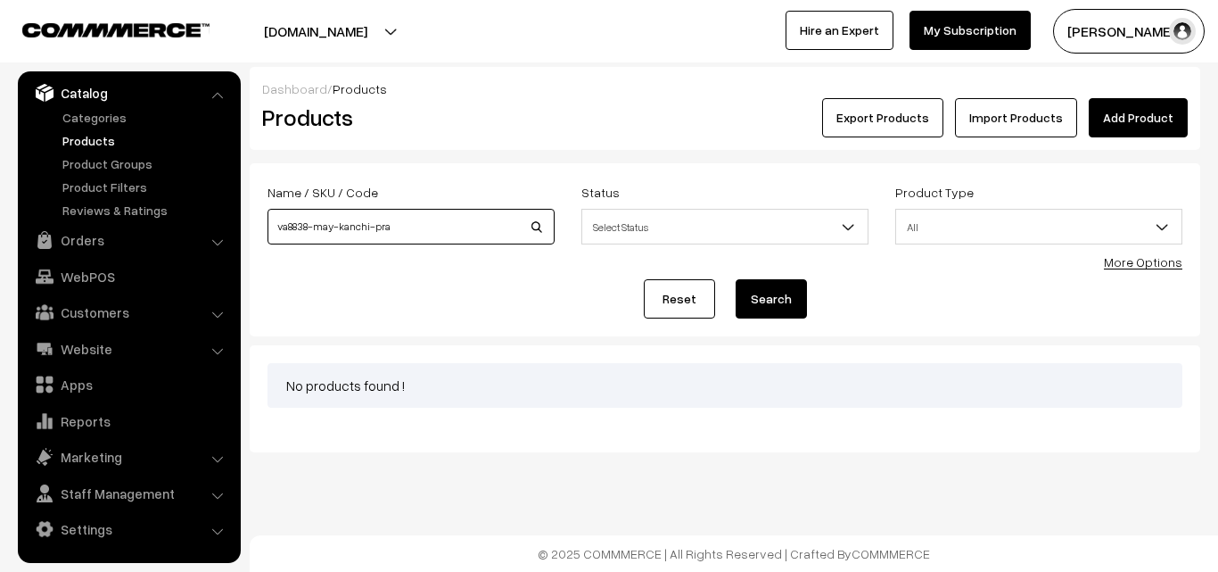
click at [311, 226] on input "va8838-may-kanchi-pra" at bounding box center [411, 227] width 287 height 36
type input "va8839-may-kanchi-pra"
click at [784, 301] on button "Search" at bounding box center [771, 298] width 71 height 39
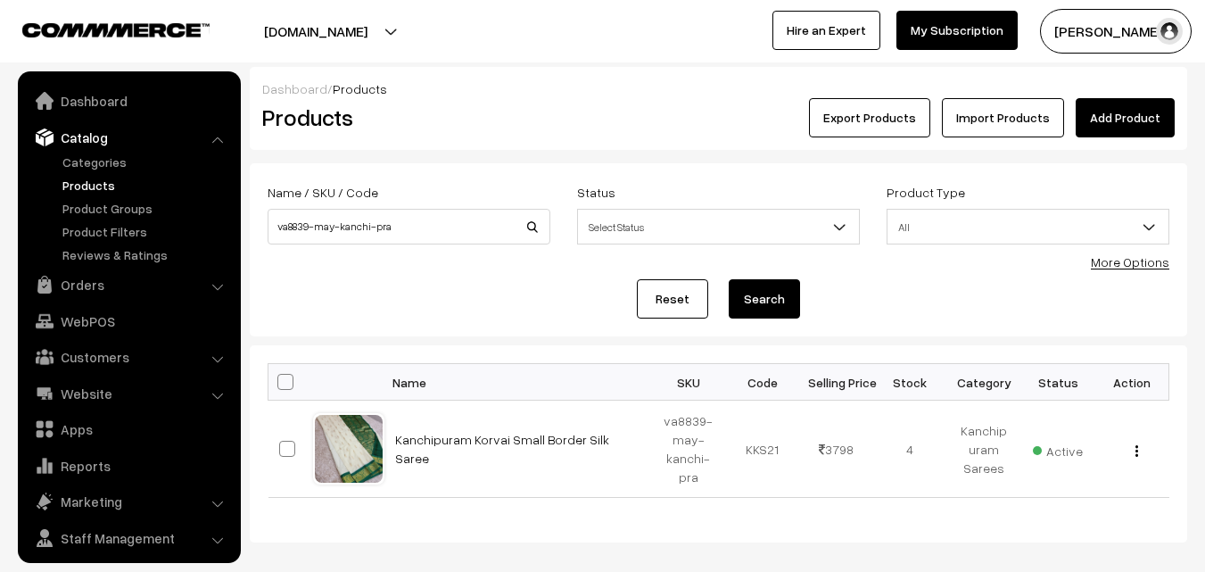
scroll to position [45, 0]
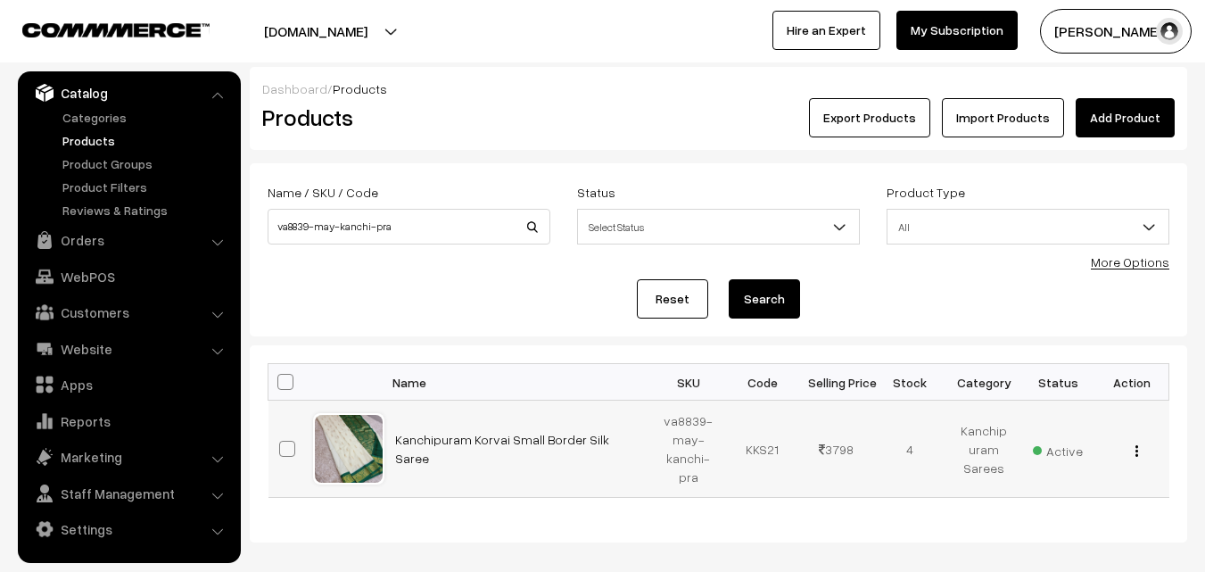
click at [1135, 450] on img "button" at bounding box center [1136, 451] width 3 height 12
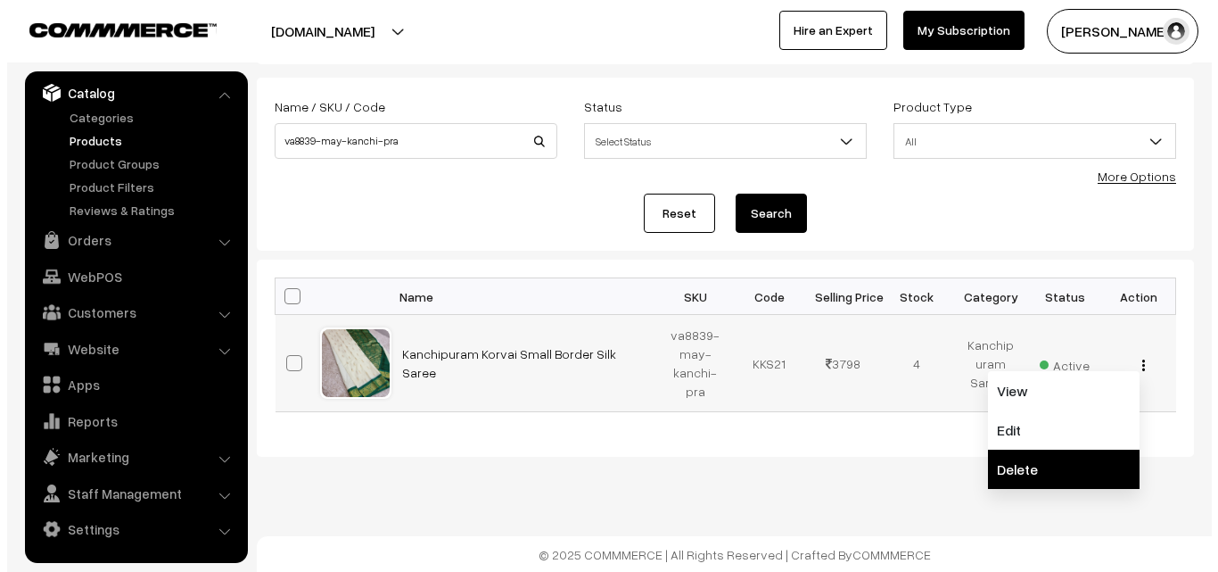
scroll to position [87, 0]
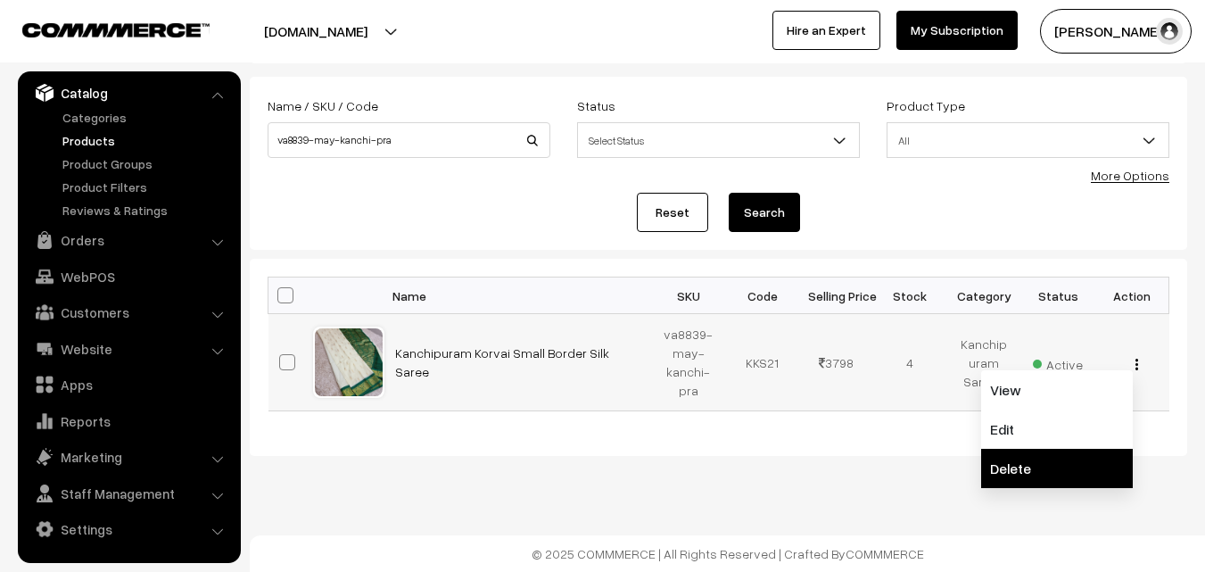
click at [1035, 463] on link "Delete" at bounding box center [1057, 468] width 152 height 39
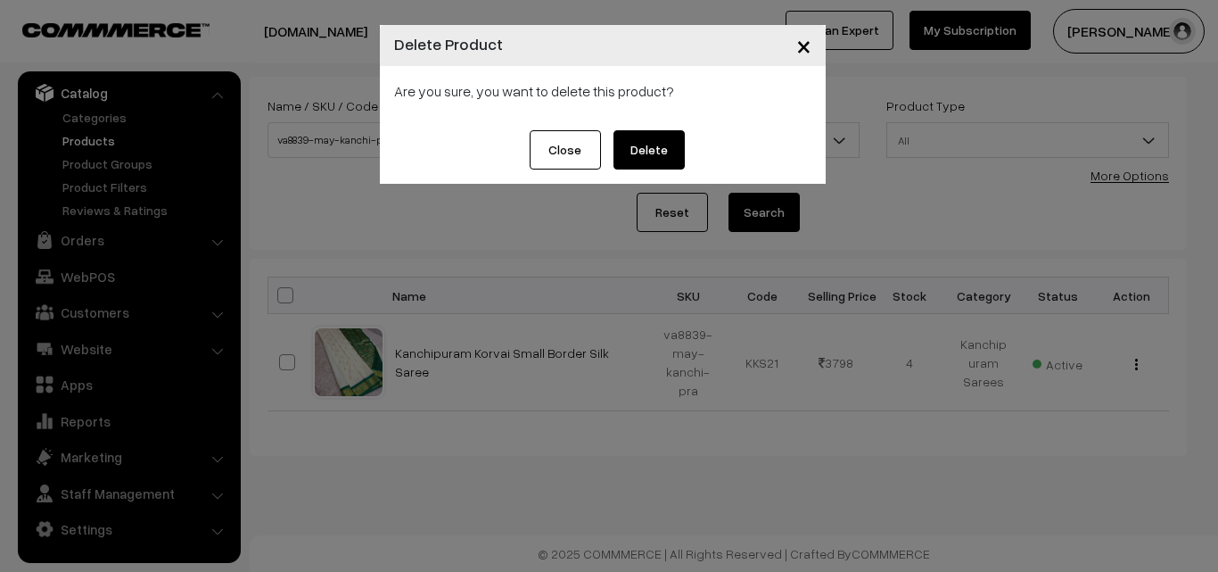
click at [664, 157] on button "Delete" at bounding box center [649, 149] width 71 height 39
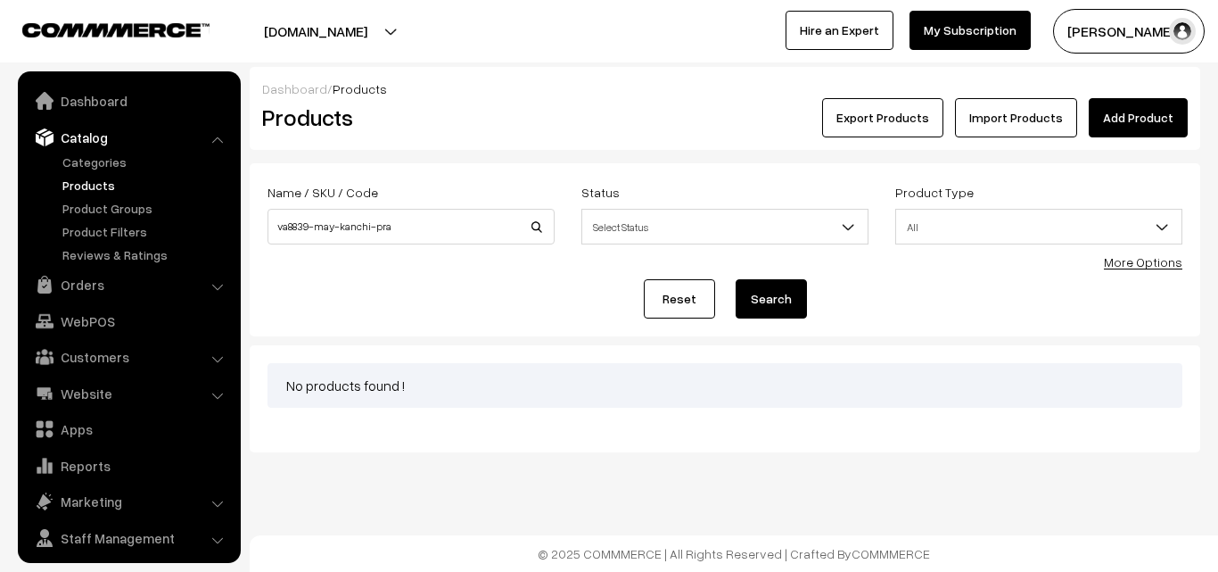
scroll to position [45, 0]
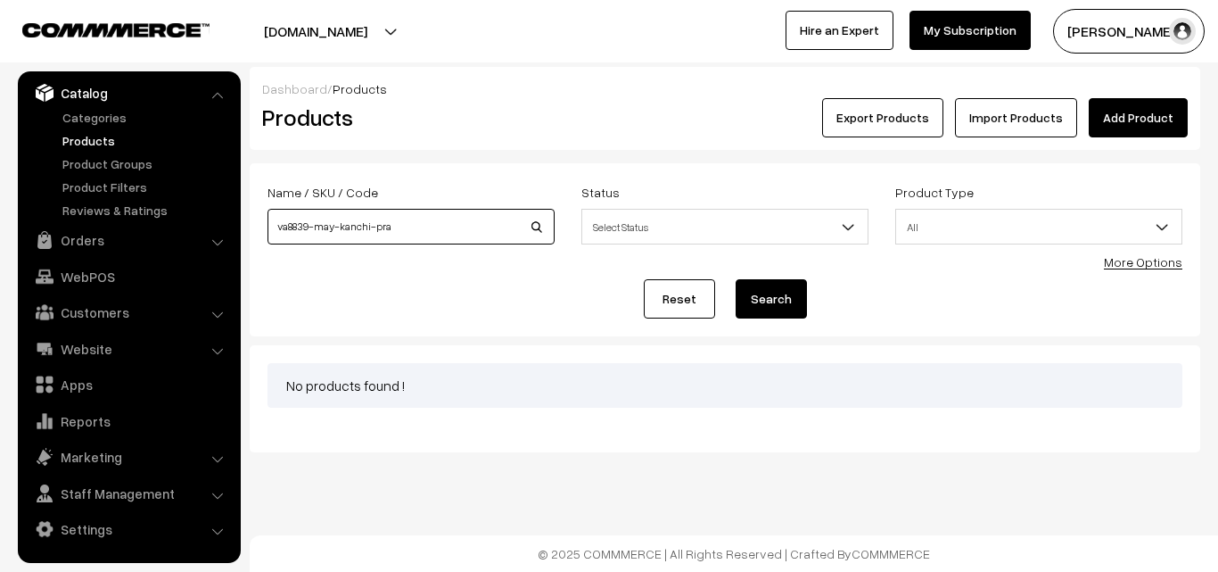
drag, startPoint x: 300, startPoint y: 225, endPoint x: 311, endPoint y: 225, distance: 11.6
click at [311, 225] on input "va8839-may-kanchi-pra" at bounding box center [411, 227] width 287 height 36
type input "va8840-may-kanchi-pra"
click at [780, 297] on button "Search" at bounding box center [771, 298] width 71 height 39
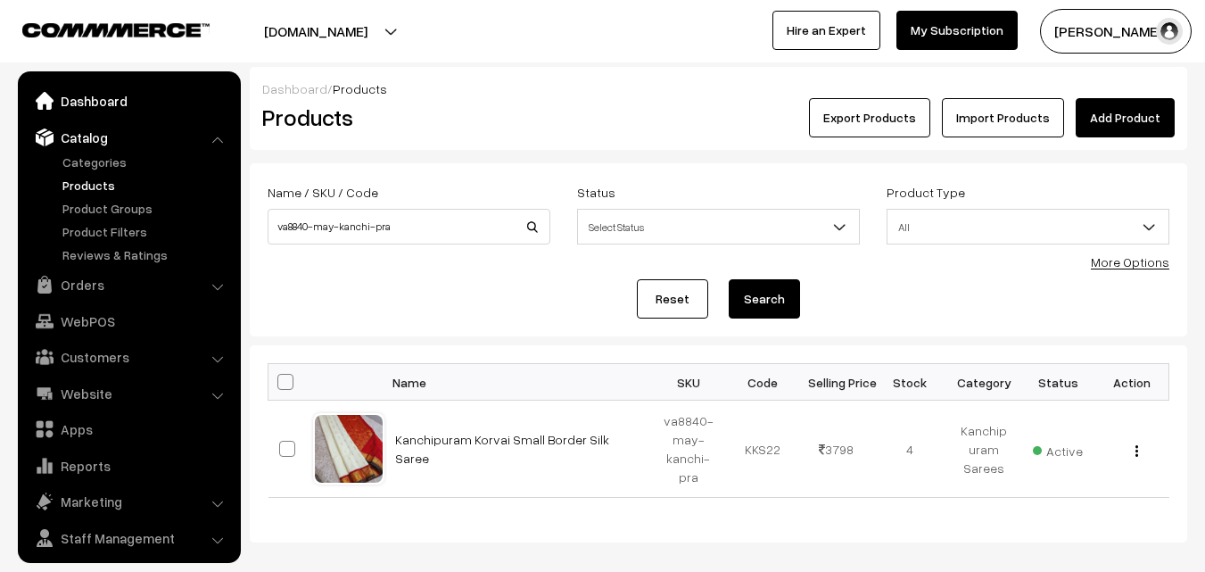
click at [102, 107] on link "Dashboard" at bounding box center [128, 101] width 212 height 32
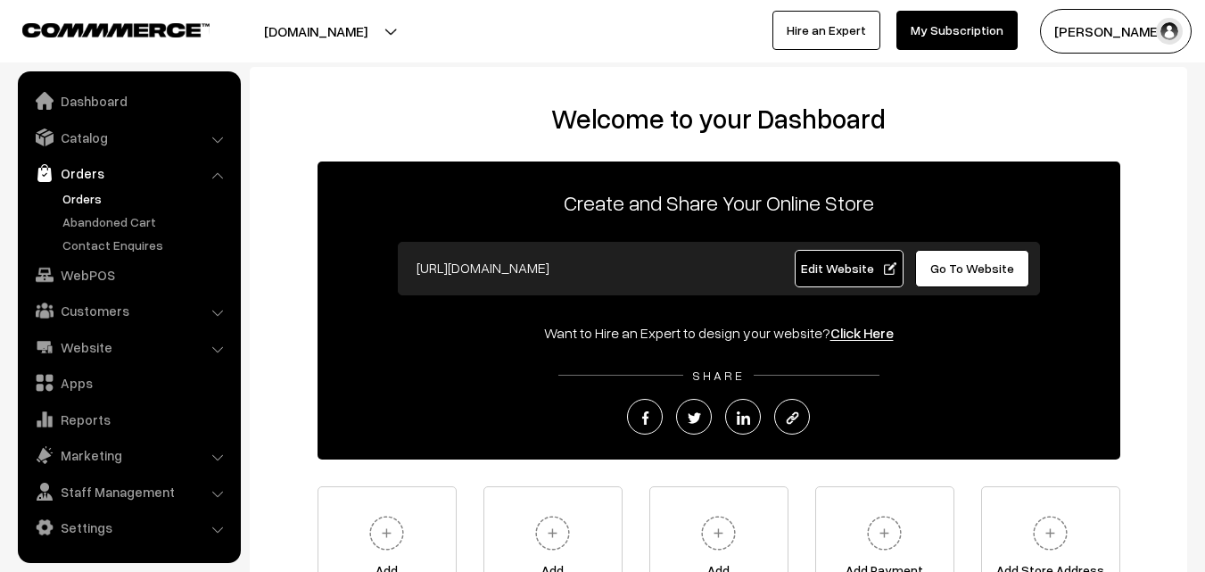
click at [88, 201] on link "Orders" at bounding box center [146, 198] width 177 height 19
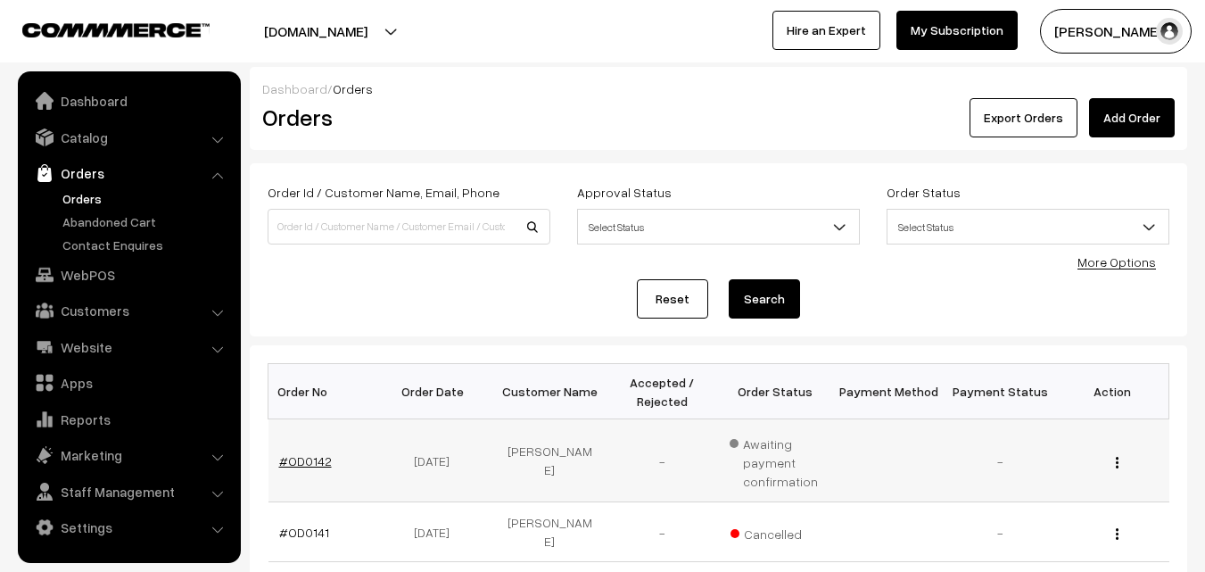
click at [315, 466] on link "#OD0142" at bounding box center [305, 460] width 53 height 15
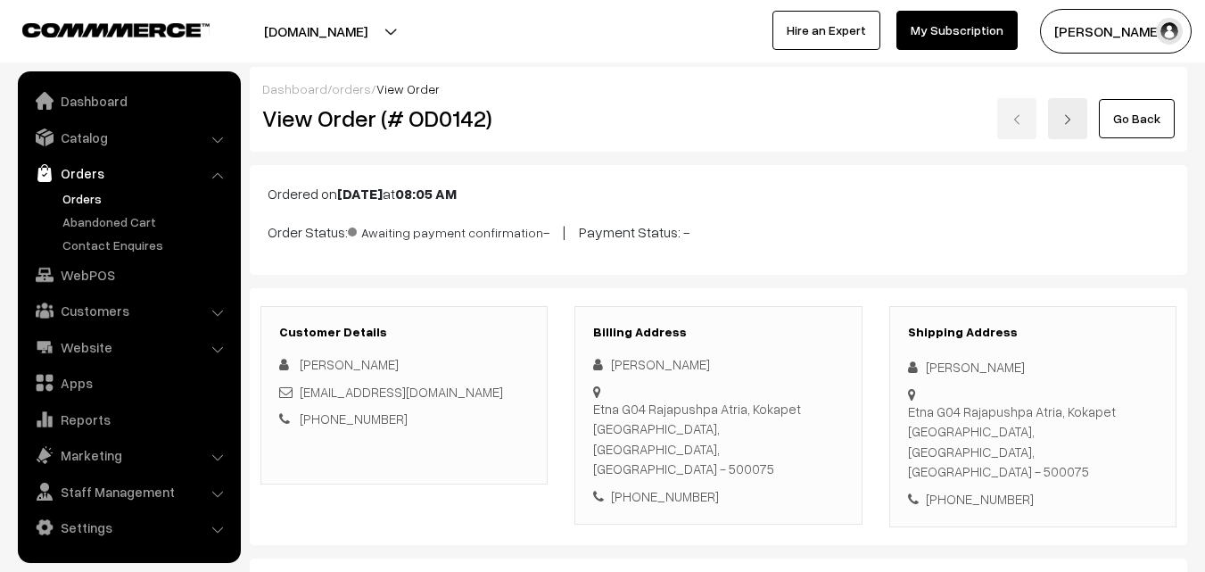
scroll to position [178, 0]
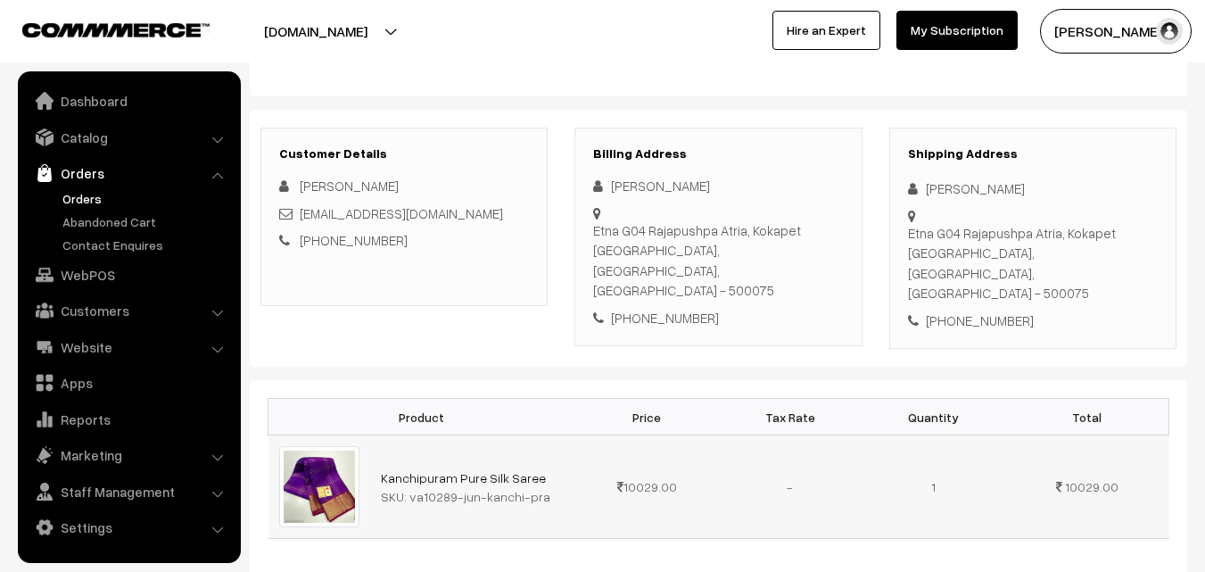
drag, startPoint x: 408, startPoint y: 455, endPoint x: 535, endPoint y: 455, distance: 127.5
click at [535, 487] on div "SKU: va10289-jun-kanchi-pra" at bounding box center [473, 496] width 184 height 19
copy div "va10289-jun-kanchi-pra"
click at [74, 145] on link "Catalog" at bounding box center [128, 137] width 212 height 32
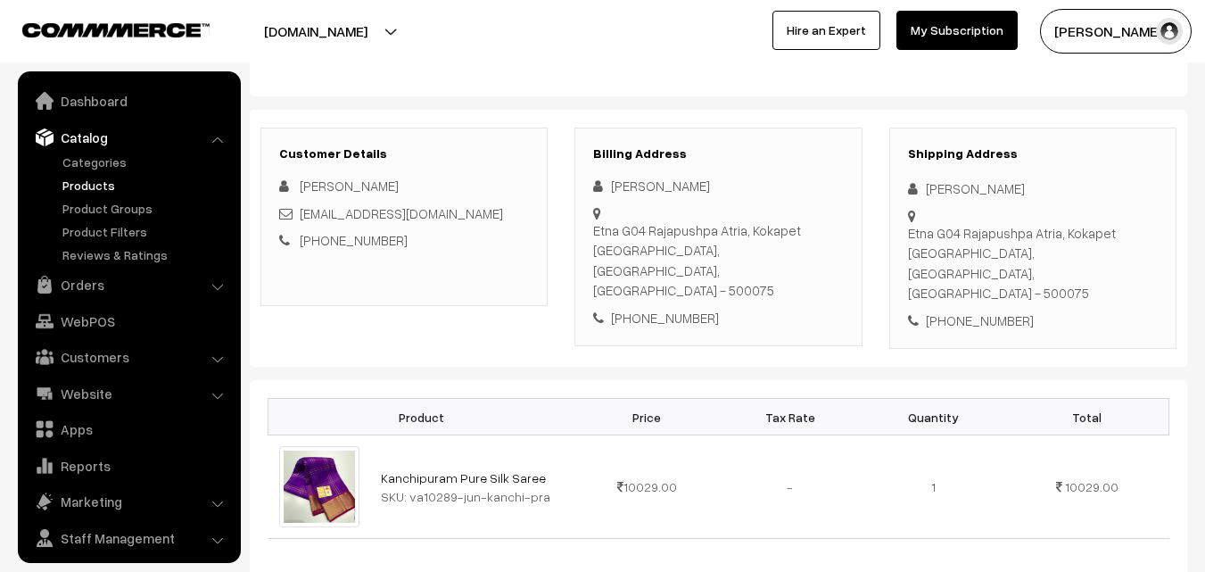
click at [92, 186] on link "Products" at bounding box center [146, 185] width 177 height 19
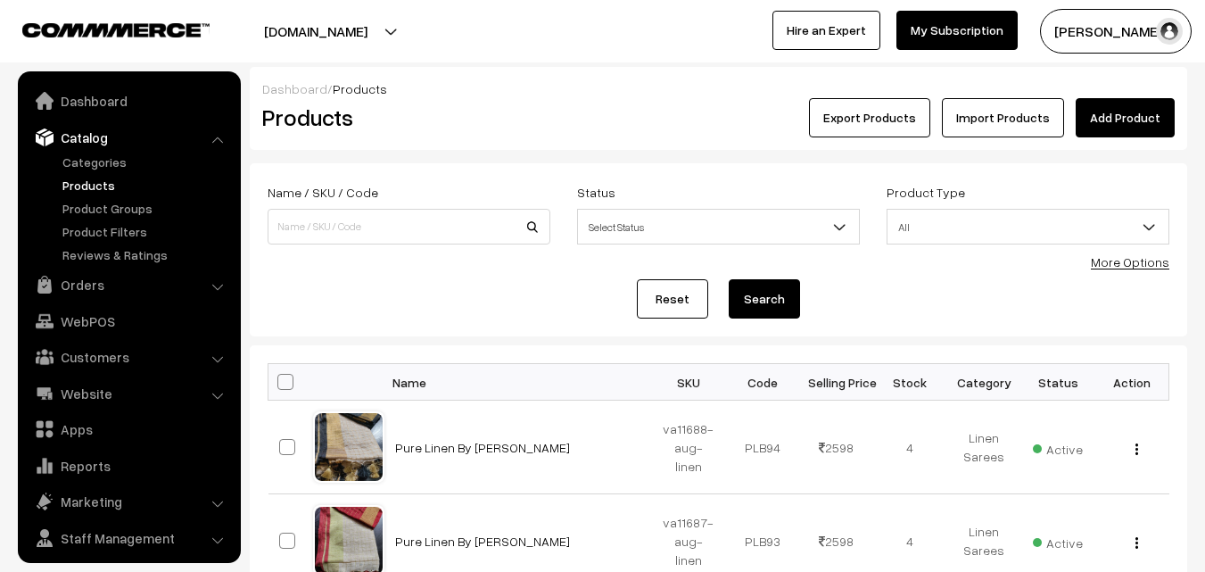
scroll to position [45, 0]
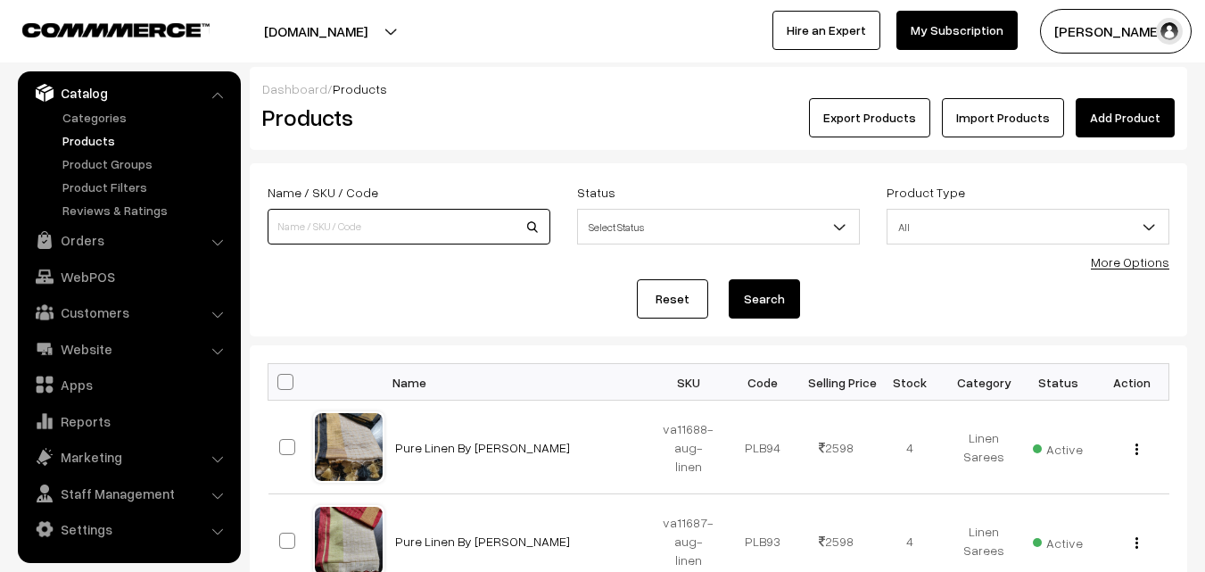
paste input "va10289-jun-kanchi-pra"
type input "va10289-jun-kanchi-pra"
click at [753, 298] on button "Search" at bounding box center [764, 298] width 71 height 39
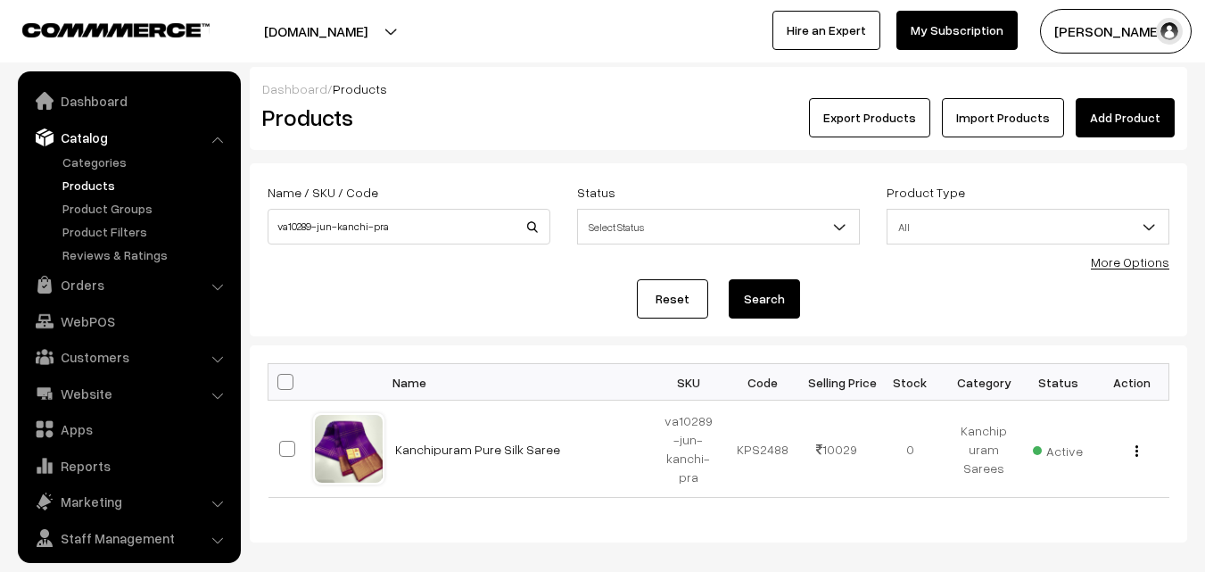
scroll to position [45, 0]
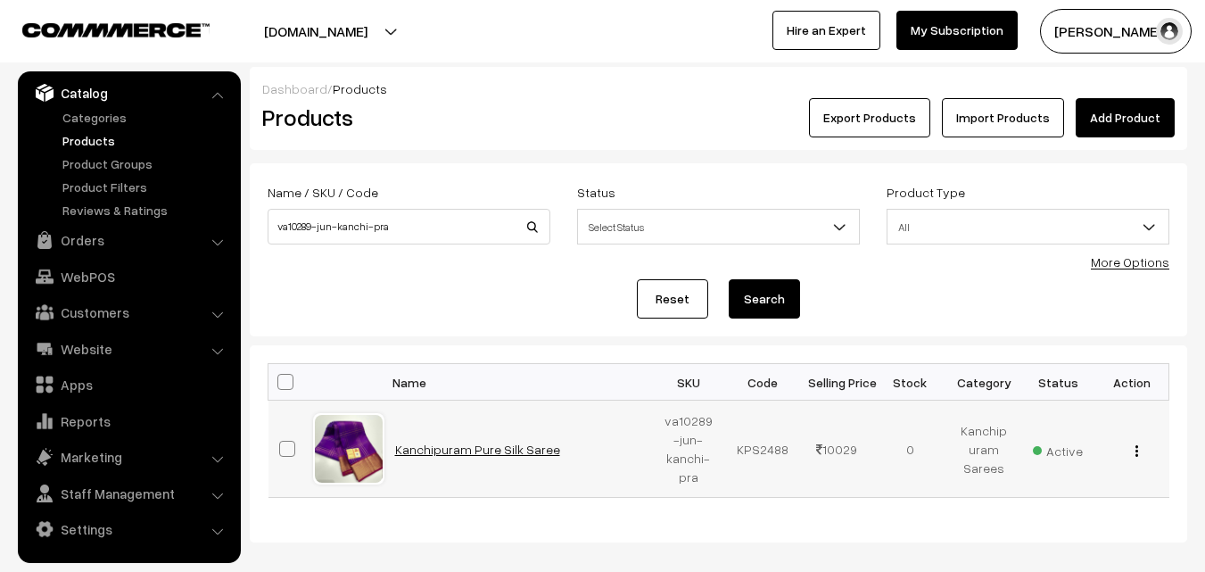
click at [432, 447] on link "Kanchipuram Pure Silk Saree" at bounding box center [477, 448] width 165 height 15
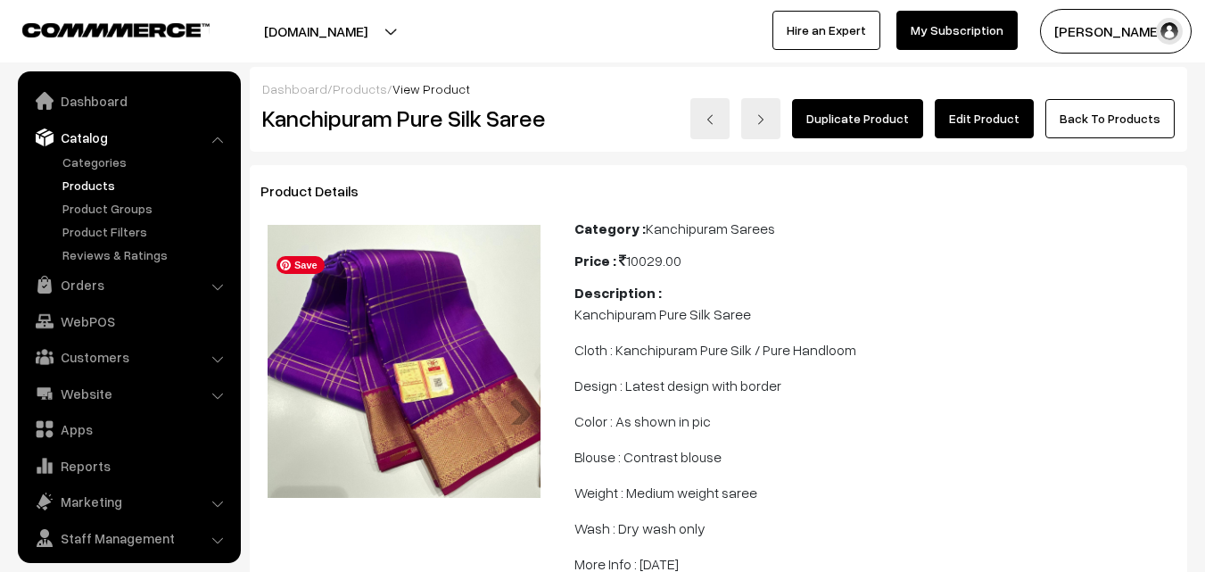
scroll to position [45, 0]
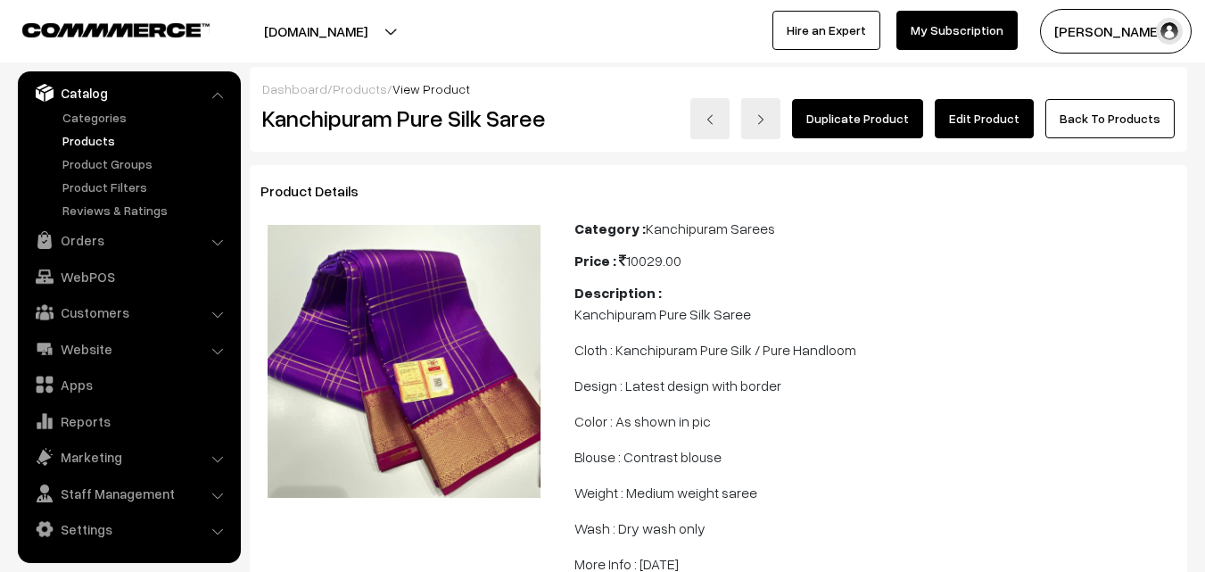
click at [986, 120] on link "Edit Product" at bounding box center [984, 118] width 99 height 39
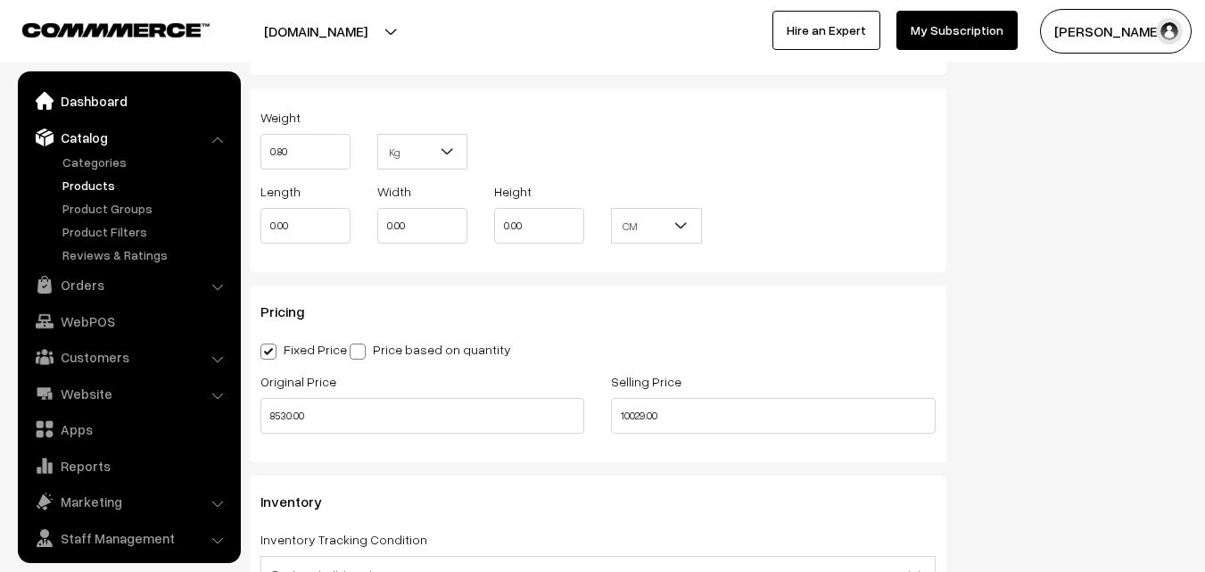
click at [95, 106] on link "Dashboard" at bounding box center [128, 101] width 212 height 32
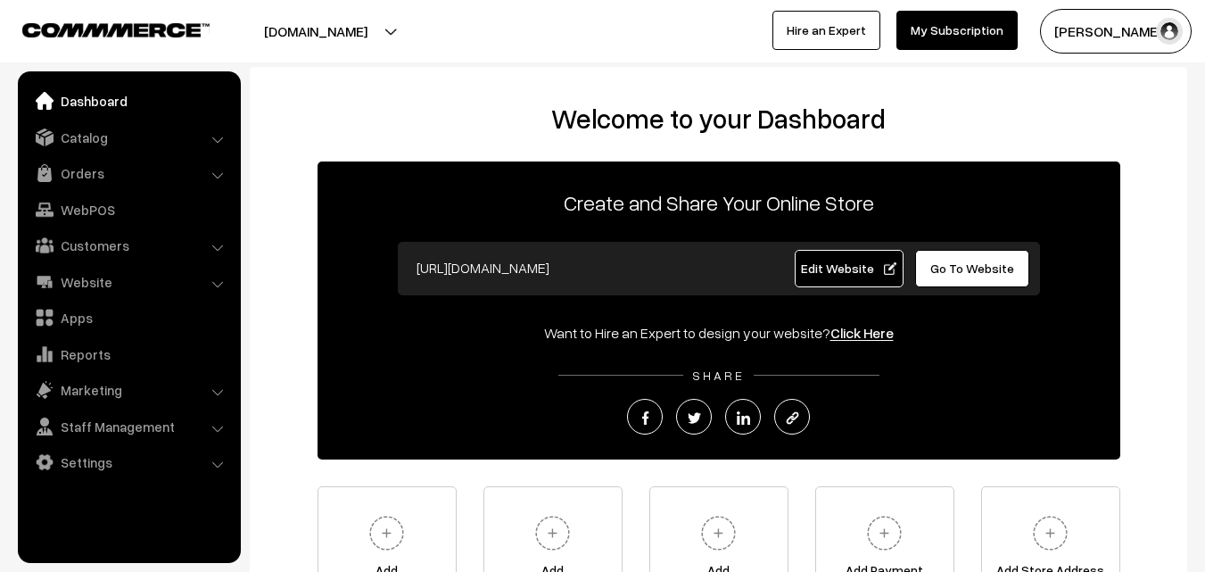
click at [78, 168] on link "Orders" at bounding box center [128, 173] width 212 height 32
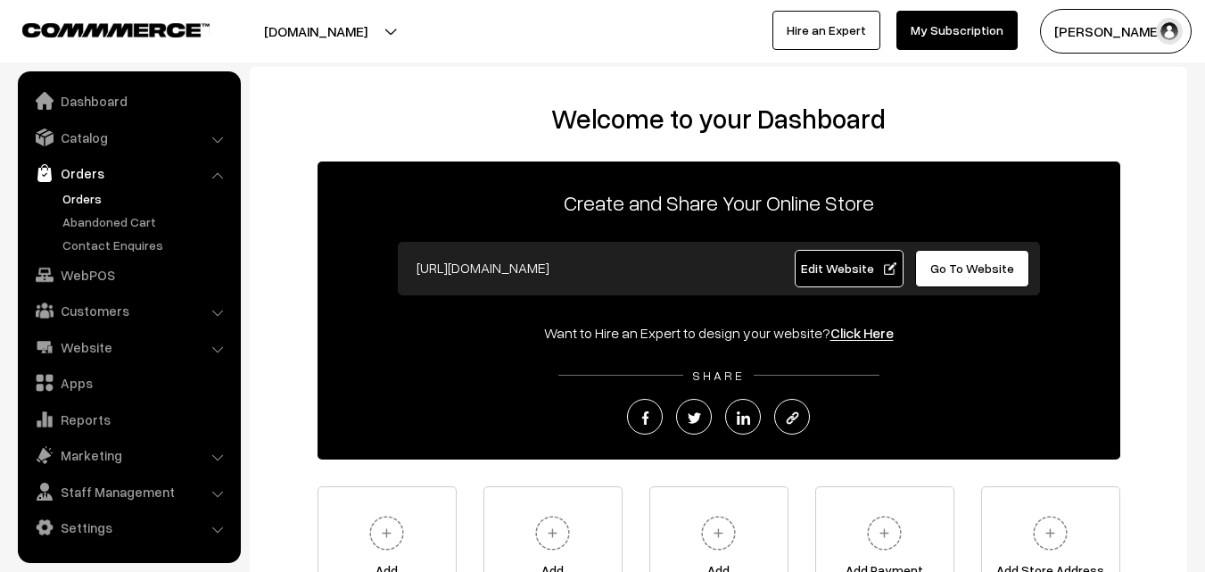
click at [78, 189] on link "Orders" at bounding box center [146, 198] width 177 height 19
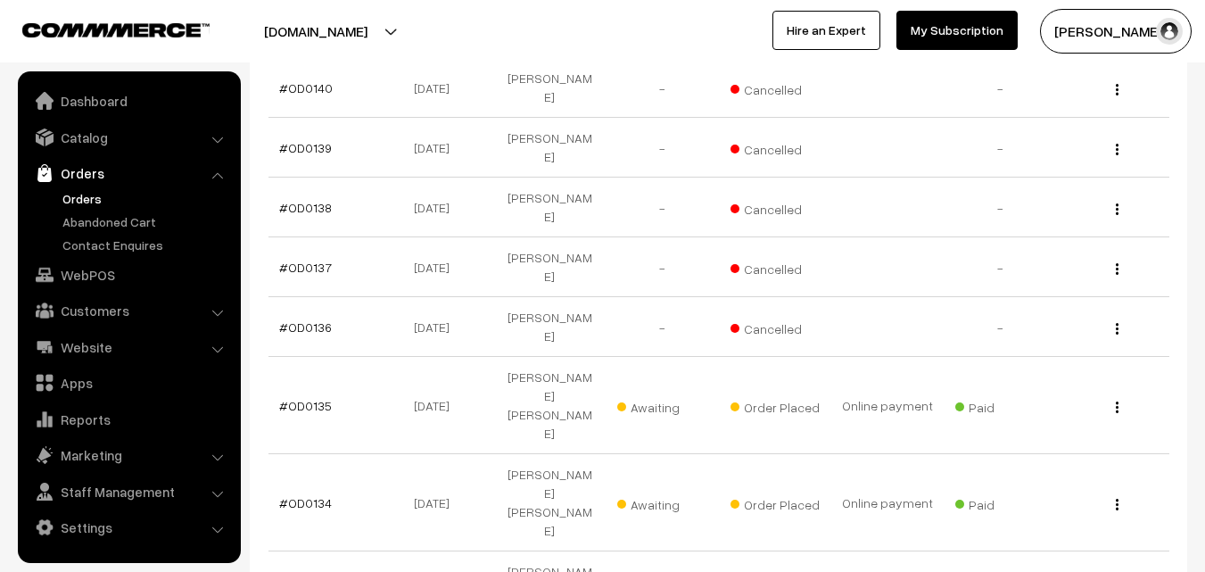
scroll to position [535, 0]
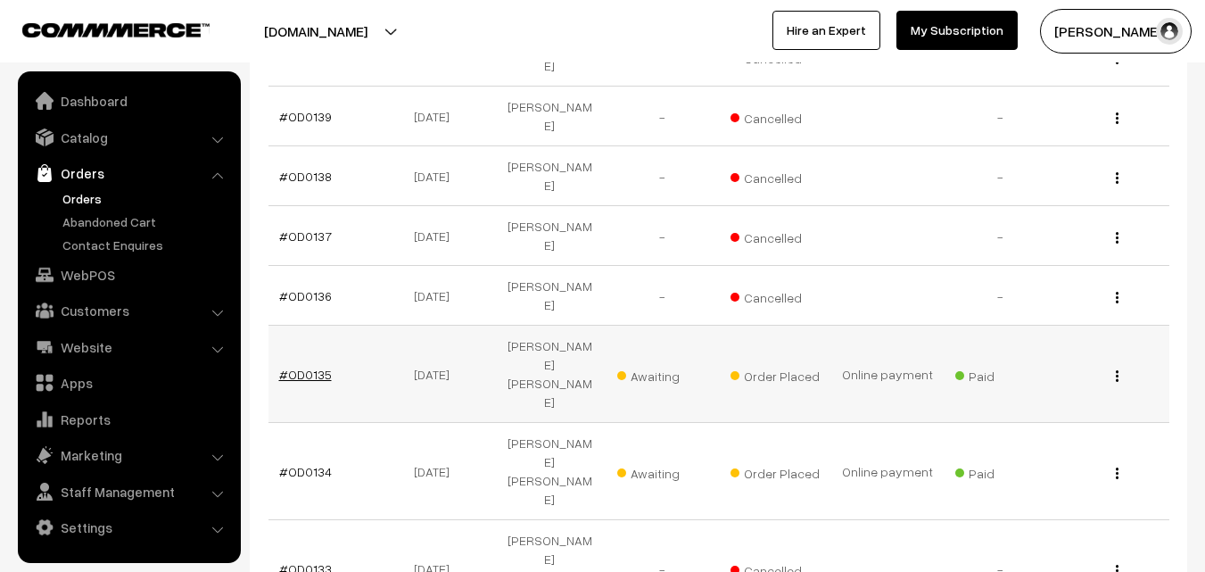
click at [310, 367] on link "#OD0135" at bounding box center [305, 374] width 53 height 15
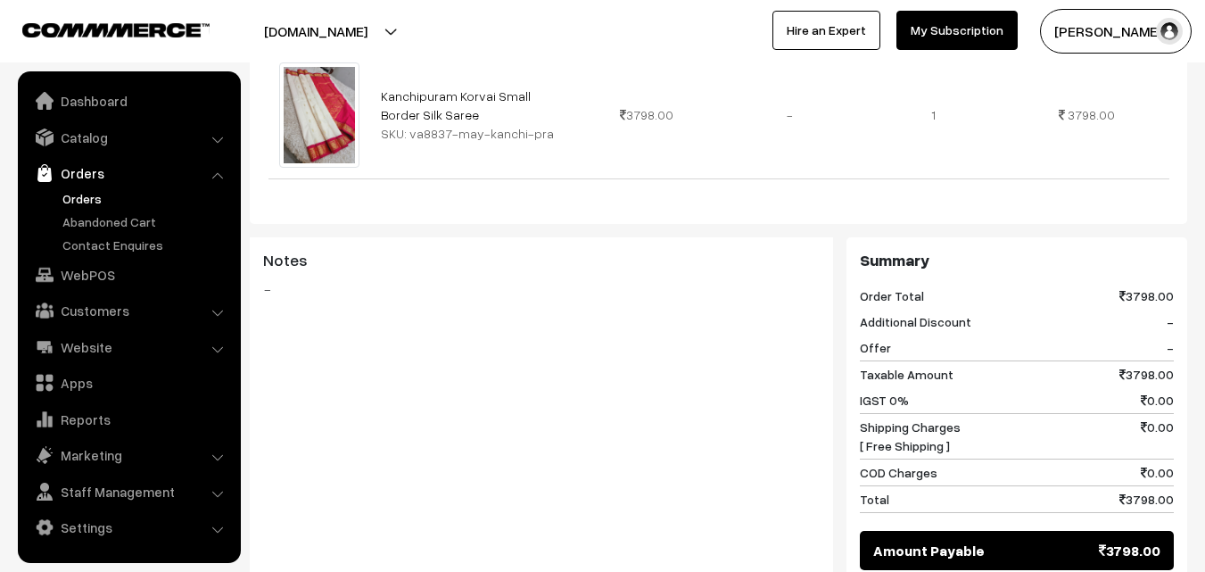
scroll to position [535, 0]
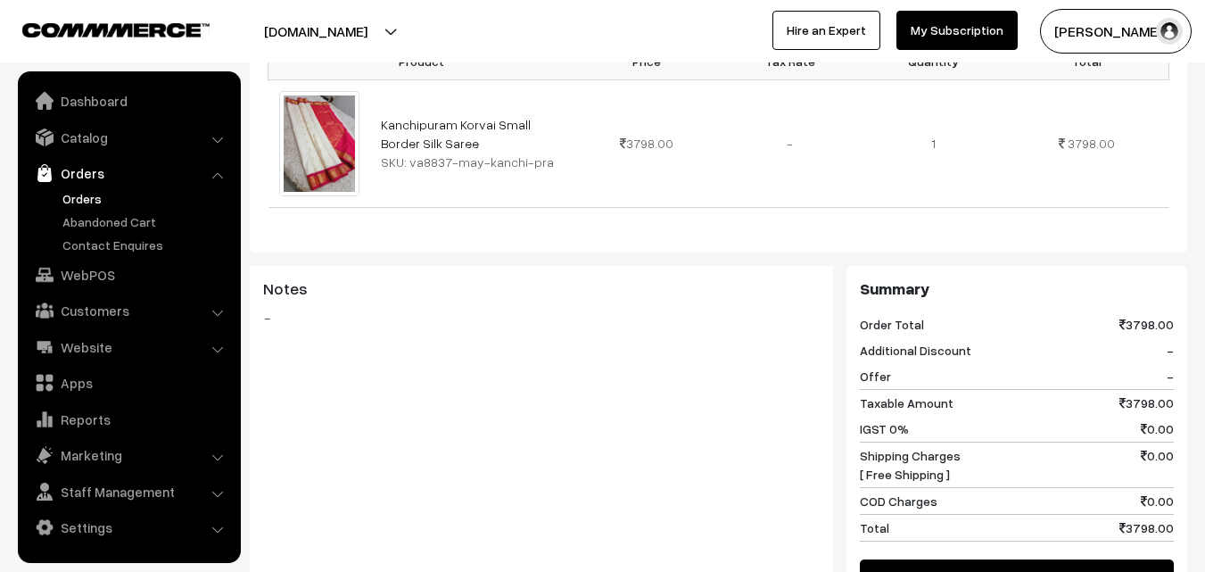
click at [71, 200] on link "Orders" at bounding box center [146, 198] width 177 height 19
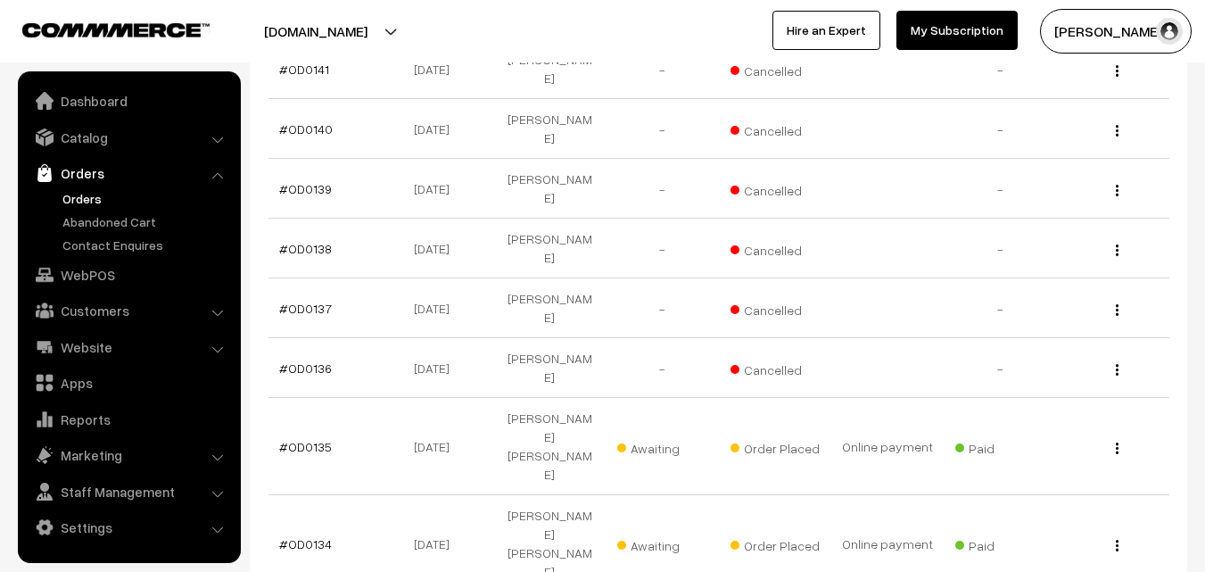
scroll to position [535, 0]
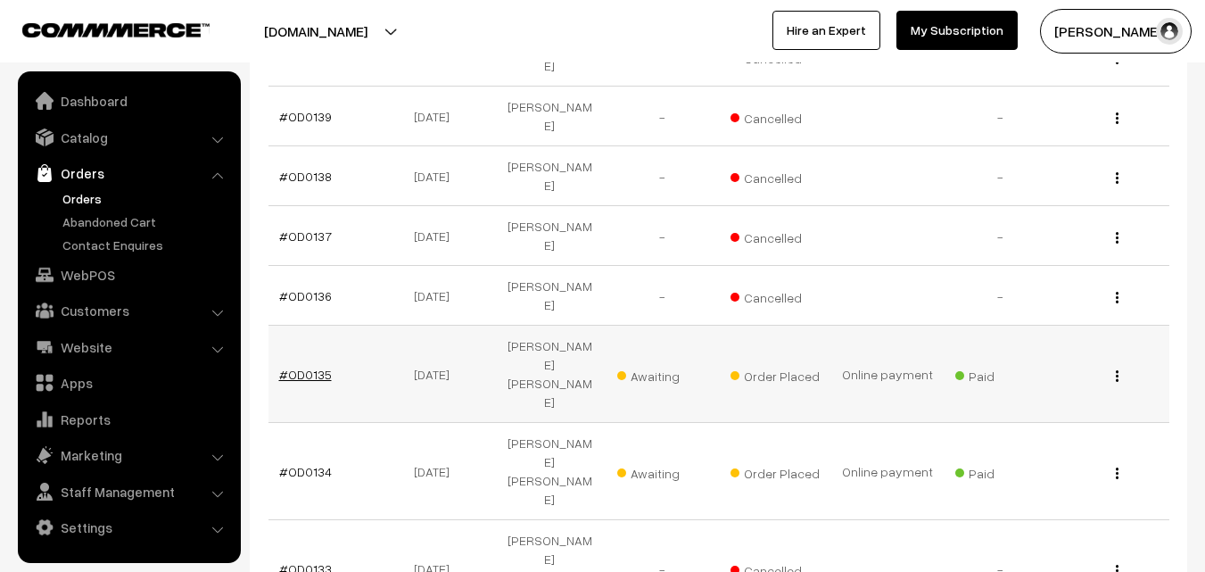
click at [296, 367] on link "#OD0135" at bounding box center [305, 374] width 53 height 15
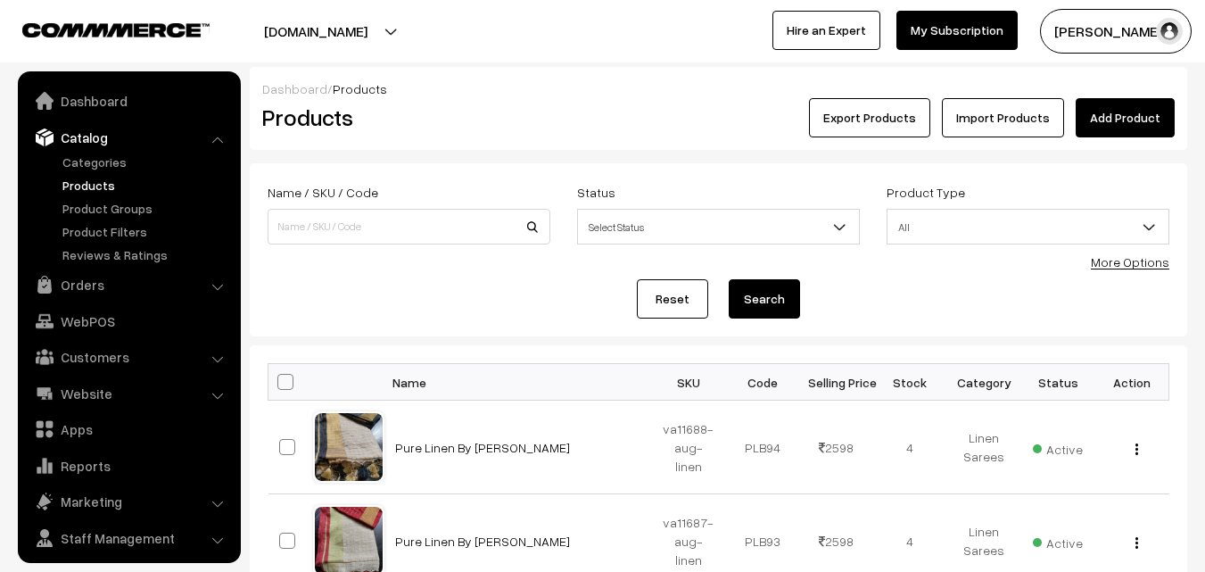
scroll to position [45, 0]
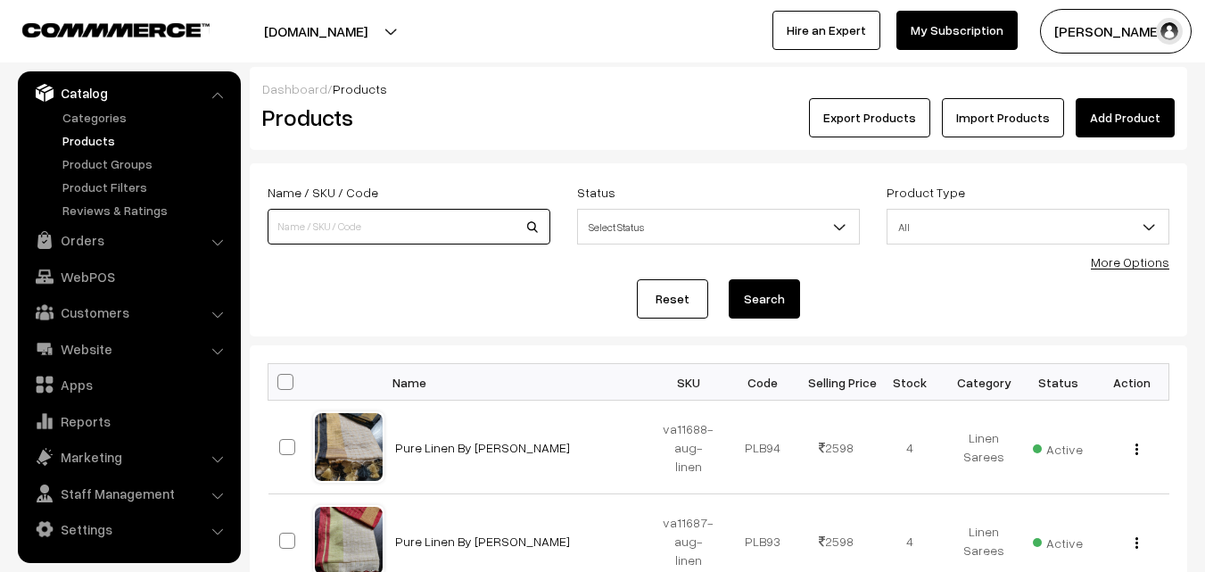
paste input "va10289-jun-kanchi-pra"
type input "va10289-jun-kanchi-pra"
click at [768, 301] on button "Search" at bounding box center [764, 298] width 71 height 39
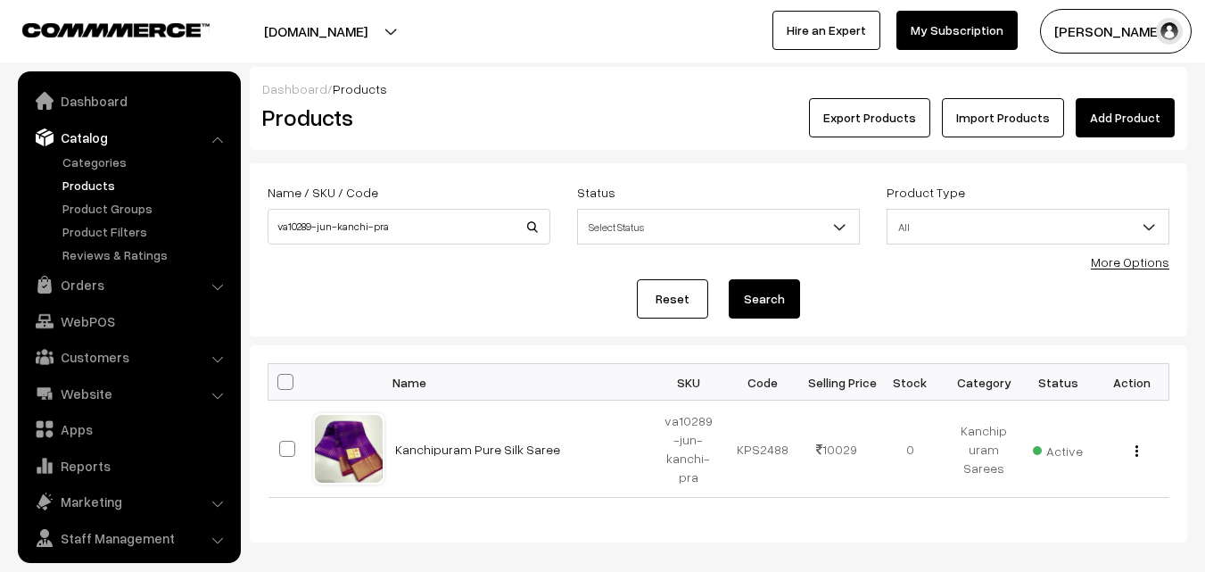
scroll to position [45, 0]
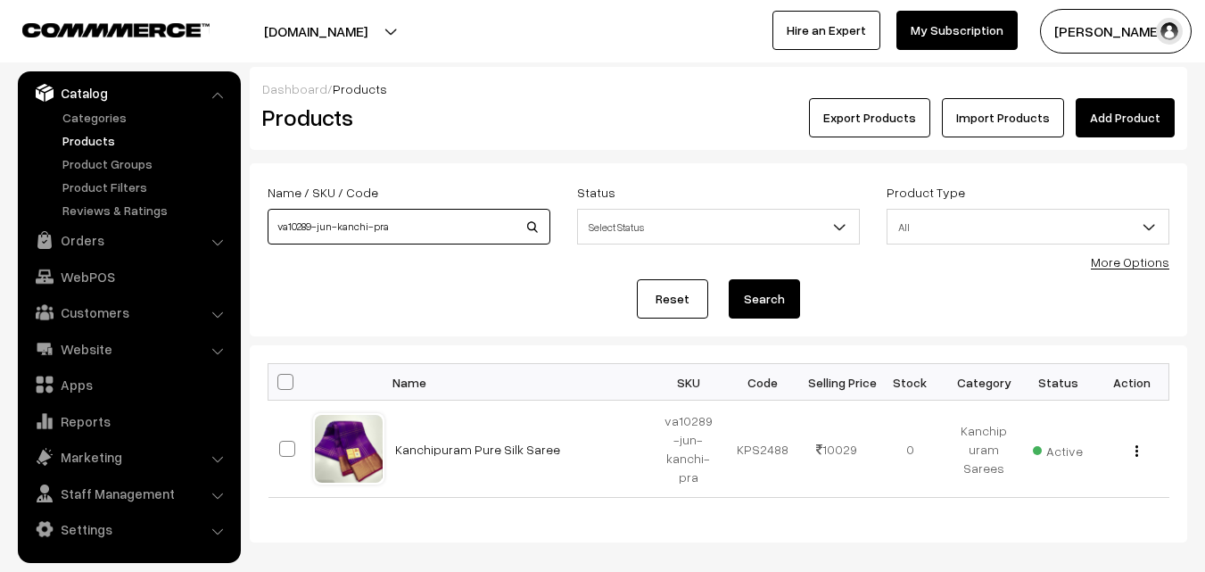
drag, startPoint x: 414, startPoint y: 221, endPoint x: 264, endPoint y: 226, distance: 149.9
click at [264, 226] on div "Name / SKU / Code va10289-jun-kanchi-pra" at bounding box center [408, 218] width 309 height 74
paste input "8837-may"
type input "va8837-may-kanchi-pra"
click at [741, 293] on button "Search" at bounding box center [764, 298] width 71 height 39
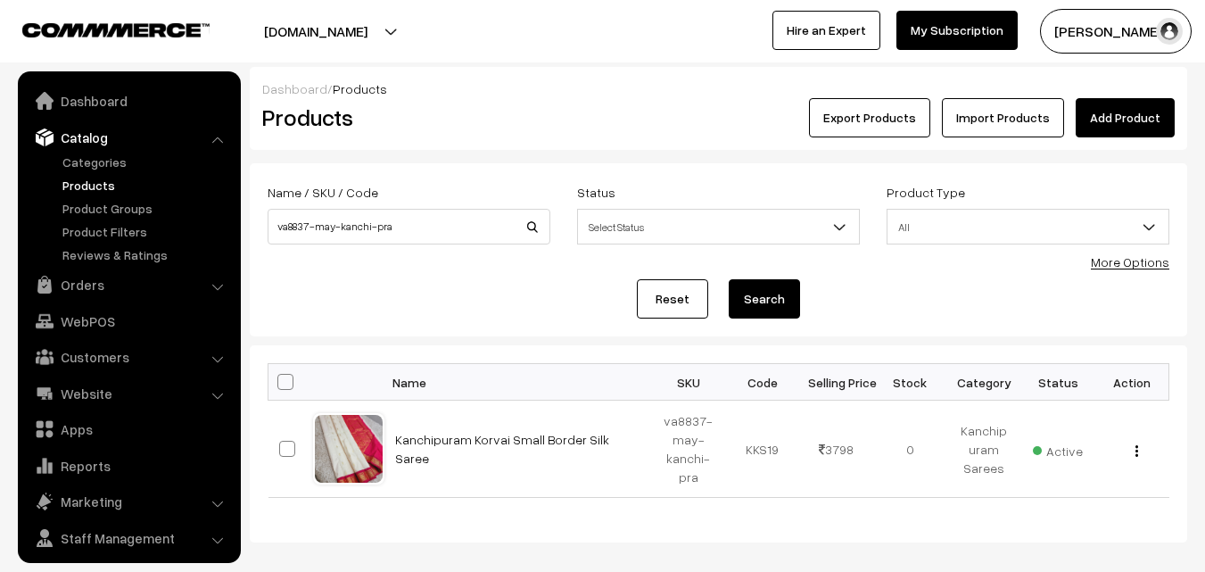
scroll to position [45, 0]
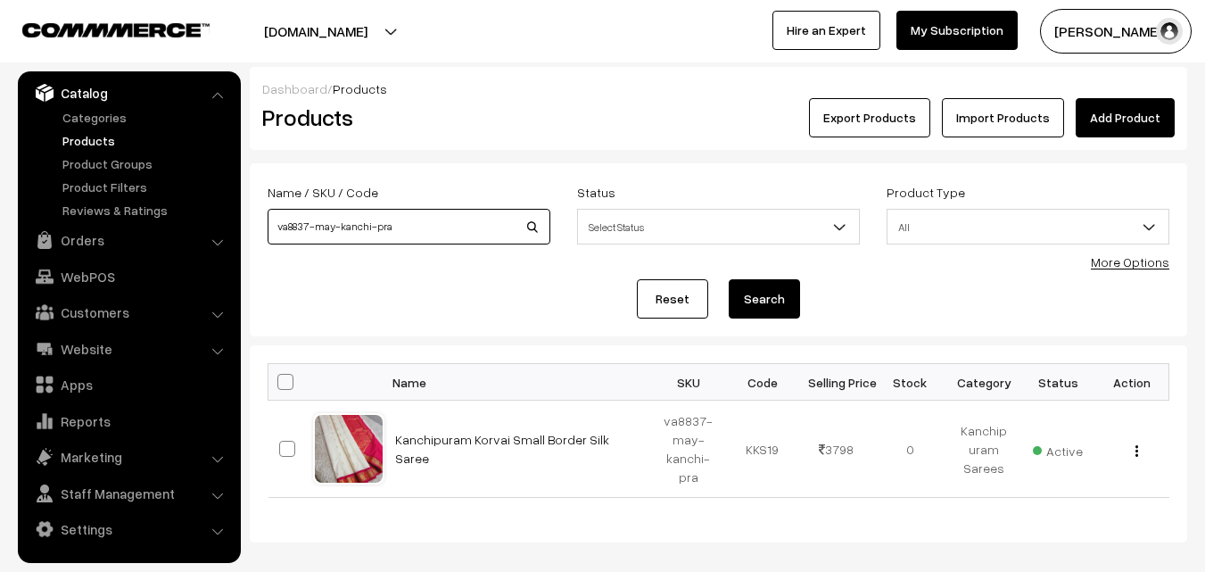
click at [309, 227] on input "va8837-may-kanchi-pra" at bounding box center [409, 227] width 283 height 36
type input "va8838-may-kanchi-pra"
click at [775, 309] on button "Search" at bounding box center [764, 298] width 71 height 39
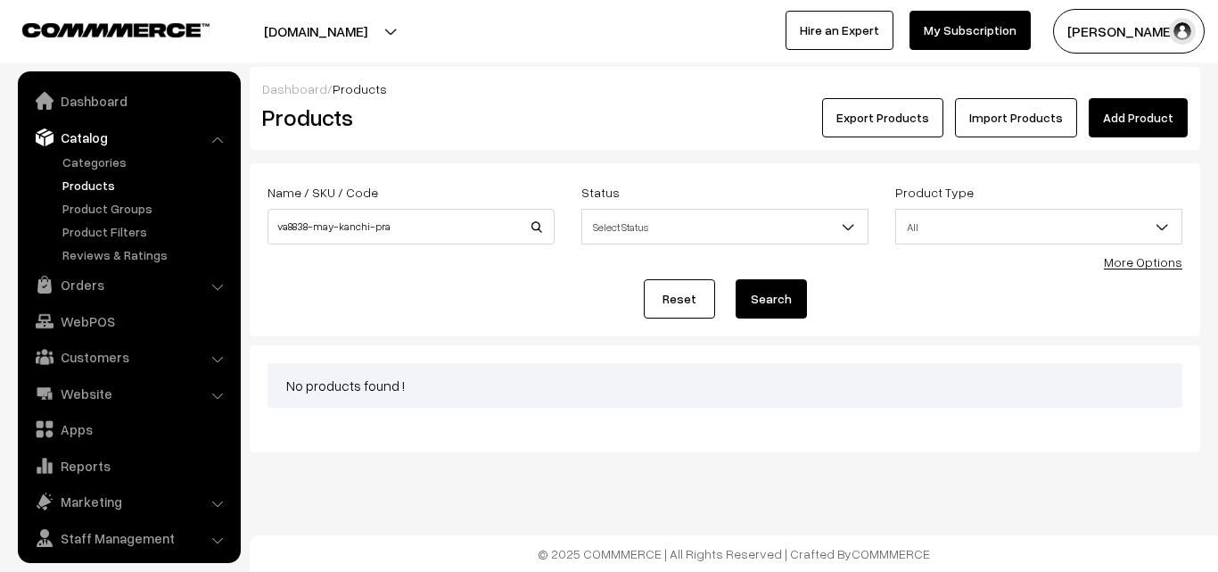
scroll to position [45, 0]
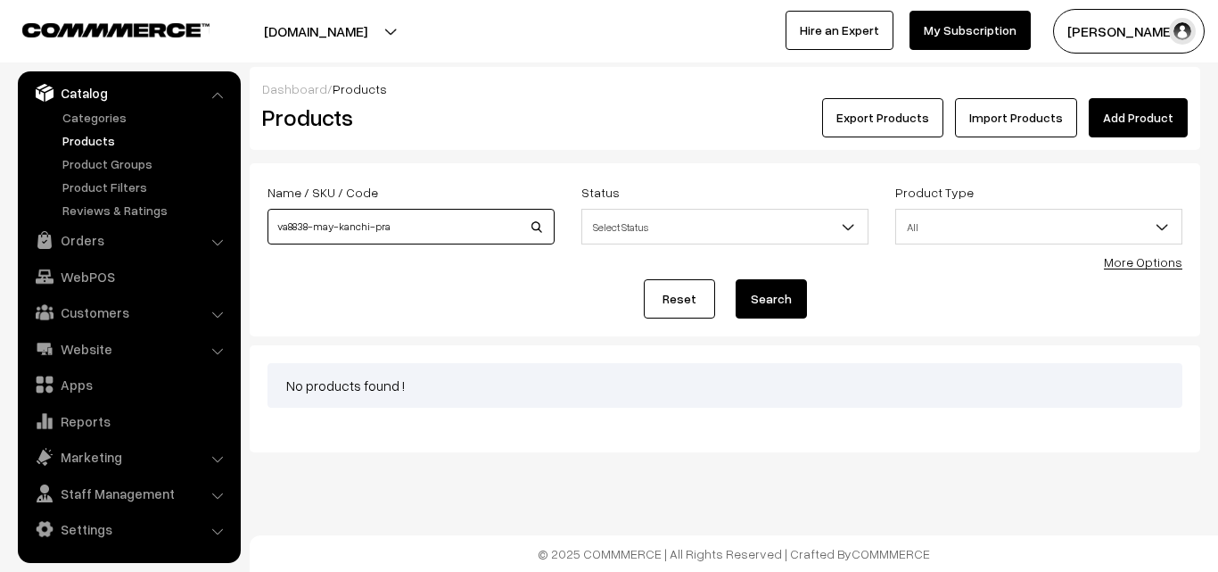
click at [309, 226] on input "va8838-may-kanchi-pra" at bounding box center [411, 227] width 287 height 36
type input "va8839-may-kanchi-pra"
click at [789, 296] on button "Search" at bounding box center [771, 298] width 71 height 39
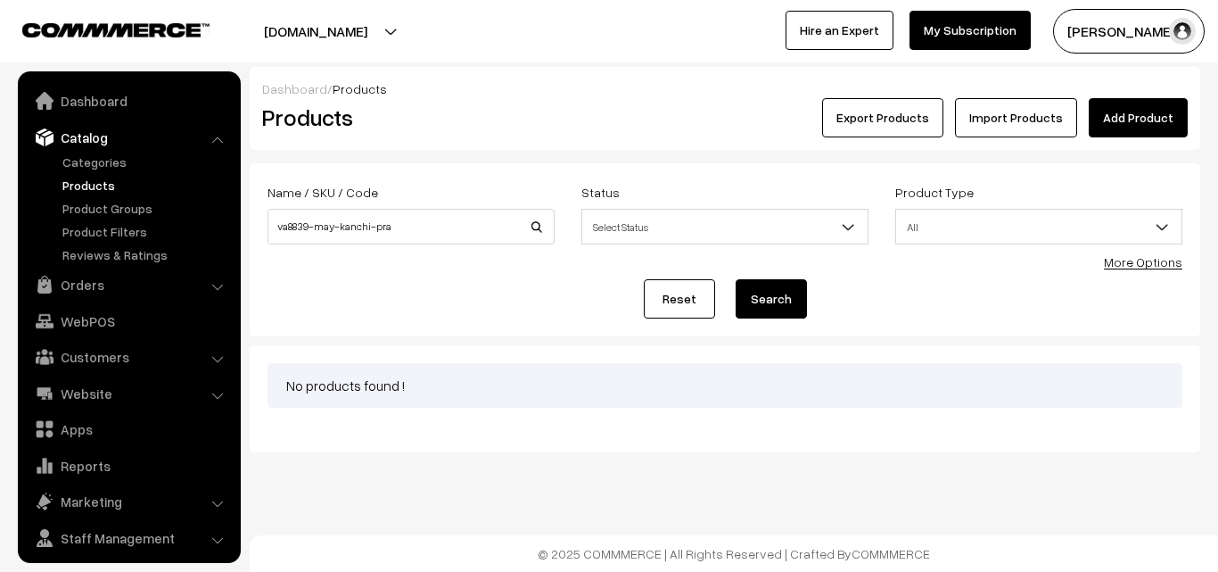
scroll to position [45, 0]
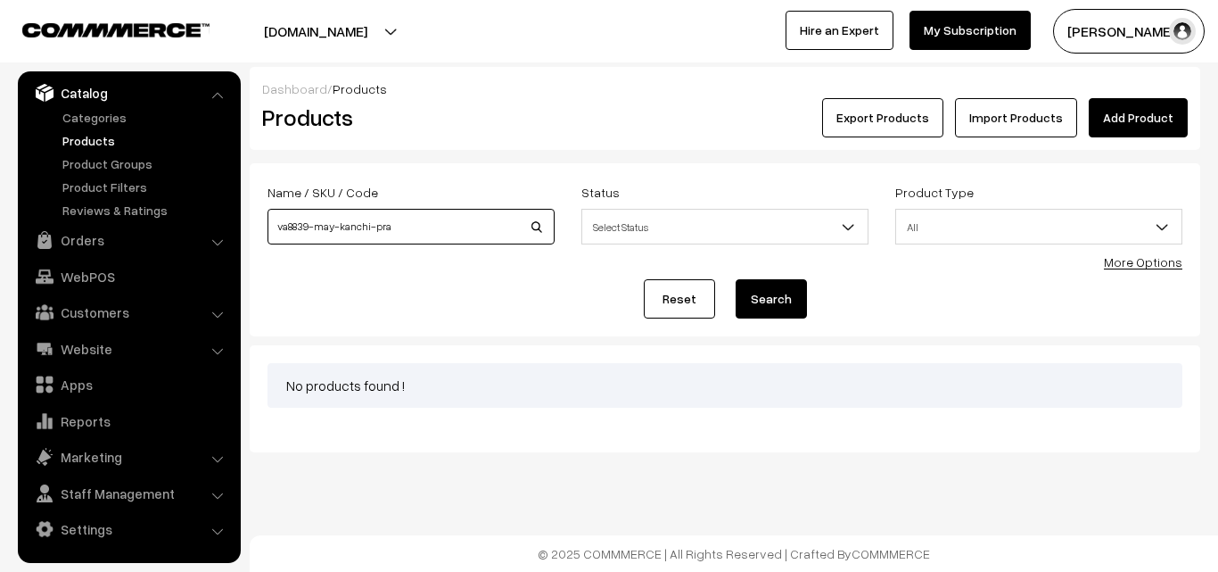
click at [309, 227] on input "va8839-may-kanchi-pra" at bounding box center [411, 227] width 287 height 36
type input "va8840-may-kanchi-pra"
click at [780, 294] on button "Search" at bounding box center [771, 298] width 71 height 39
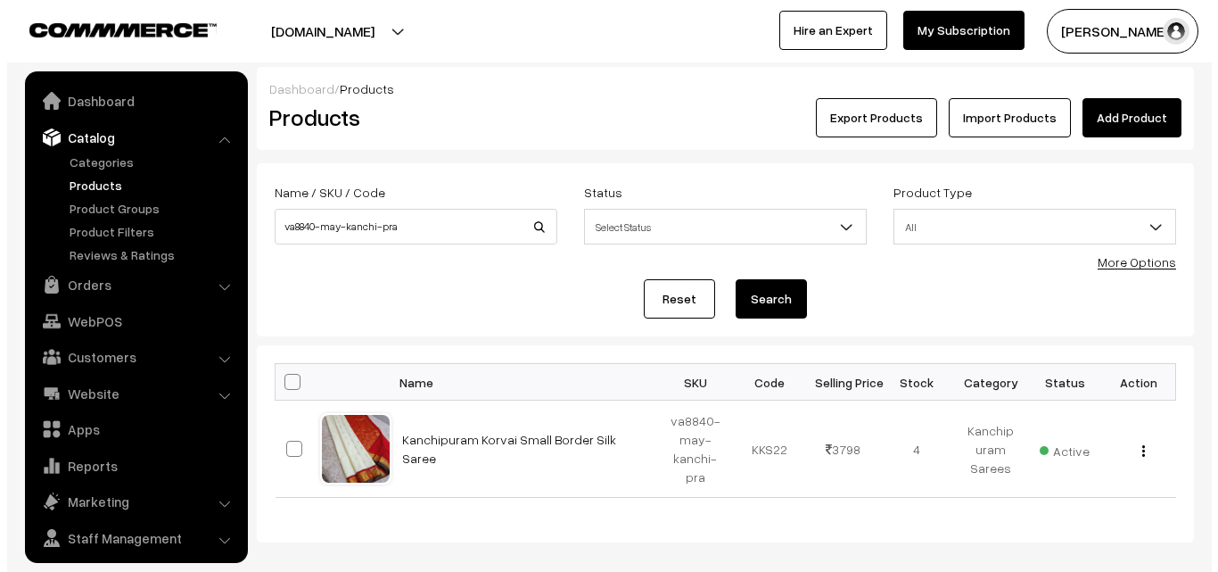
scroll to position [45, 0]
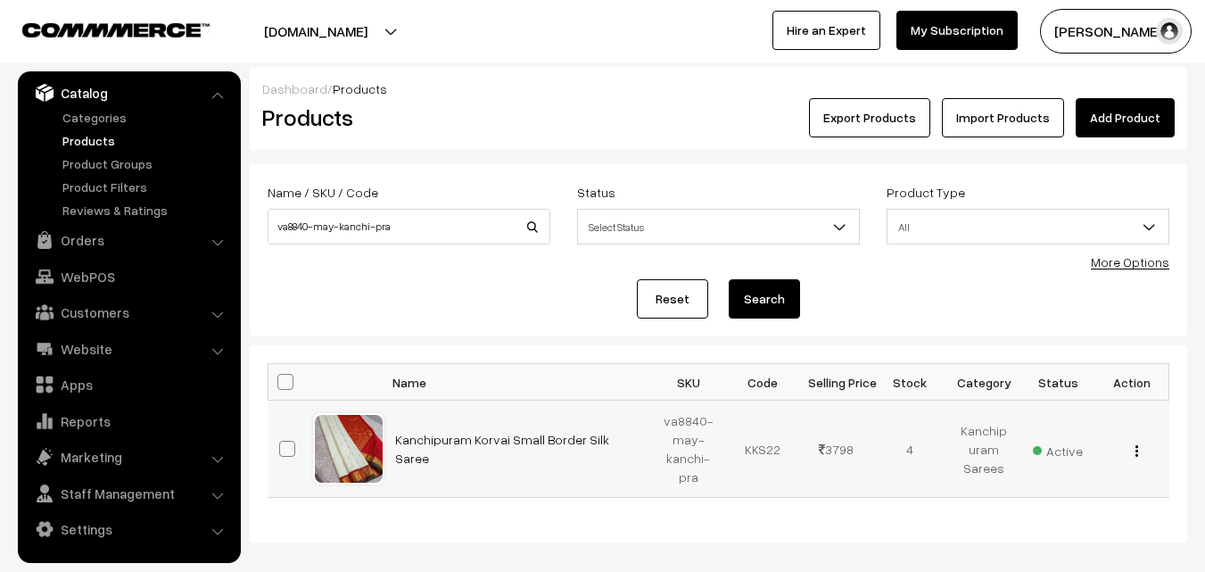
click at [1134, 450] on button "button" at bounding box center [1136, 450] width 4 height 14
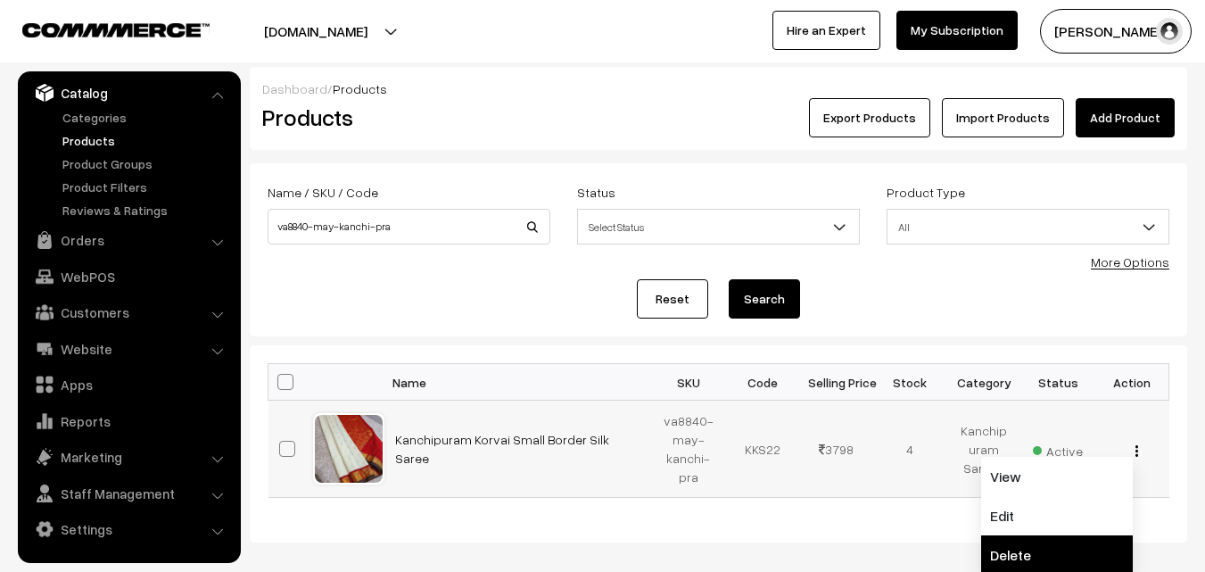
click at [1006, 543] on link "Delete" at bounding box center [1057, 554] width 152 height 39
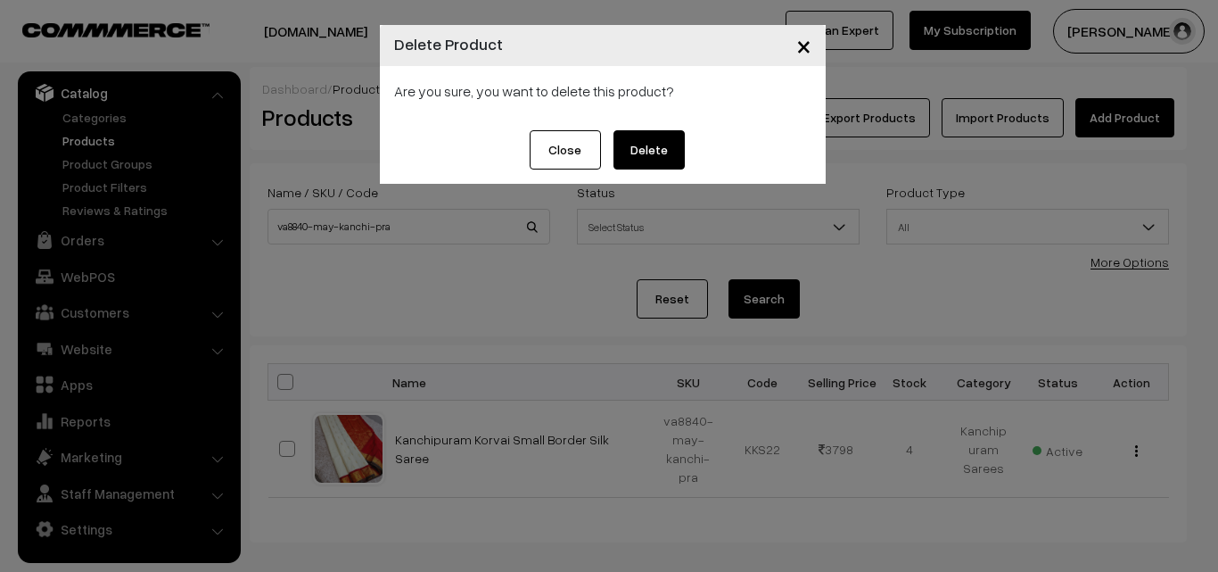
click at [640, 165] on button "Delete" at bounding box center [649, 149] width 71 height 39
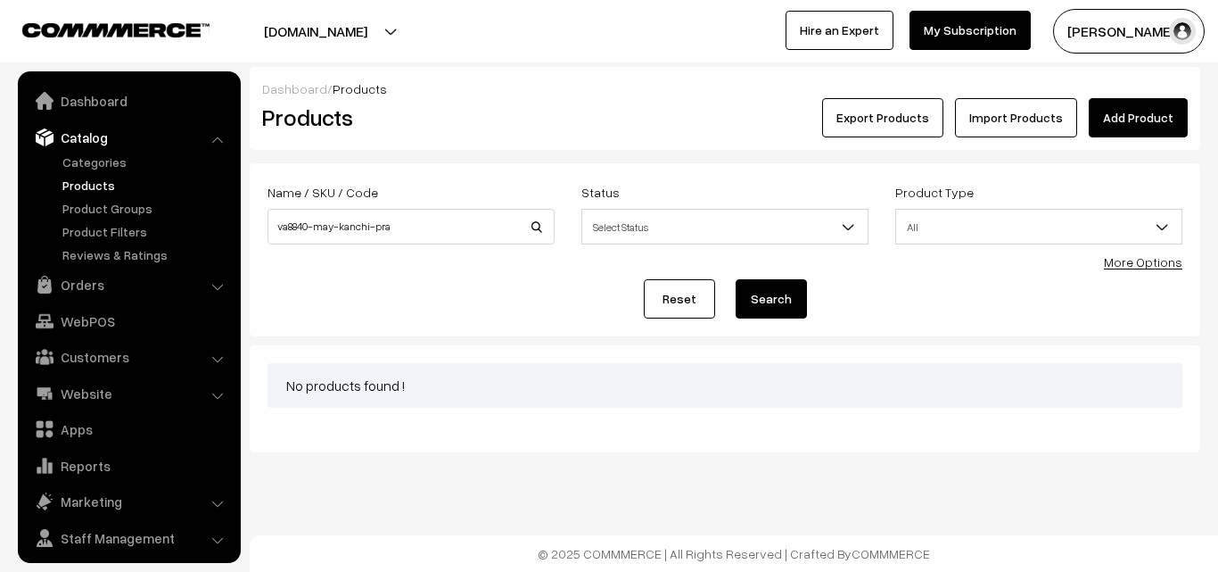
scroll to position [45, 0]
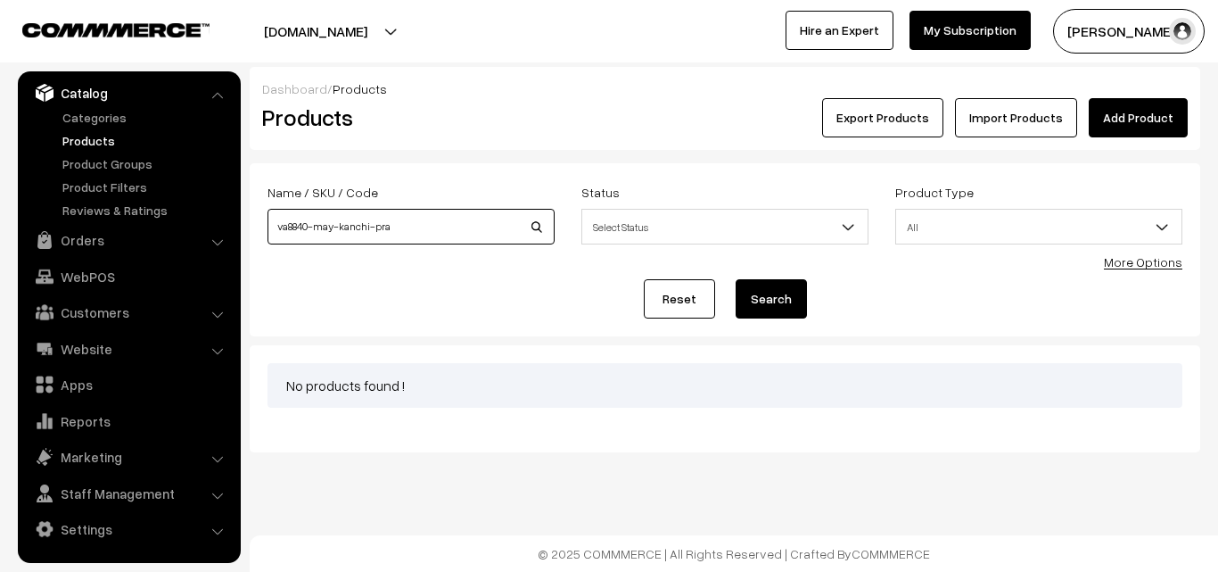
click at [310, 225] on input "va8840-may-kanchi-pra" at bounding box center [411, 227] width 287 height 36
type input "va8841-may-kanchi-pra"
click at [780, 297] on button "Search" at bounding box center [771, 298] width 71 height 39
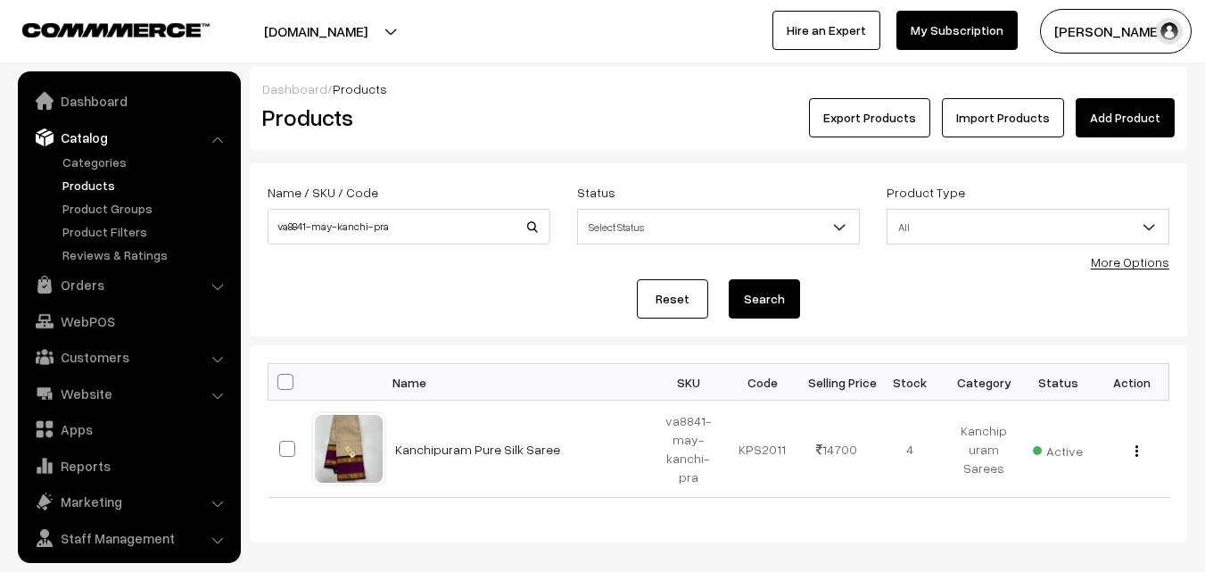
scroll to position [45, 0]
